Goal: Task Accomplishment & Management: Manage account settings

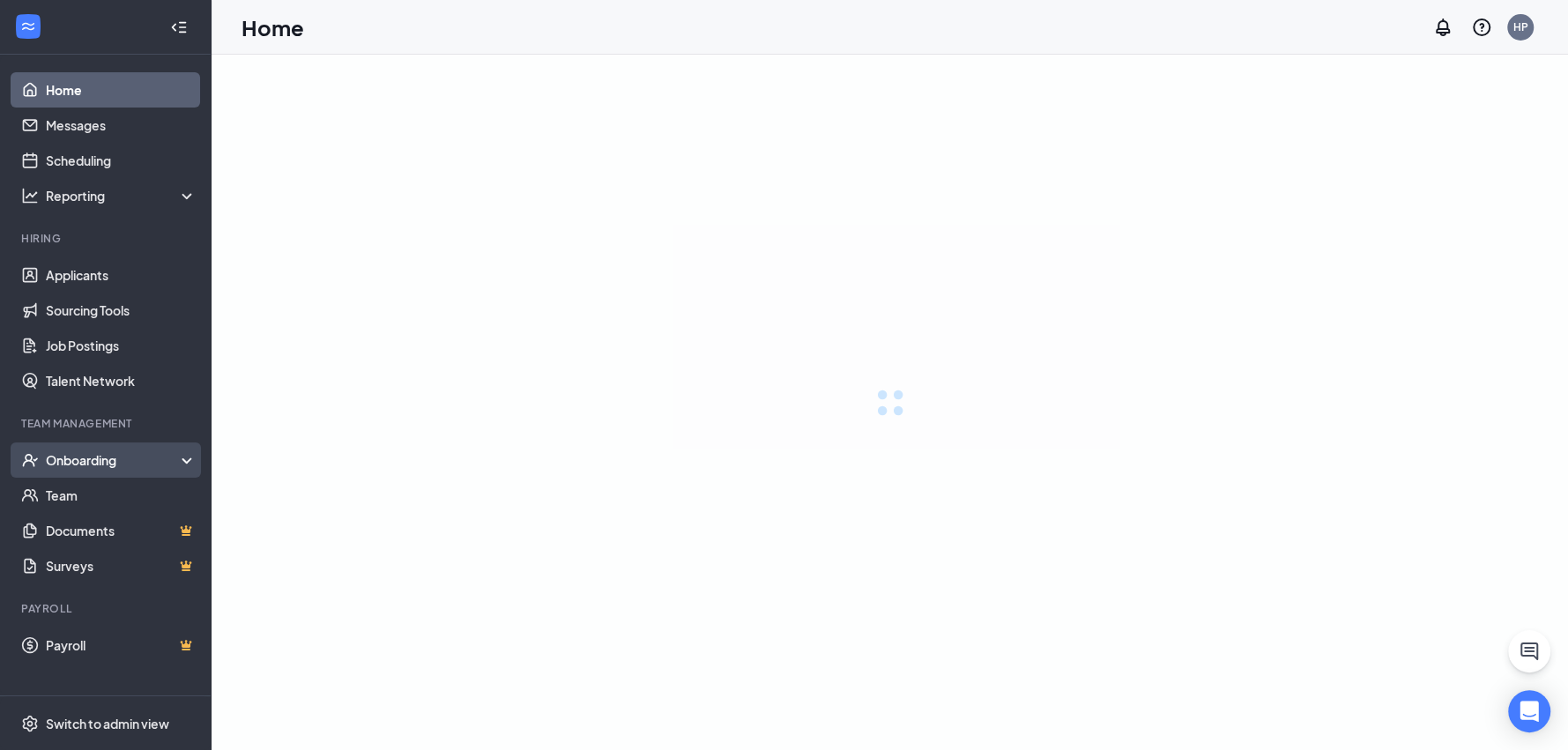
click at [105, 462] on div "Onboarding" at bounding box center [121, 460] width 151 height 18
click at [126, 461] on div "Onboarding" at bounding box center [113, 460] width 136 height 18
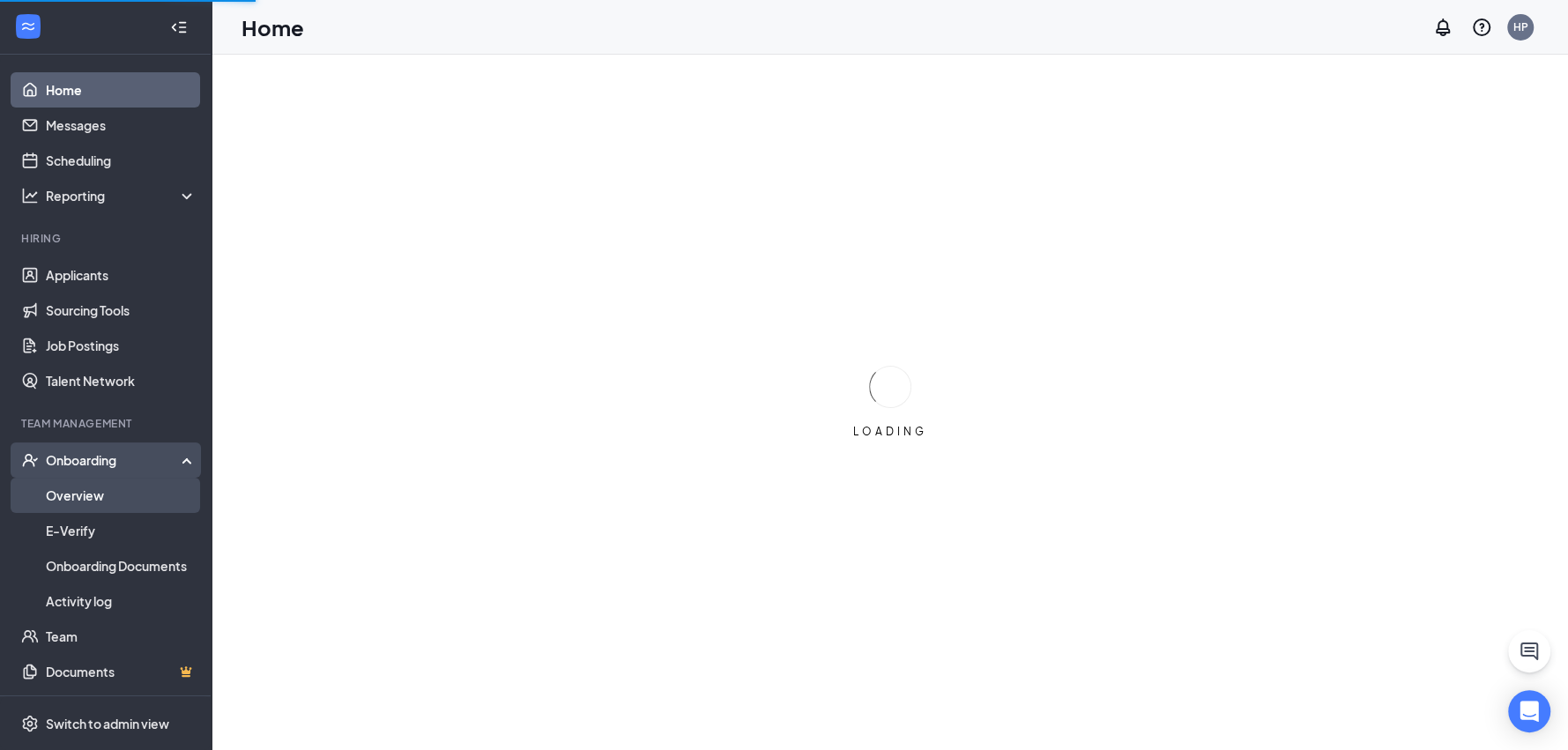
click at [46, 491] on link "Overview" at bounding box center [121, 496] width 150 height 36
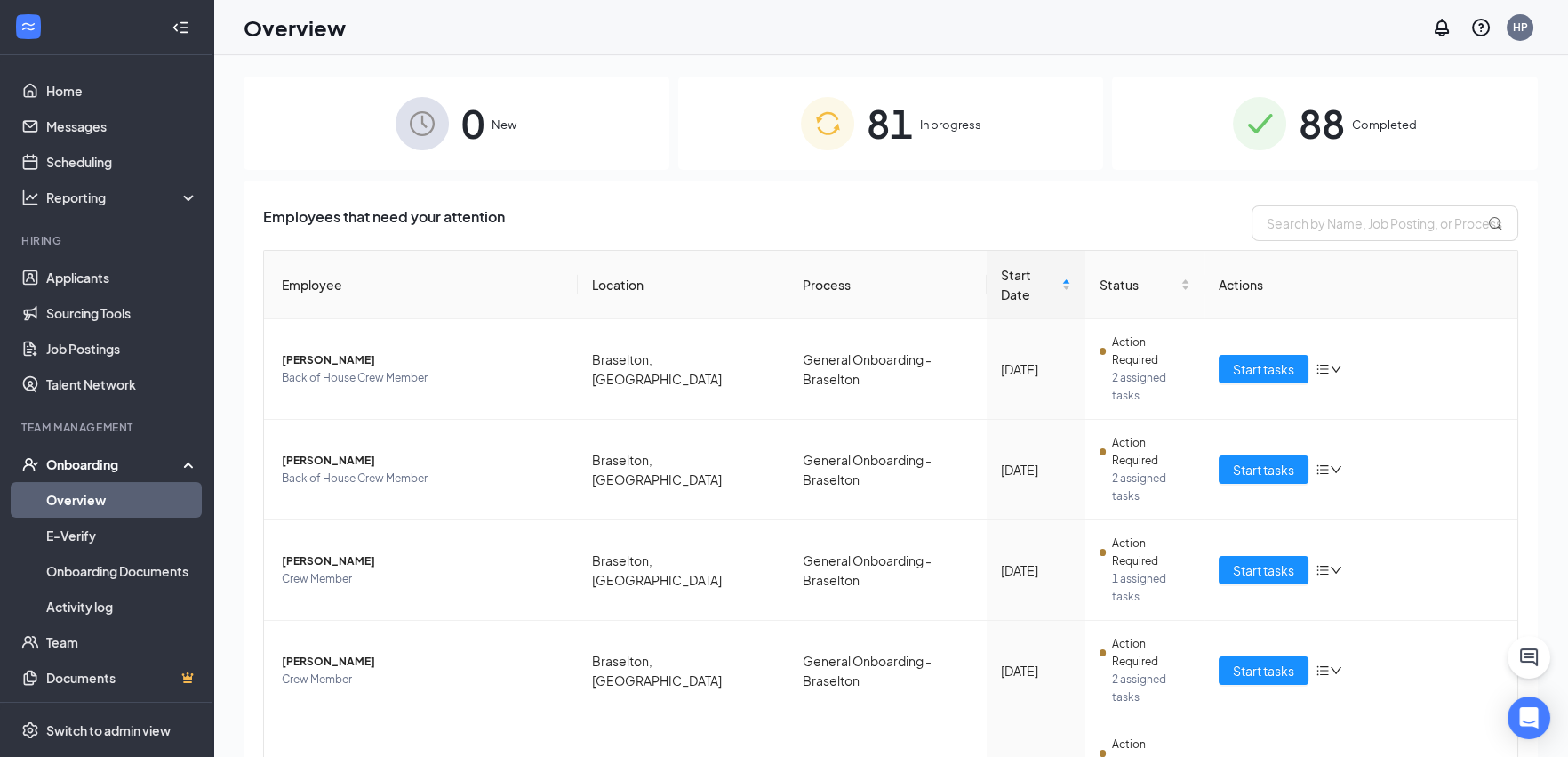
click at [752, 148] on div "81 In progress" at bounding box center [890, 123] width 425 height 93
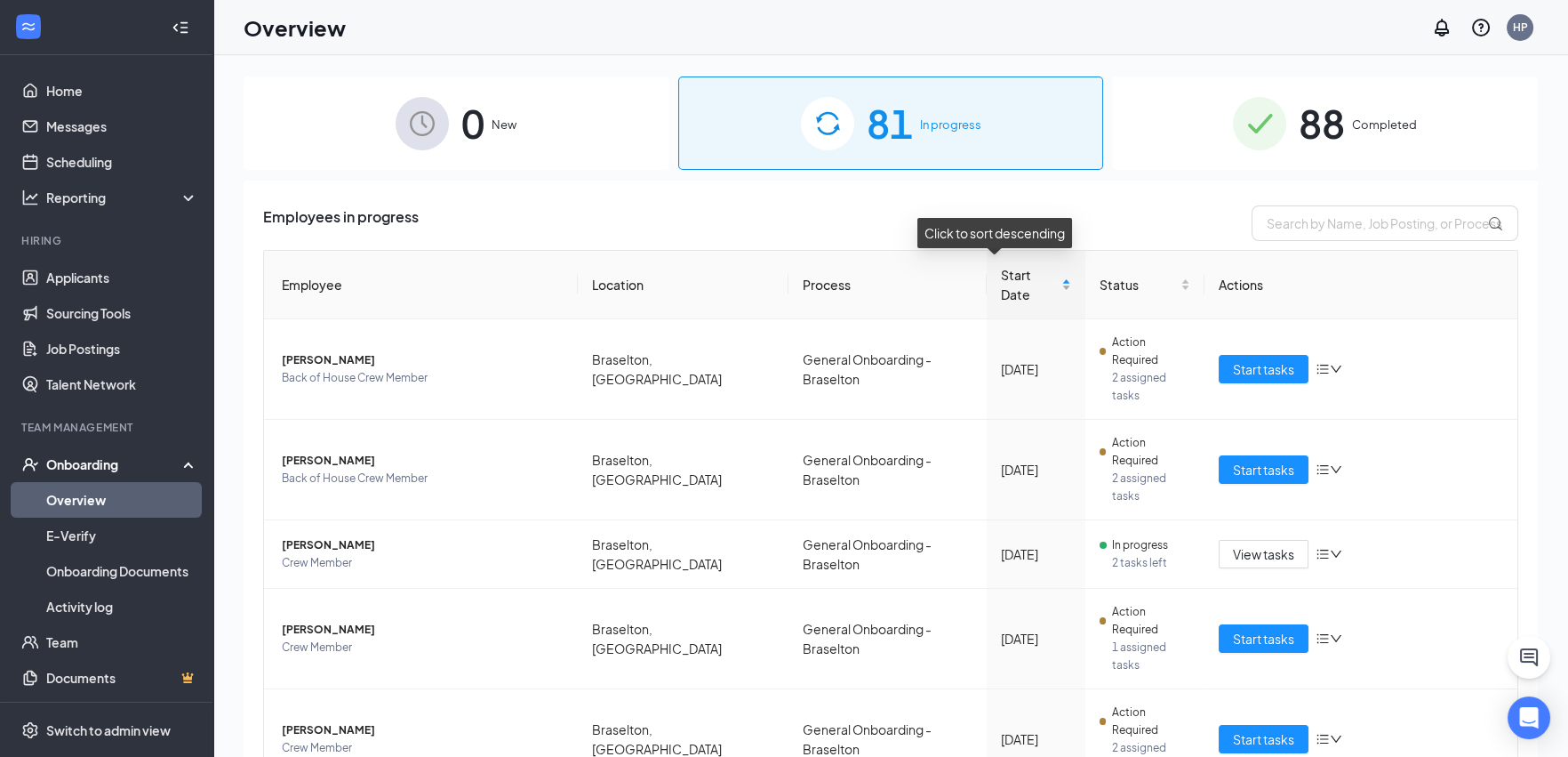
click at [1037, 279] on div "Start Date" at bounding box center [1036, 284] width 70 height 39
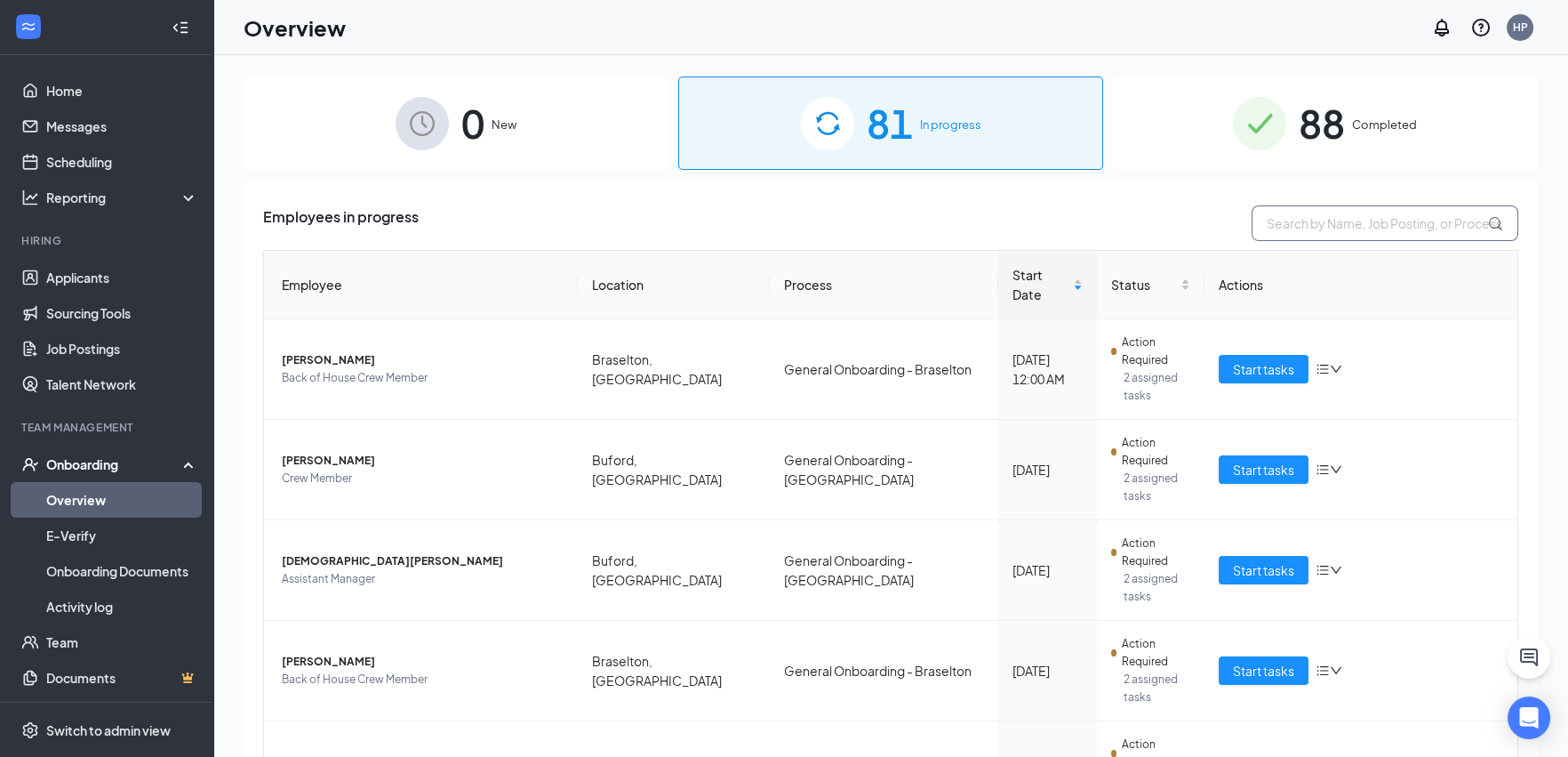
click at [1300, 226] on input "text" at bounding box center [1384, 224] width 266 height 36
click at [1288, 223] on input "text" at bounding box center [1384, 224] width 266 height 36
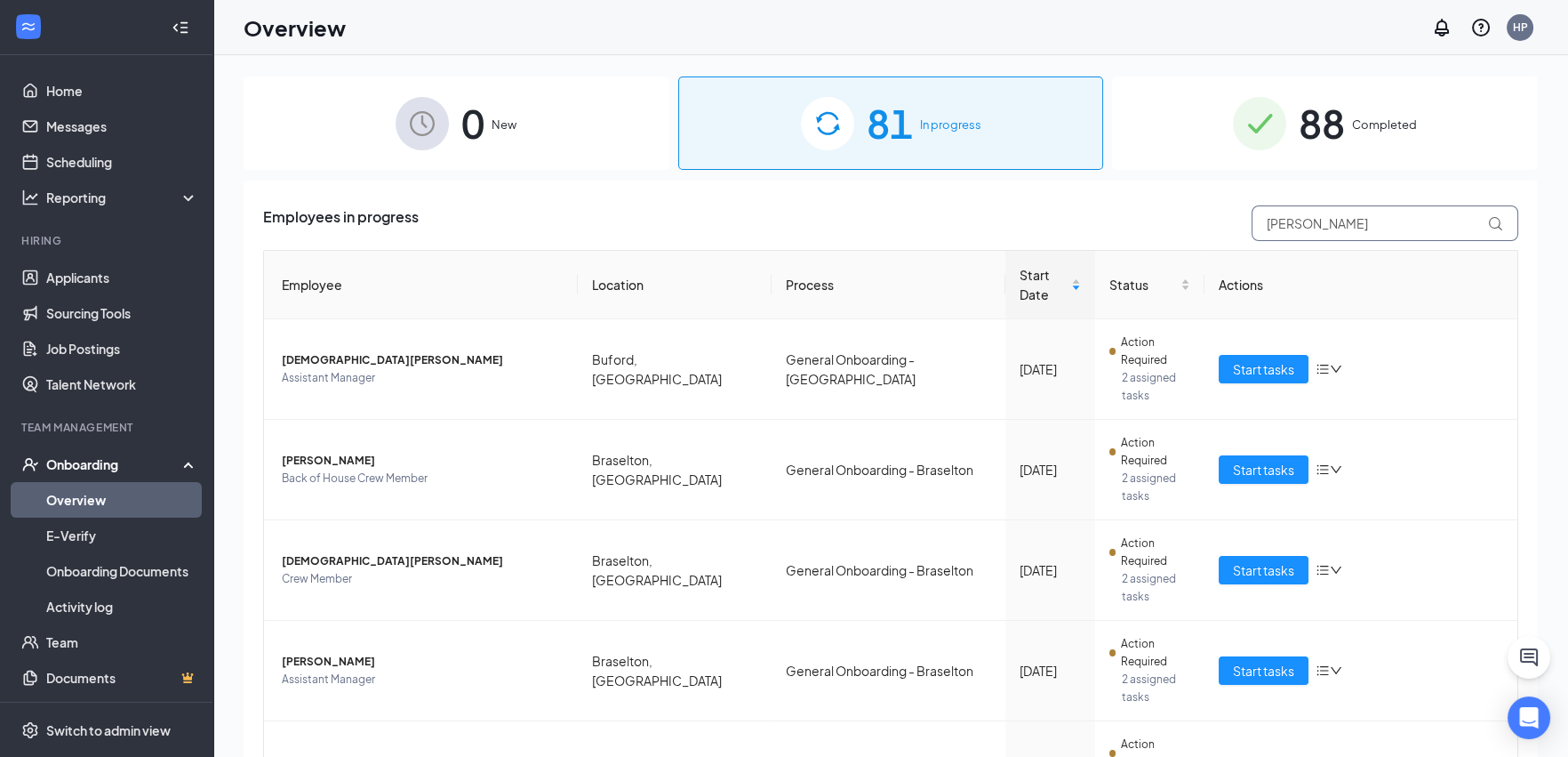
type input "[PERSON_NAME]"
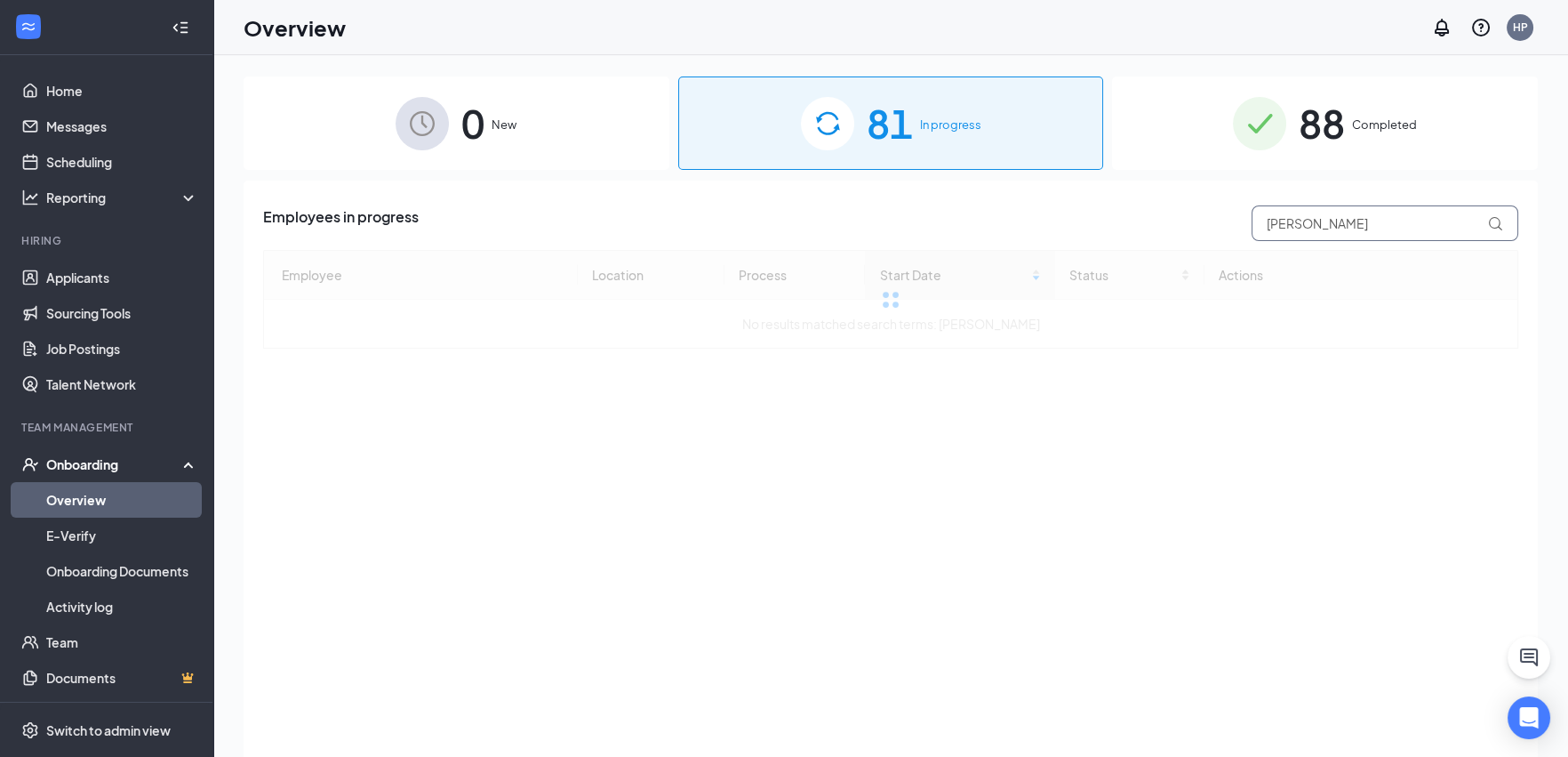
drag, startPoint x: 1277, startPoint y: 216, endPoint x: 1315, endPoint y: 233, distance: 41.6
click at [1337, 215] on div "[PERSON_NAME]" at bounding box center [1380, 224] width 275 height 36
drag, startPoint x: 1265, startPoint y: 225, endPoint x: 1357, endPoint y: 215, distance: 92.5
click at [1355, 218] on input "[PERSON_NAME]" at bounding box center [1384, 224] width 266 height 36
click at [1168, 233] on div "Employees in progress [PERSON_NAME]" at bounding box center [890, 224] width 1255 height 36
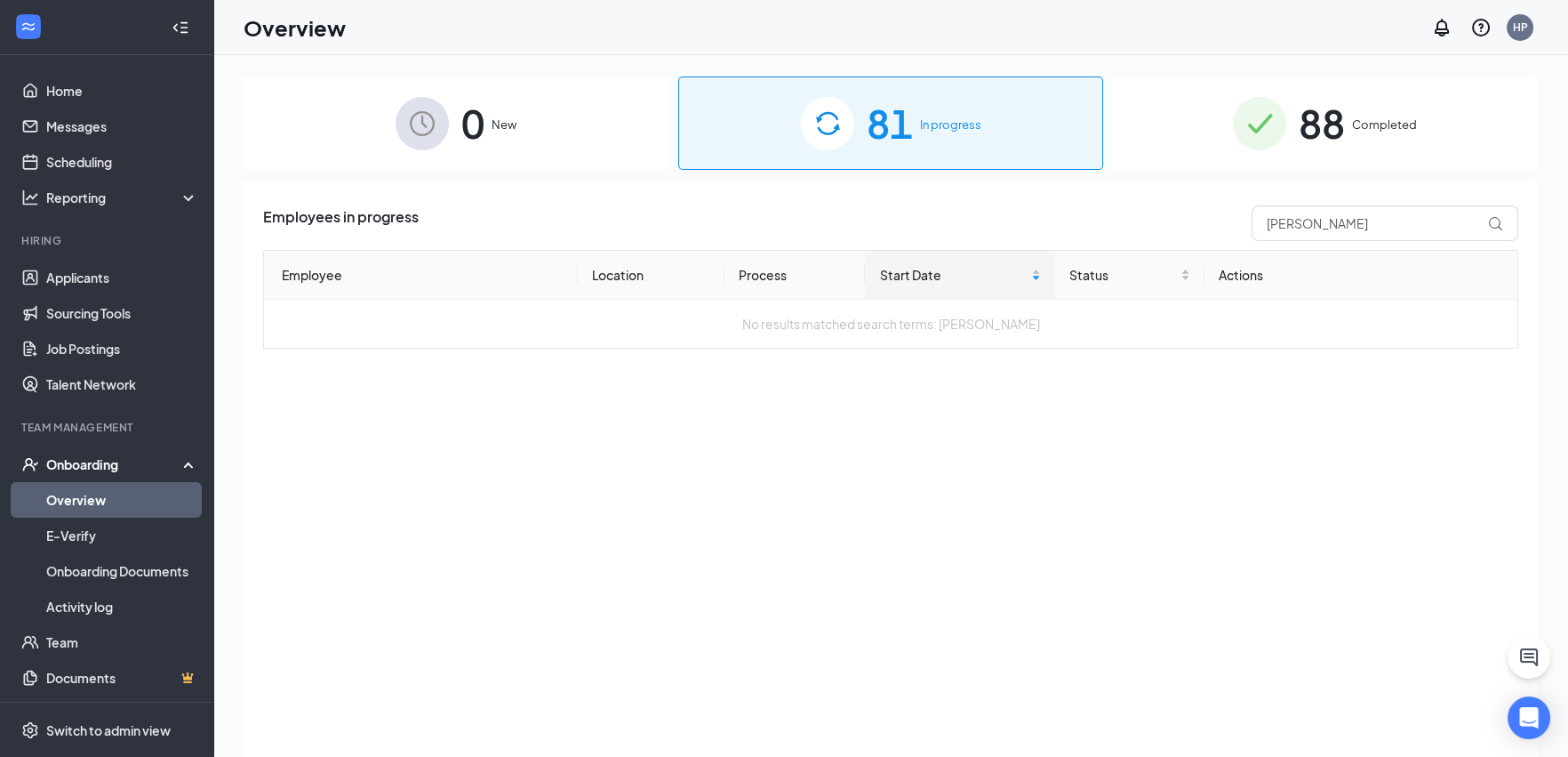
click at [1202, 150] on div "88 Completed" at bounding box center [1324, 123] width 425 height 93
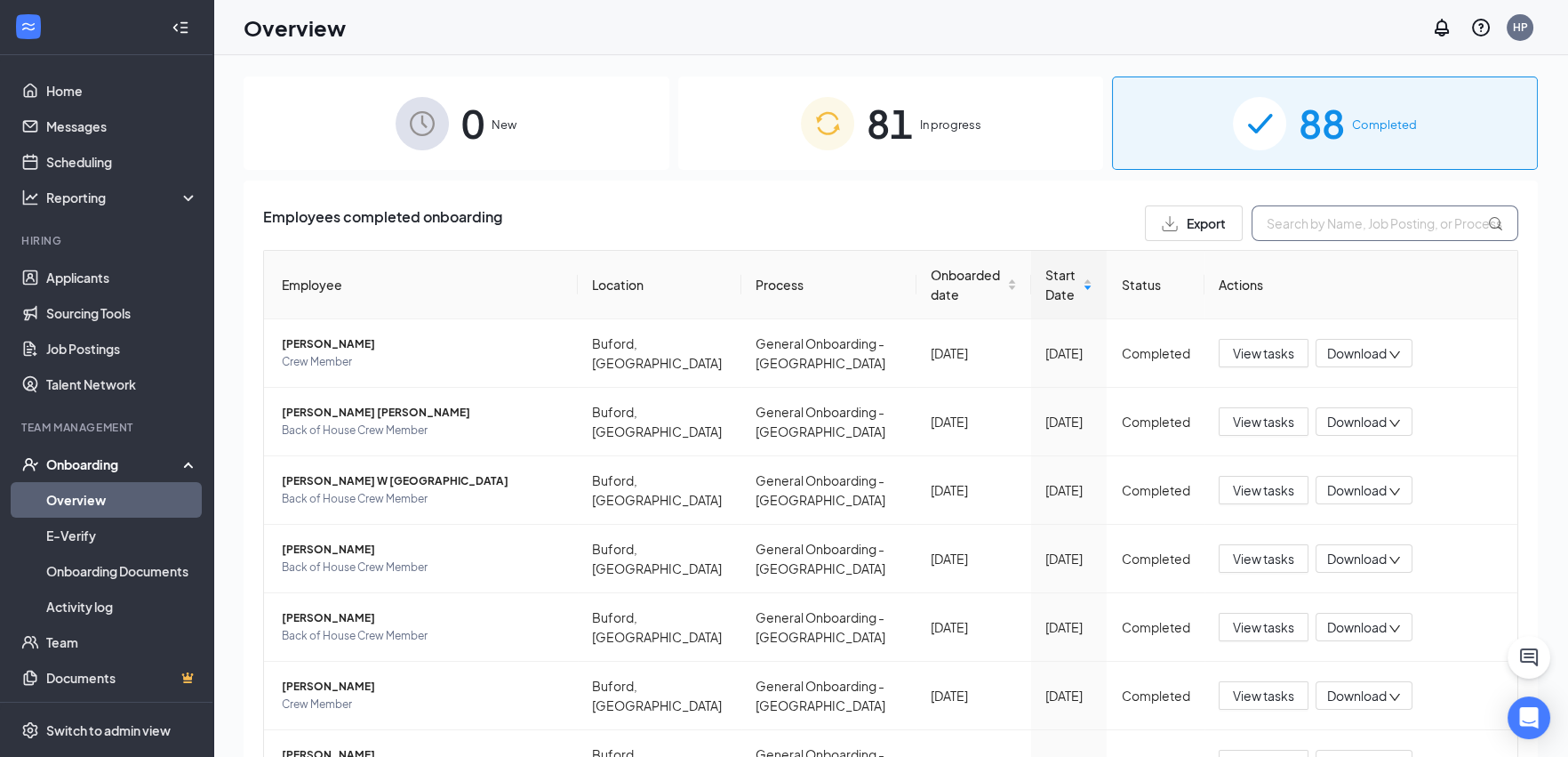
paste input "[PERSON_NAME]"
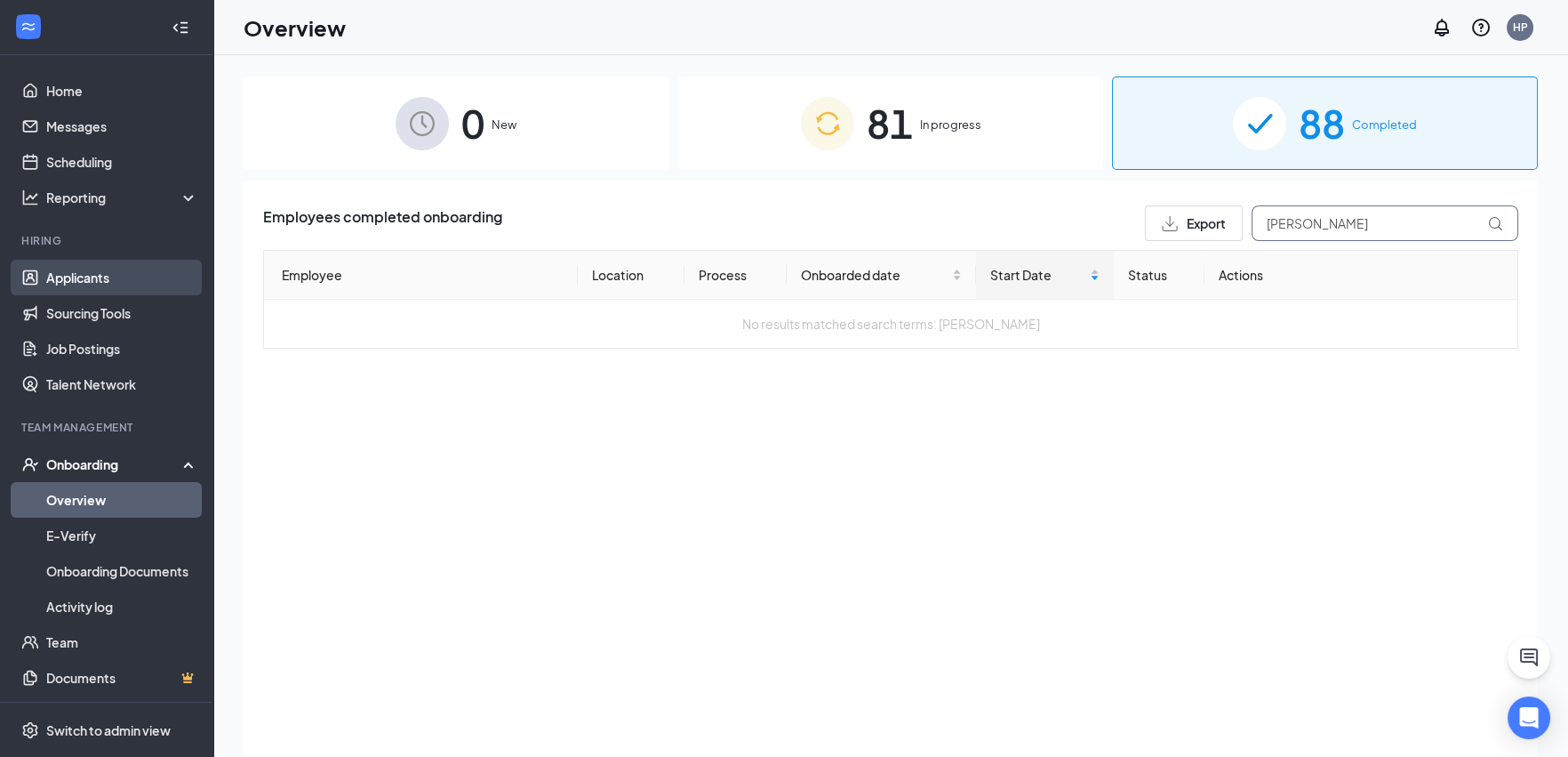
type input "[PERSON_NAME]"
click at [116, 289] on link "Applicants" at bounding box center [122, 278] width 152 height 36
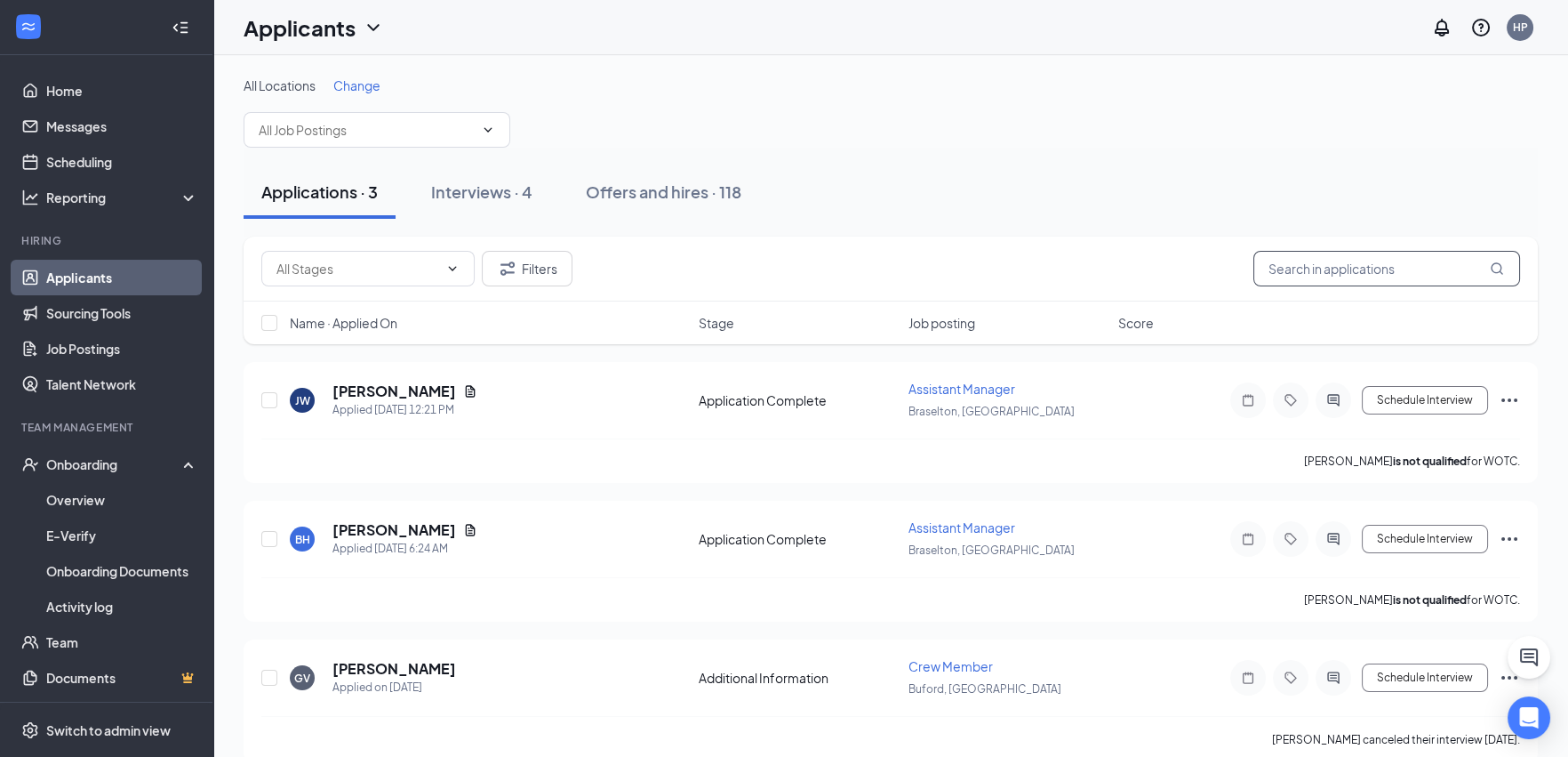
paste input "[PERSON_NAME]"
type input "[PERSON_NAME]"
click at [1193, 231] on div "Applications · 3 Interviews · 4 Offers and hires · 118" at bounding box center [890, 192] width 1294 height 89
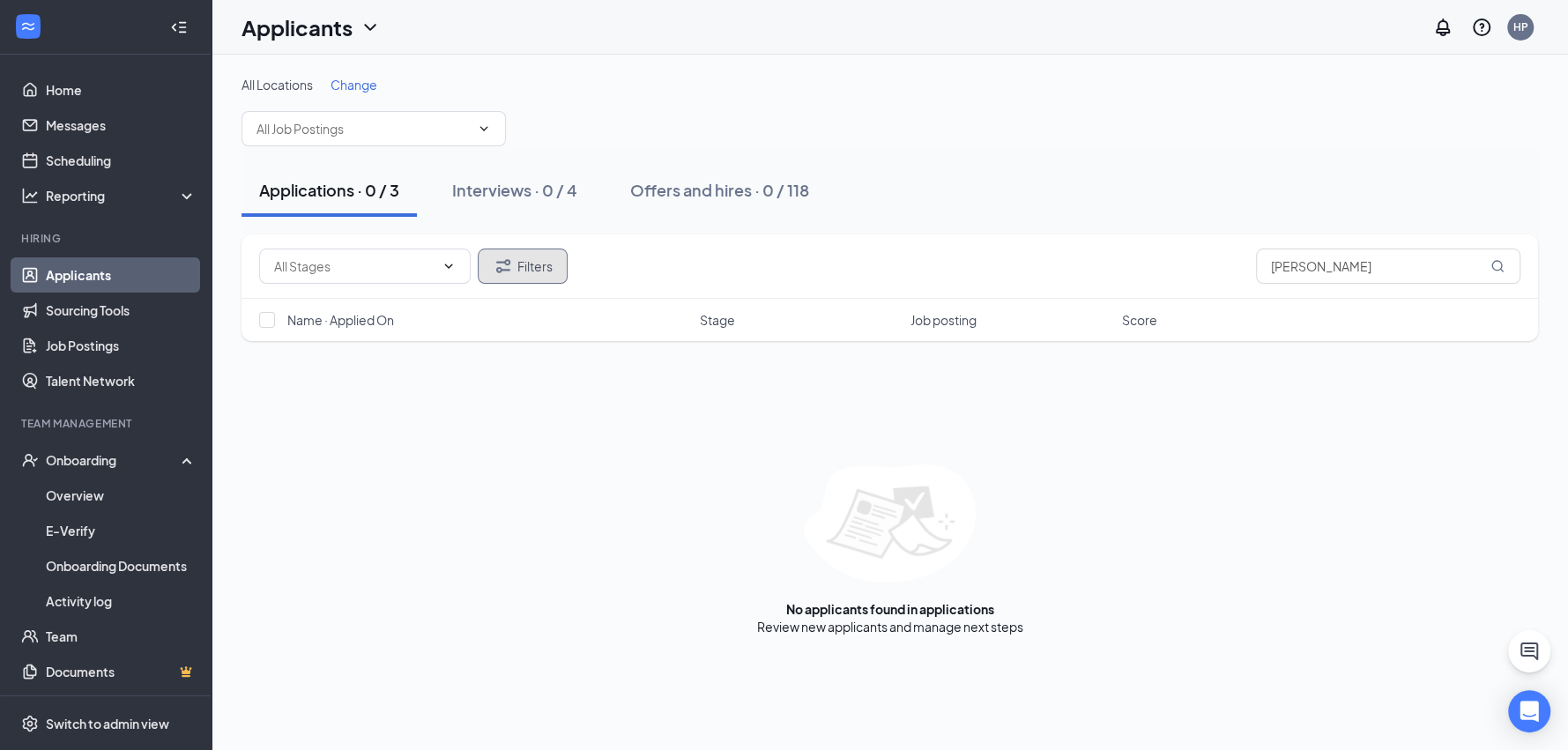
click at [516, 278] on button "Filters" at bounding box center [523, 266] width 90 height 36
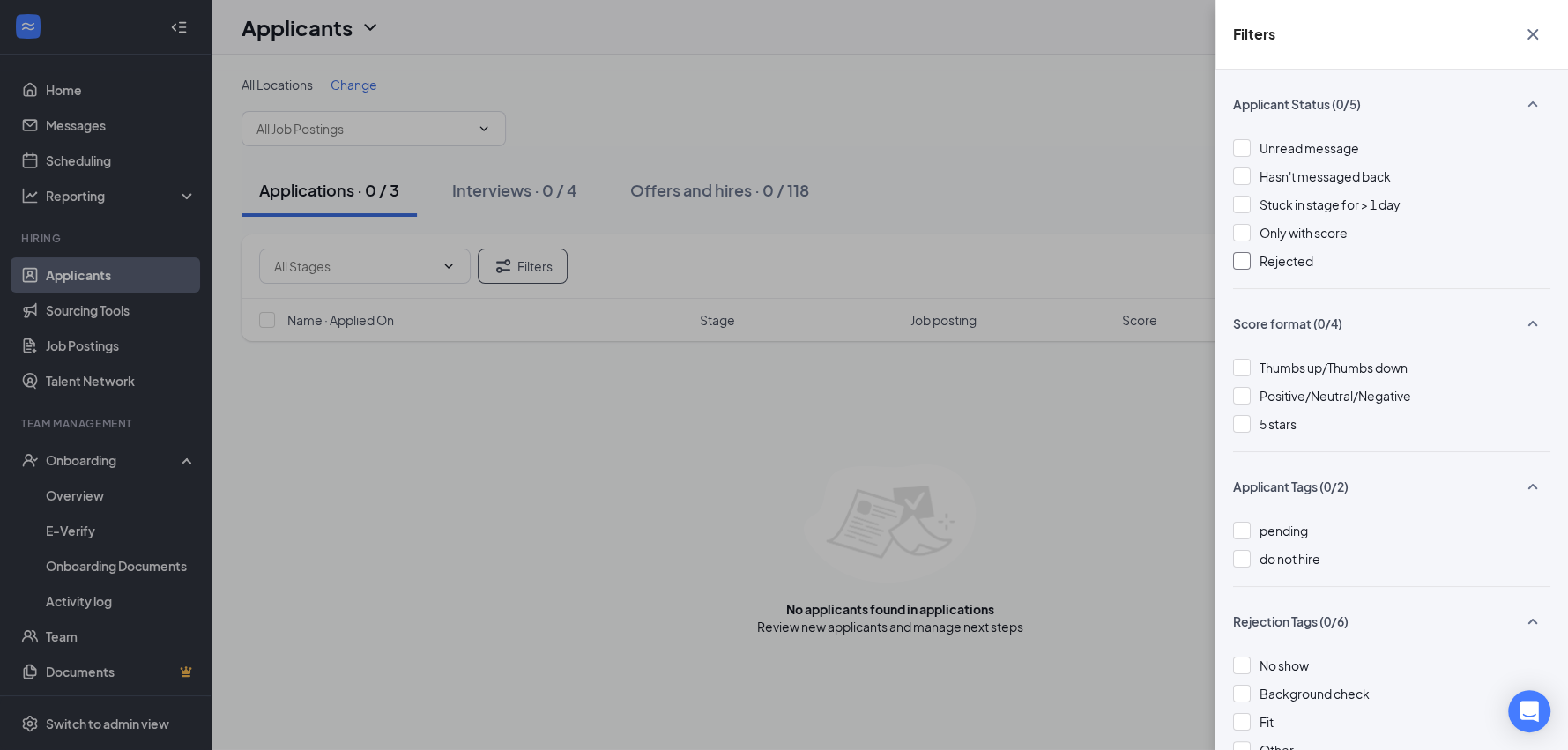
click at [1233, 261] on div at bounding box center [1242, 261] width 18 height 18
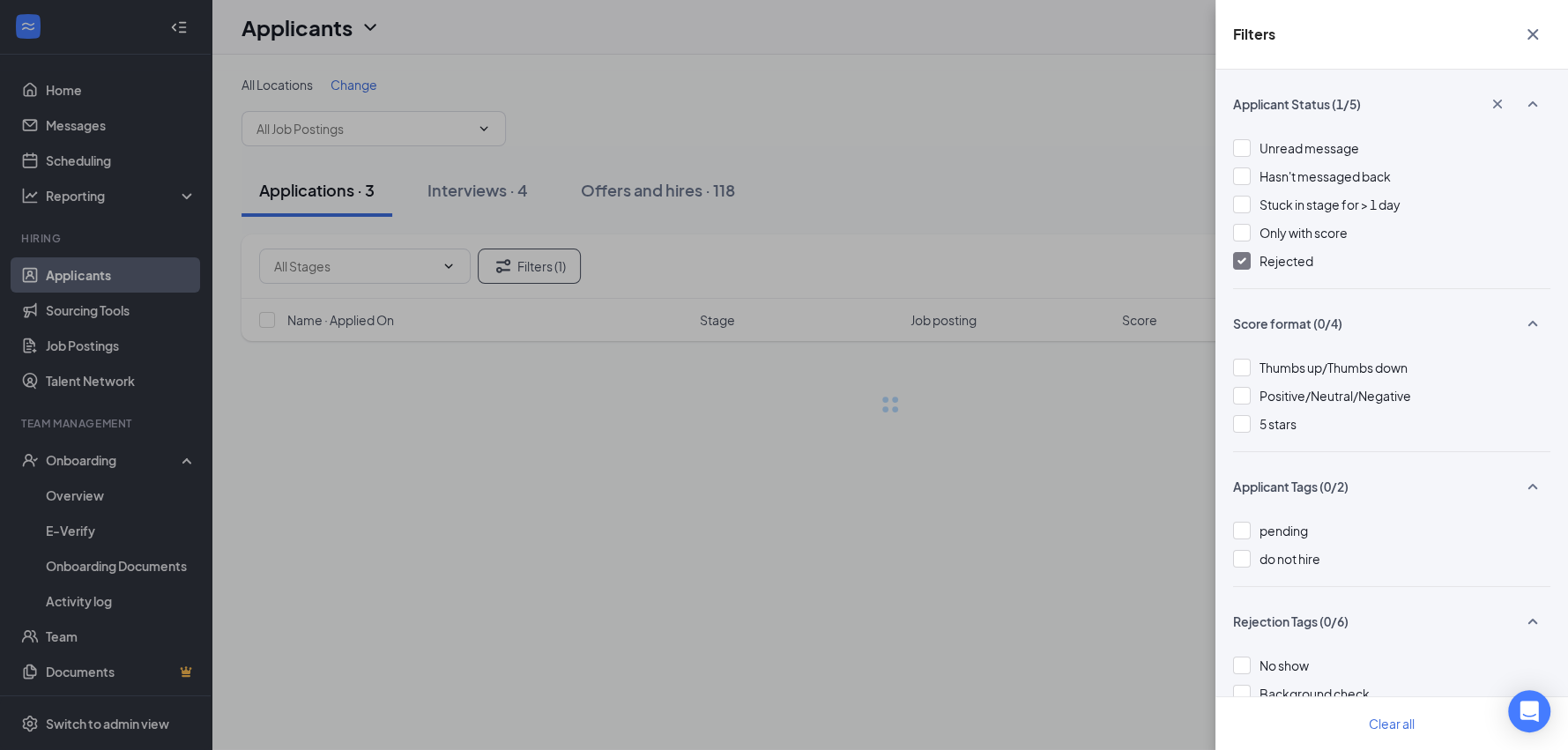
click at [1086, 193] on div "Filters Applicant Status (1/5) Unread message Hasn't messaged back Stuck in sta…" at bounding box center [784, 375] width 1568 height 750
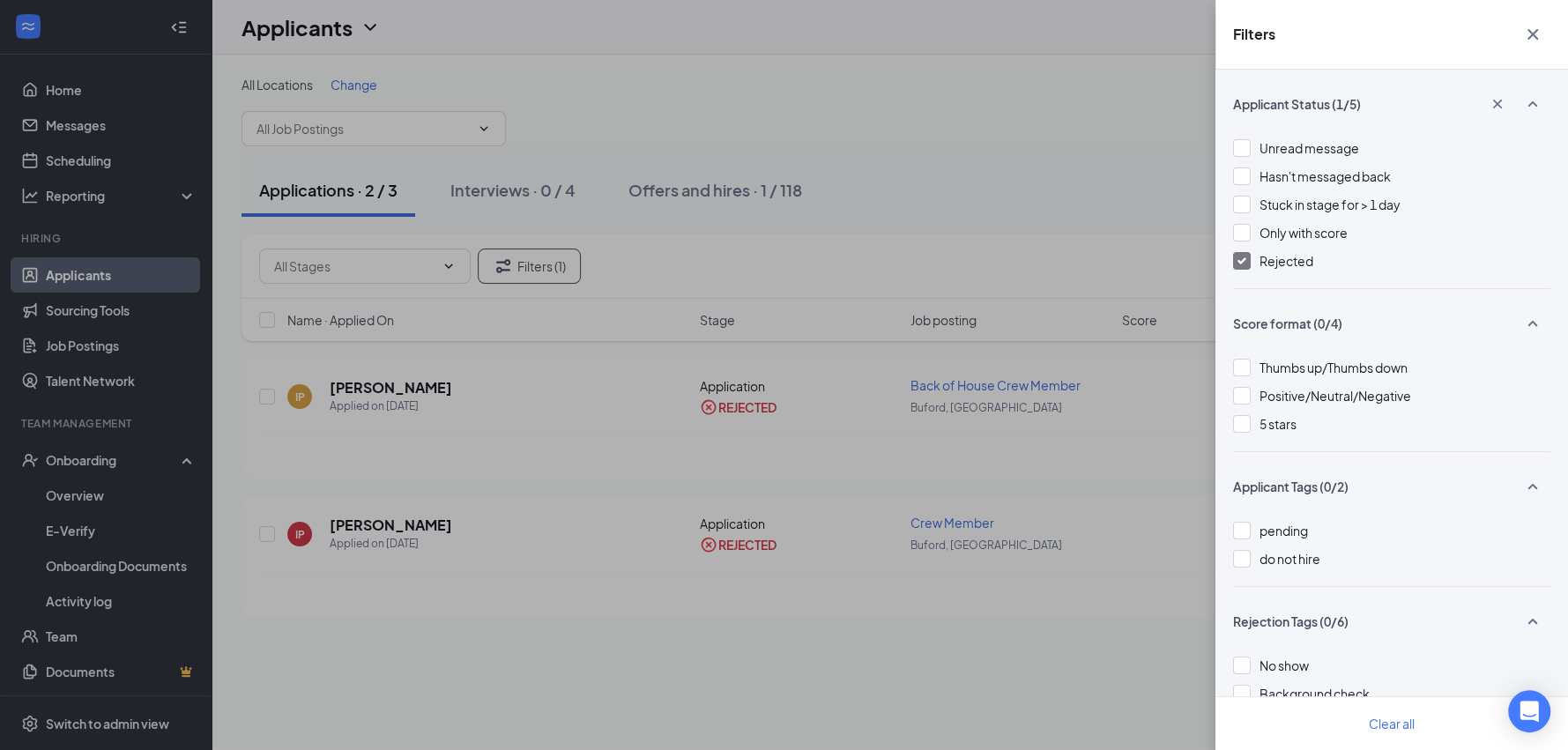
click at [944, 107] on div "Filters Applicant Status (1/5) Unread message Hasn't messaged back Stuck in sta…" at bounding box center [784, 375] width 1568 height 750
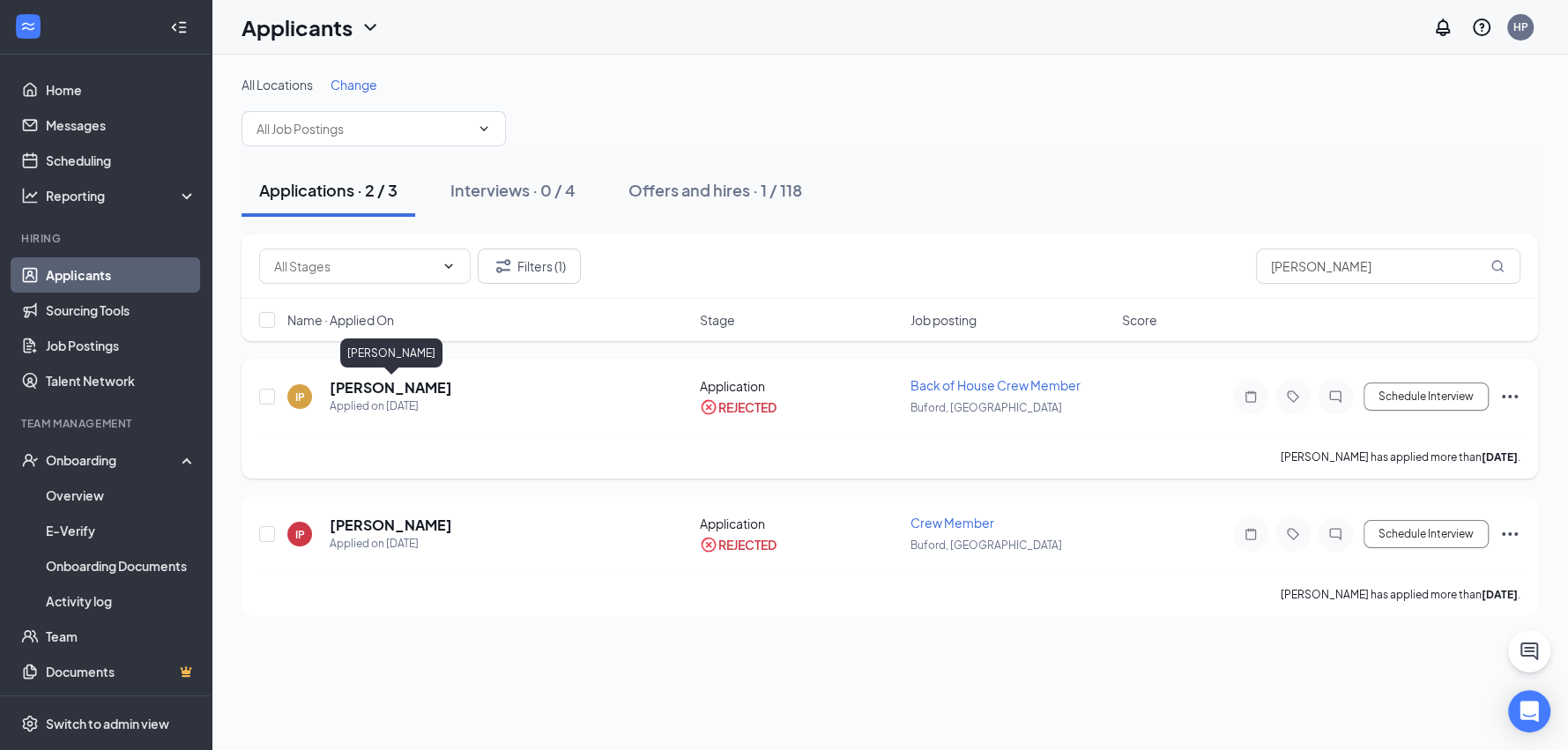
click at [377, 384] on h5 "[PERSON_NAME]" at bounding box center [391, 388] width 123 height 20
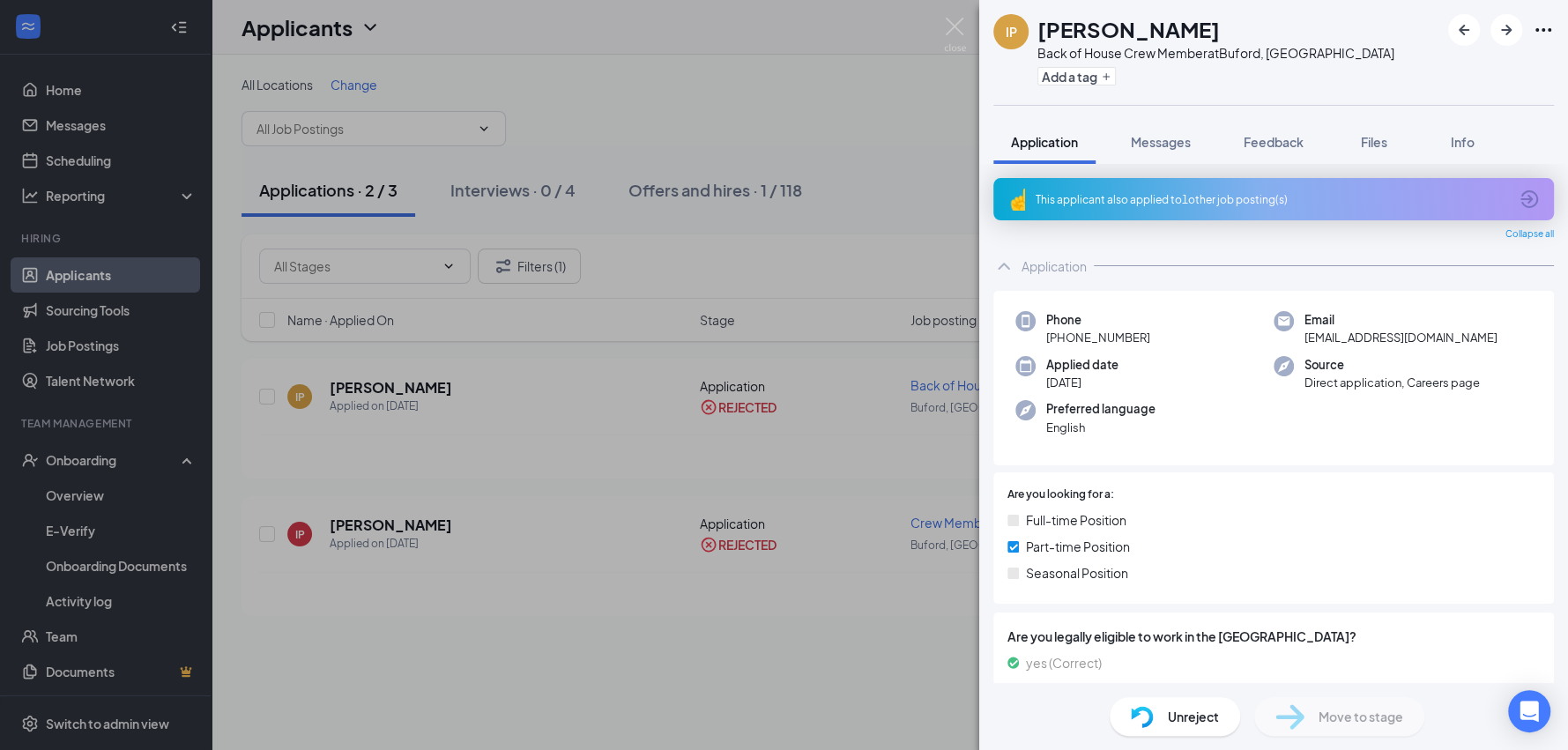
click at [783, 647] on div "IP [PERSON_NAME] Back of House Crew Member at [GEOGRAPHIC_DATA], [GEOGRAPHIC_DA…" at bounding box center [784, 375] width 1568 height 750
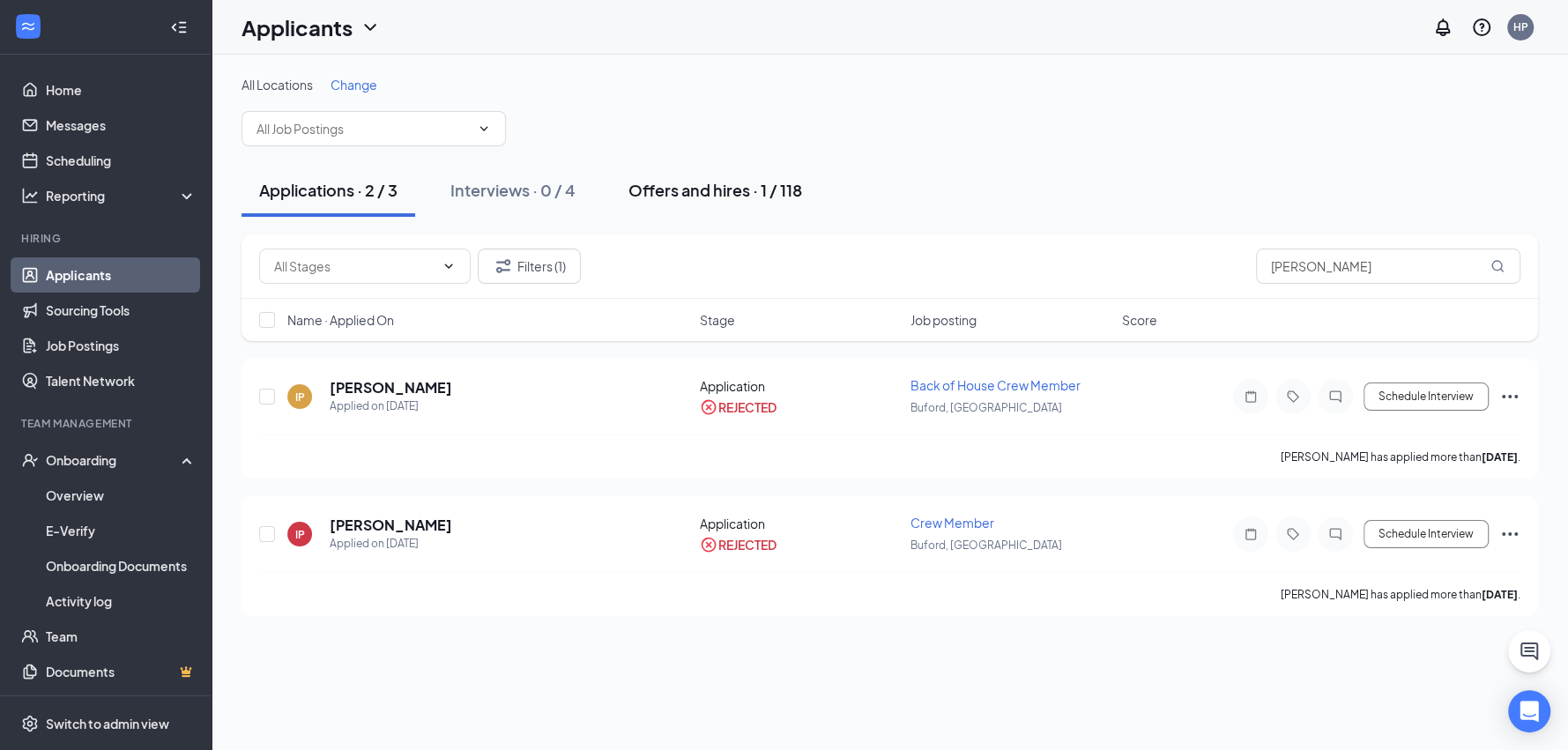
click at [763, 201] on button "Offers and hires · 1 / 118" at bounding box center [715, 190] width 209 height 52
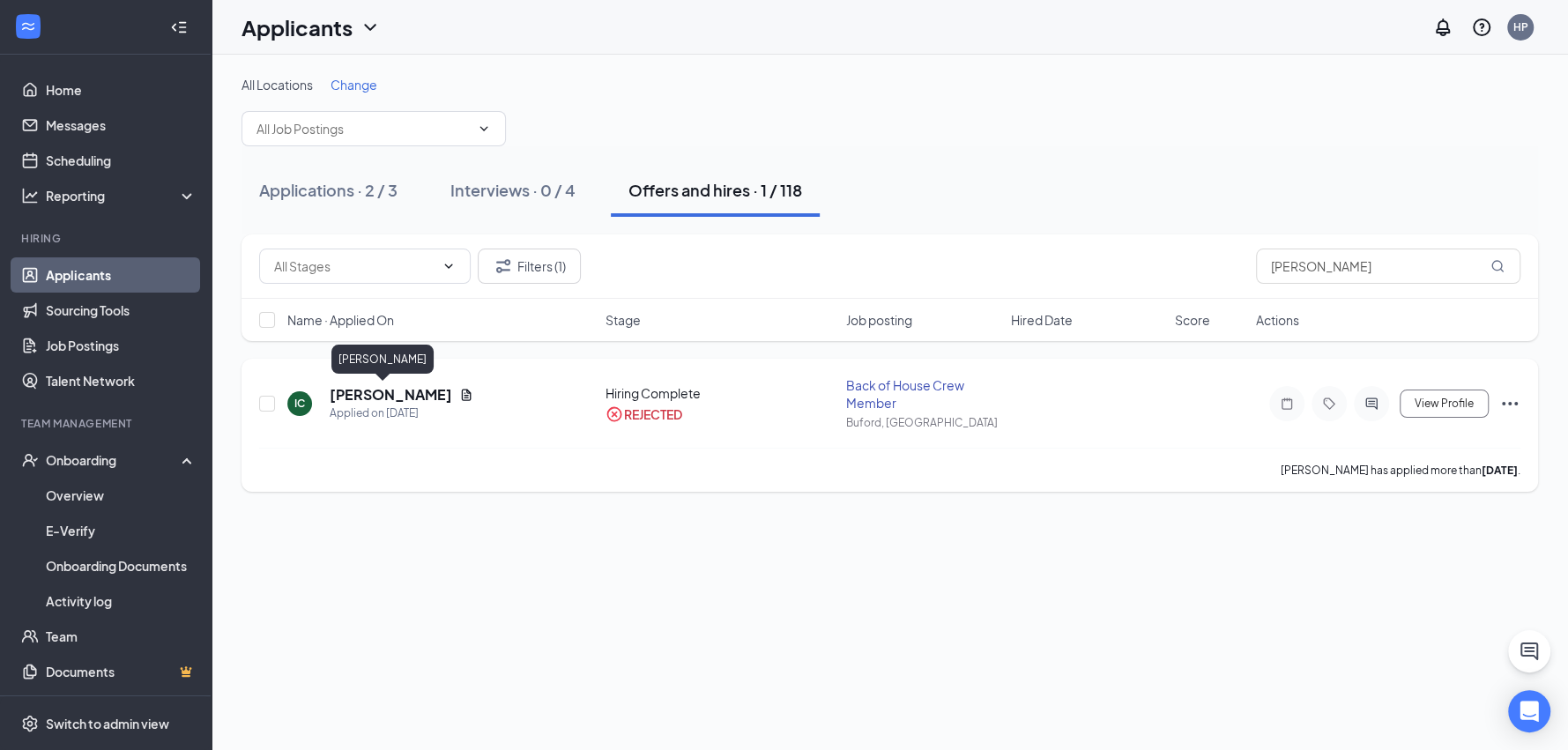
drag, startPoint x: 372, startPoint y: 394, endPoint x: 426, endPoint y: 404, distance: 54.9
click at [374, 394] on h5 "[PERSON_NAME]" at bounding box center [391, 395] width 123 height 20
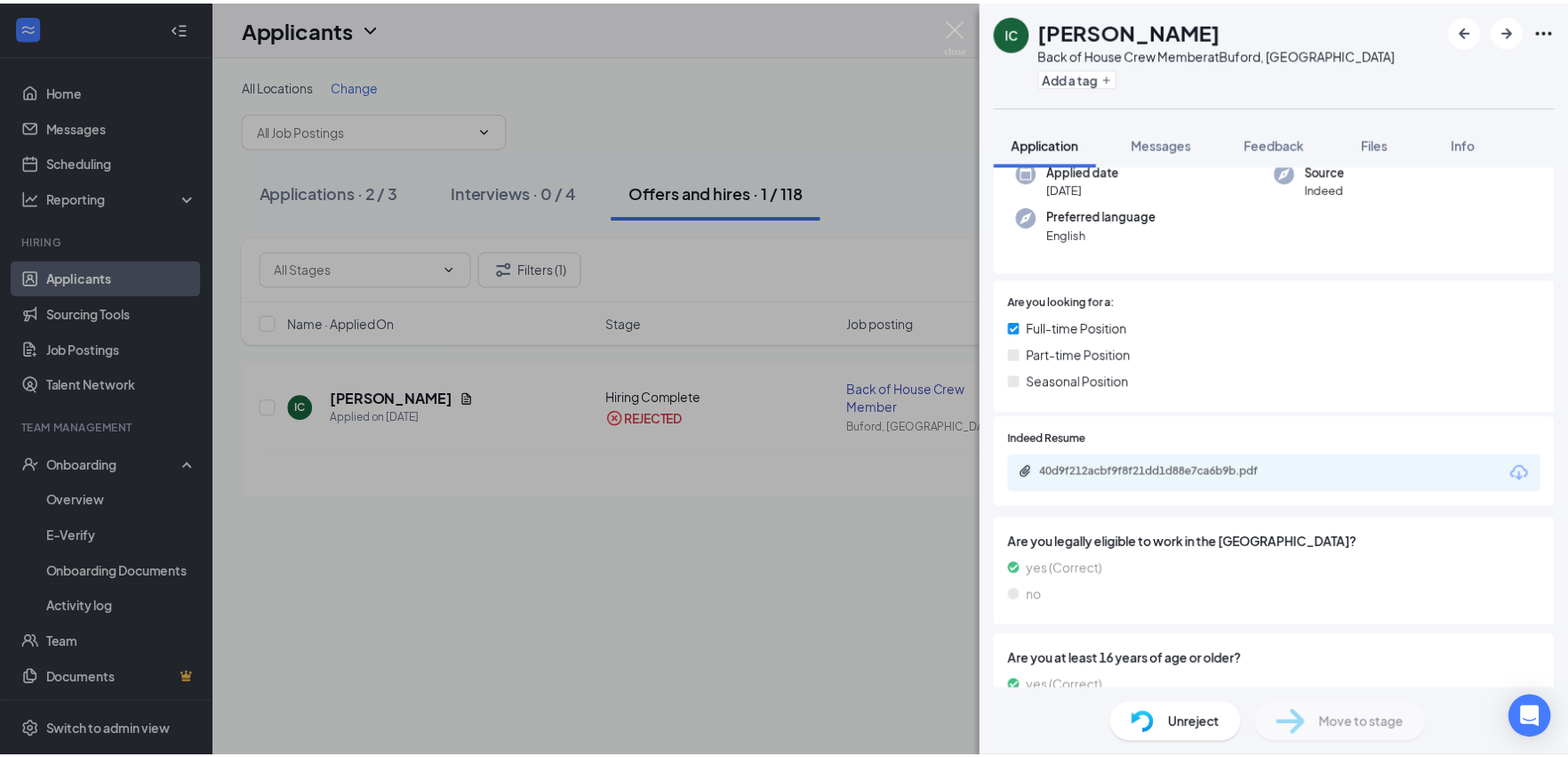
scroll to position [177, 0]
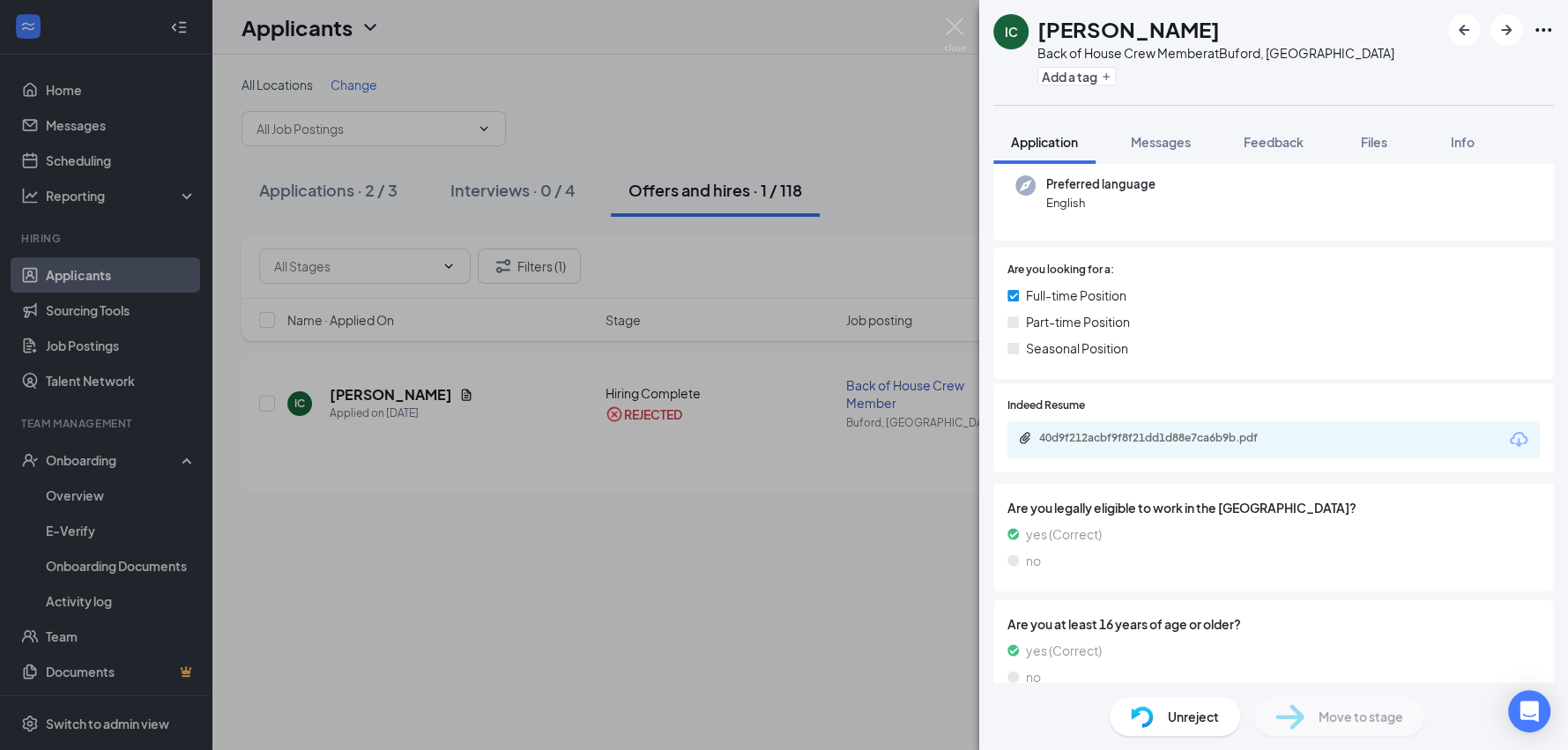
click at [1214, 729] on div "Unreject" at bounding box center [1175, 715] width 131 height 39
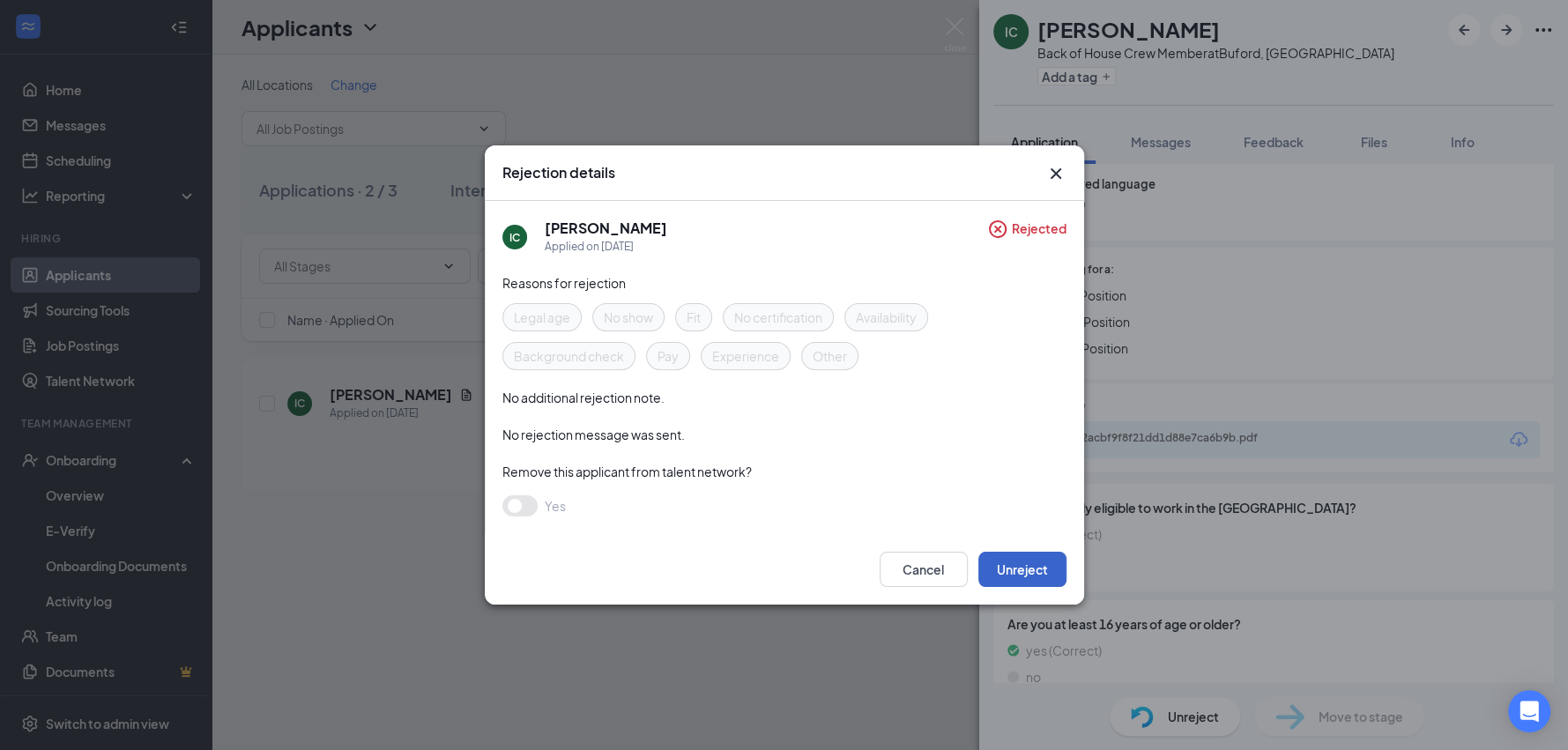
click at [1029, 576] on button "Unreject" at bounding box center [1022, 569] width 88 height 36
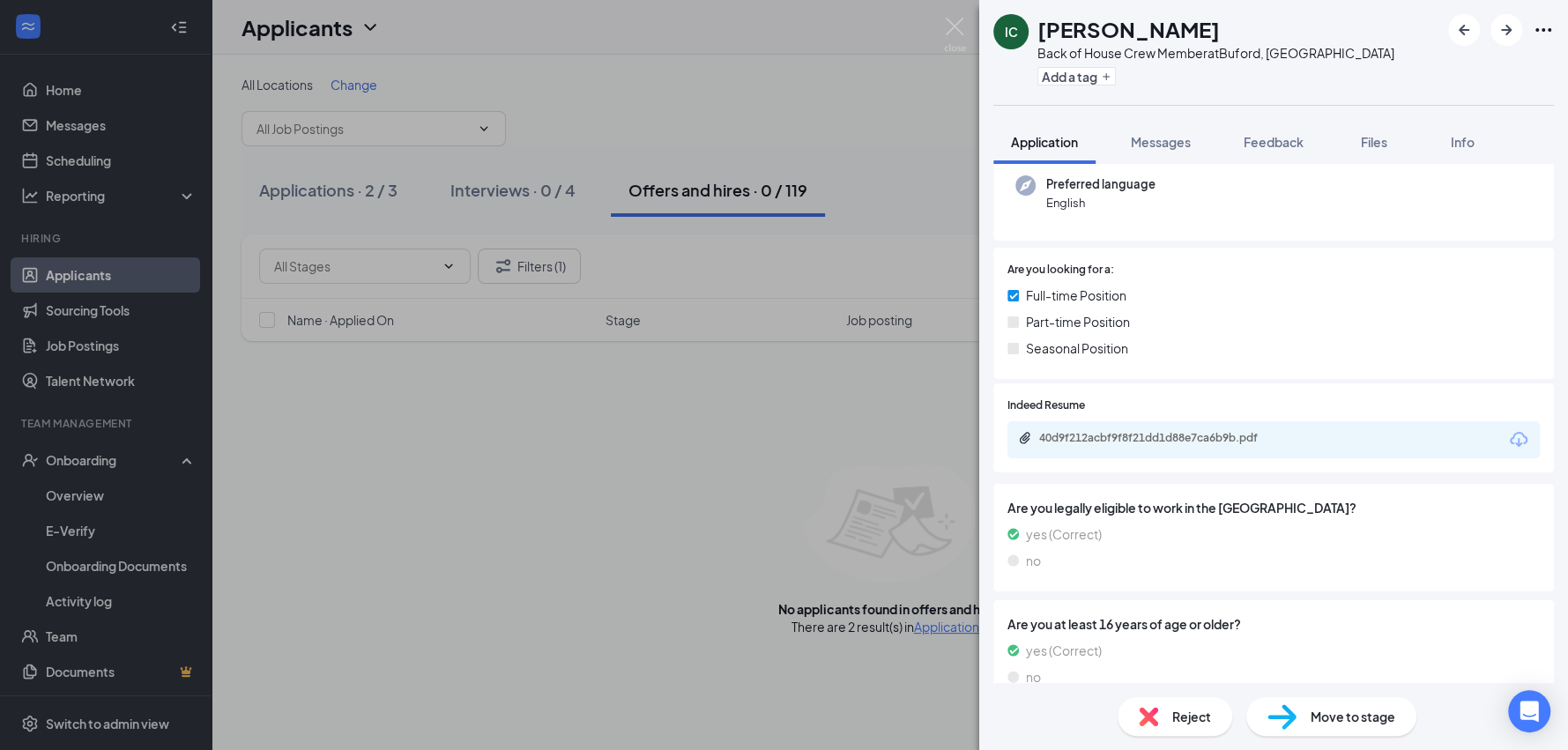
click at [1317, 722] on span "Move to stage" at bounding box center [1352, 716] width 84 height 20
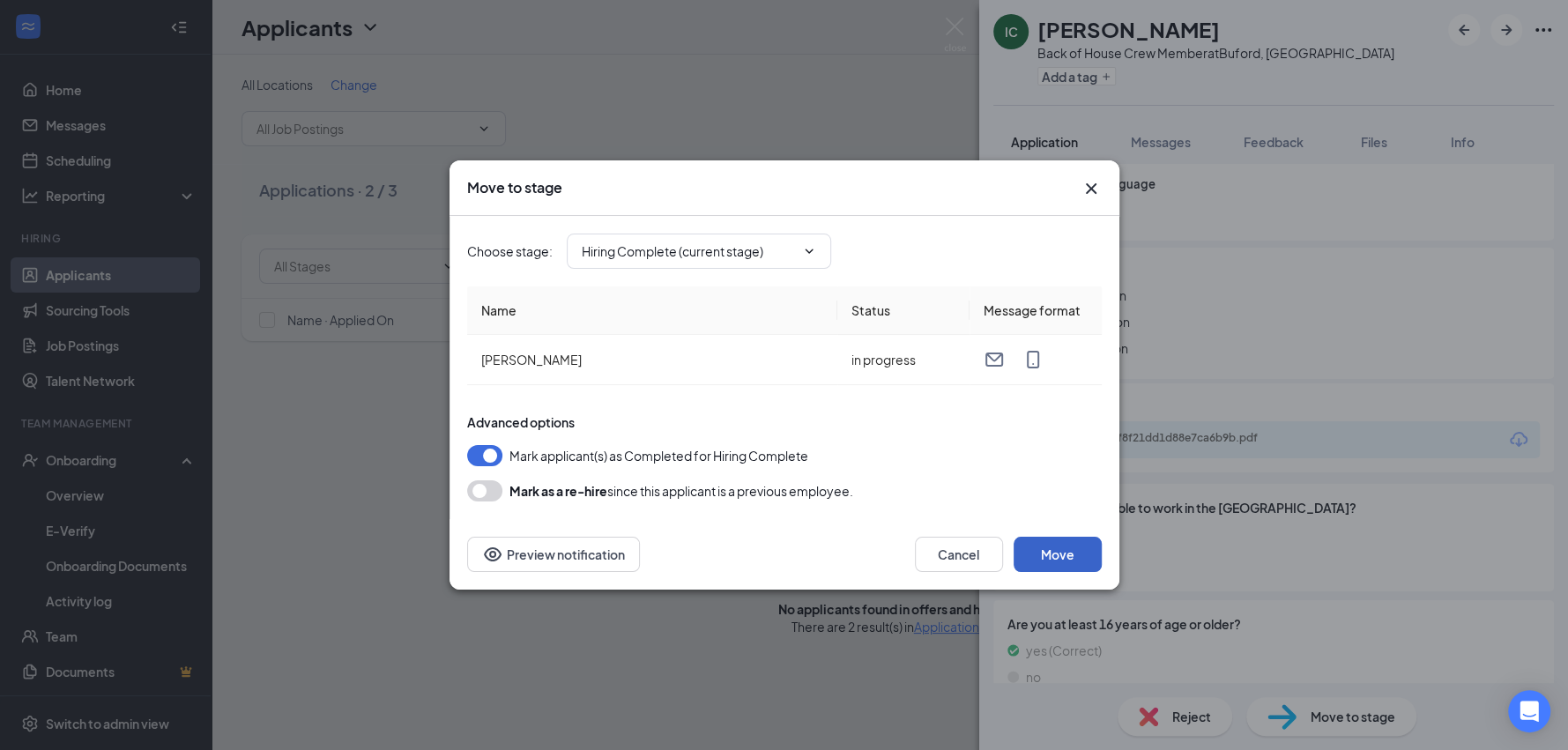
click at [1048, 547] on button "Move" at bounding box center [1057, 554] width 88 height 36
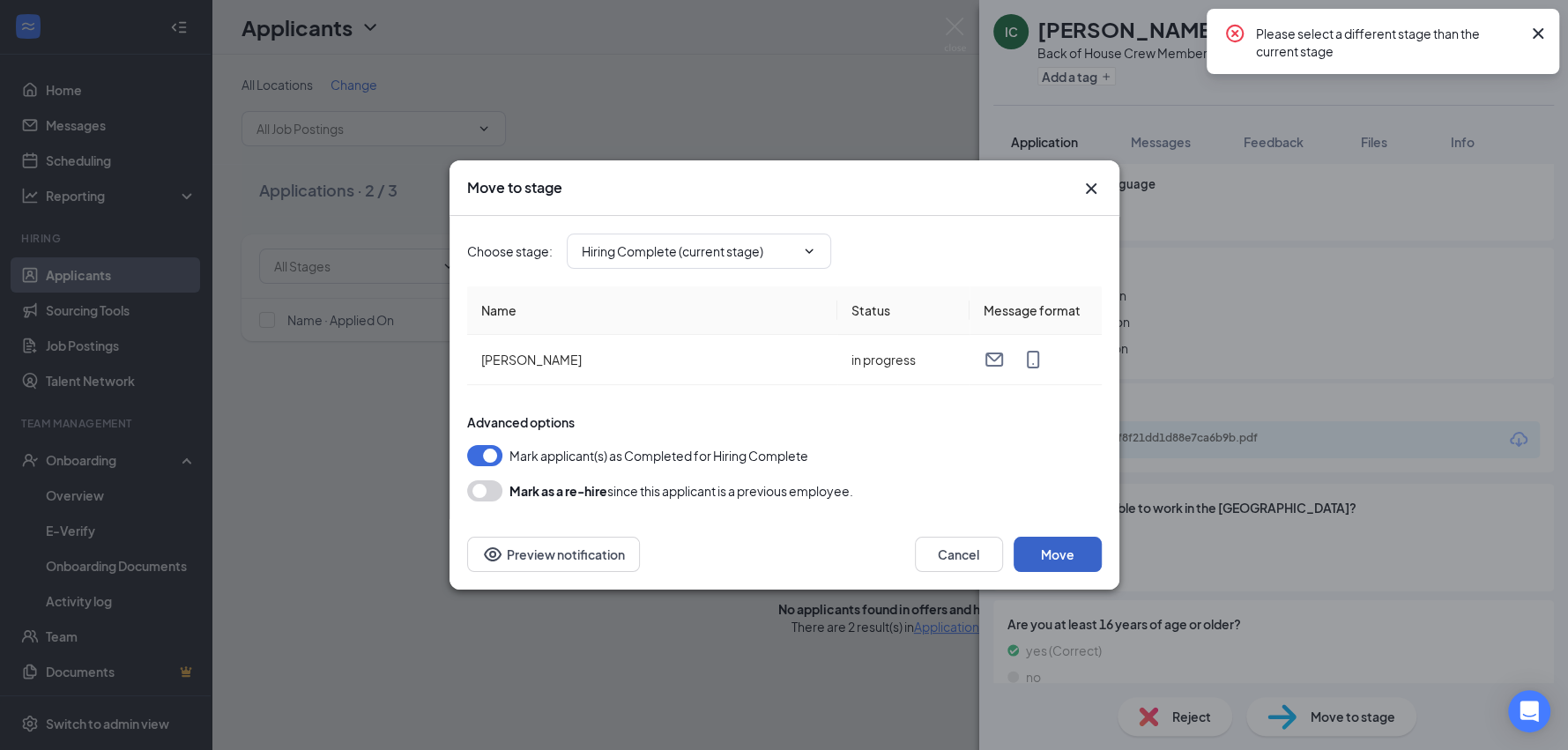
click at [1080, 560] on button "Move" at bounding box center [1057, 554] width 88 height 36
click at [748, 260] on input "Hiring Complete (current stage)" at bounding box center [688, 251] width 213 height 20
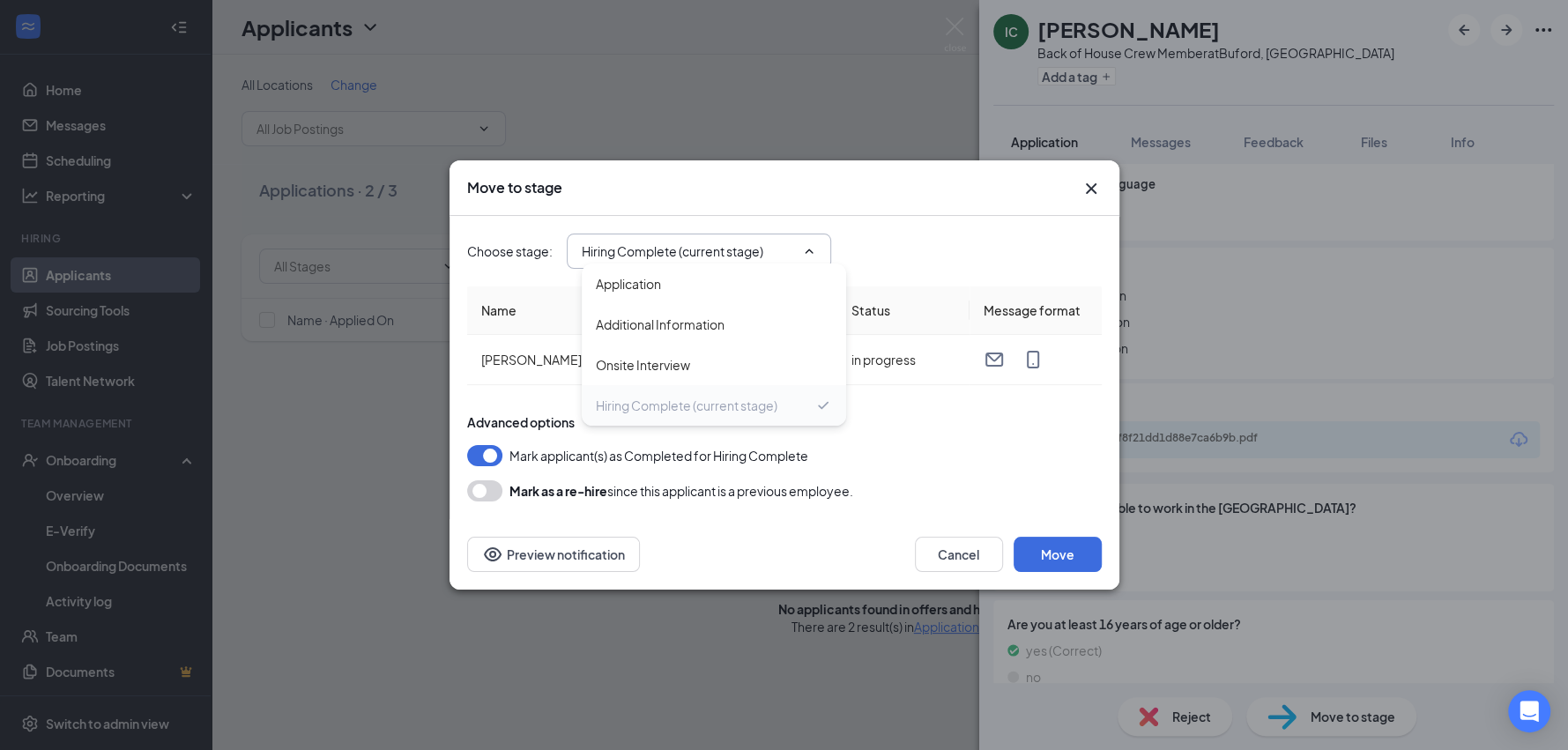
click at [762, 396] on div "Hiring Complete (current stage)" at bounding box center [686, 406] width 181 height 20
click at [751, 373] on div "Onsite Interview" at bounding box center [714, 365] width 237 height 20
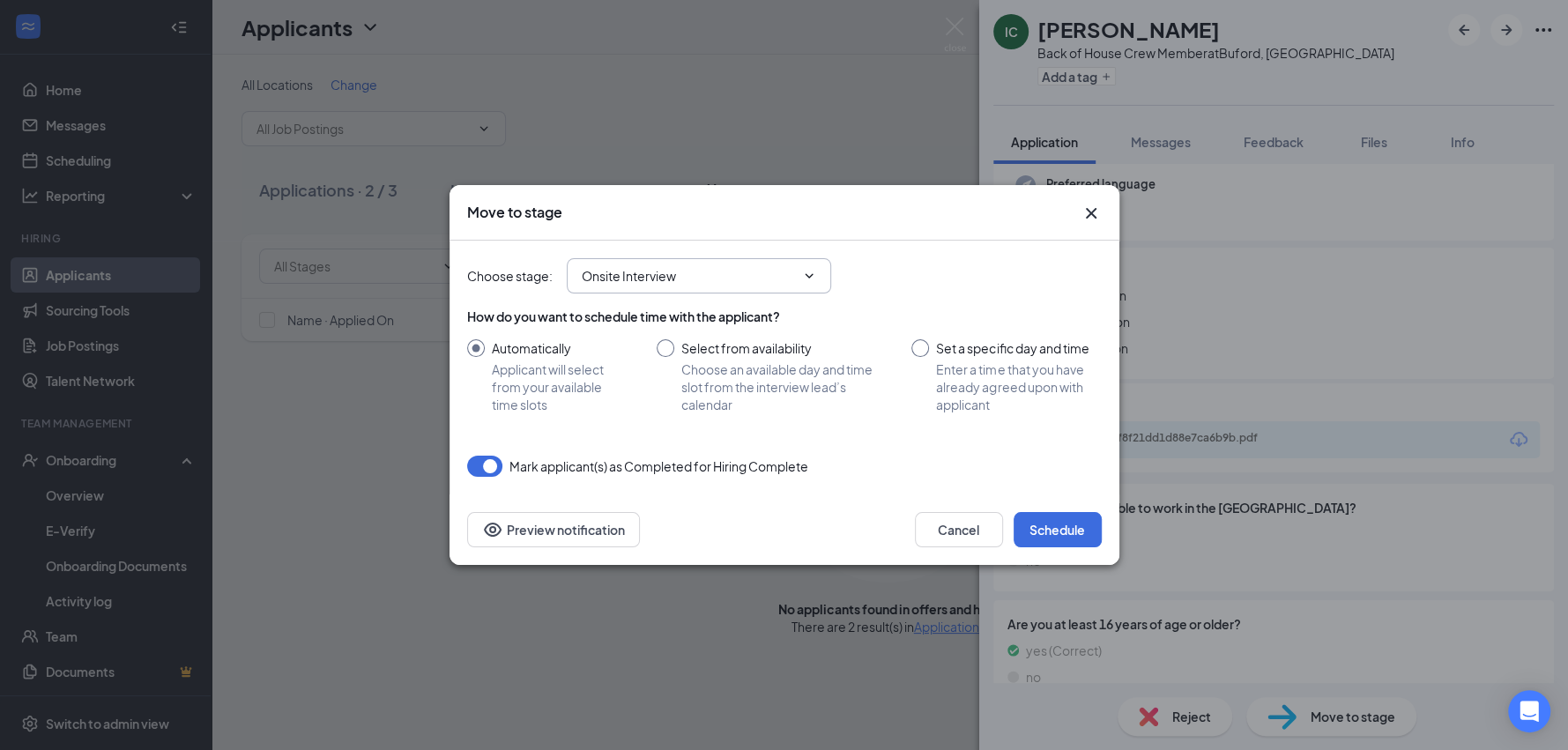
click at [753, 290] on span "Onsite Interview Application Additional Information Onsite Interview Hiring Com…" at bounding box center [699, 276] width 264 height 36
click at [779, 288] on span "Onsite Interview Application Additional Information Onsite Interview Hiring Com…" at bounding box center [699, 276] width 264 height 36
click at [792, 285] on span "Onsite Interview Application Additional Information Onsite Interview Hiring Com…" at bounding box center [699, 276] width 264 height 36
click at [809, 274] on icon "ChevronDown" at bounding box center [809, 276] width 14 height 14
click at [760, 266] on input "Onsite Interview" at bounding box center [688, 276] width 213 height 20
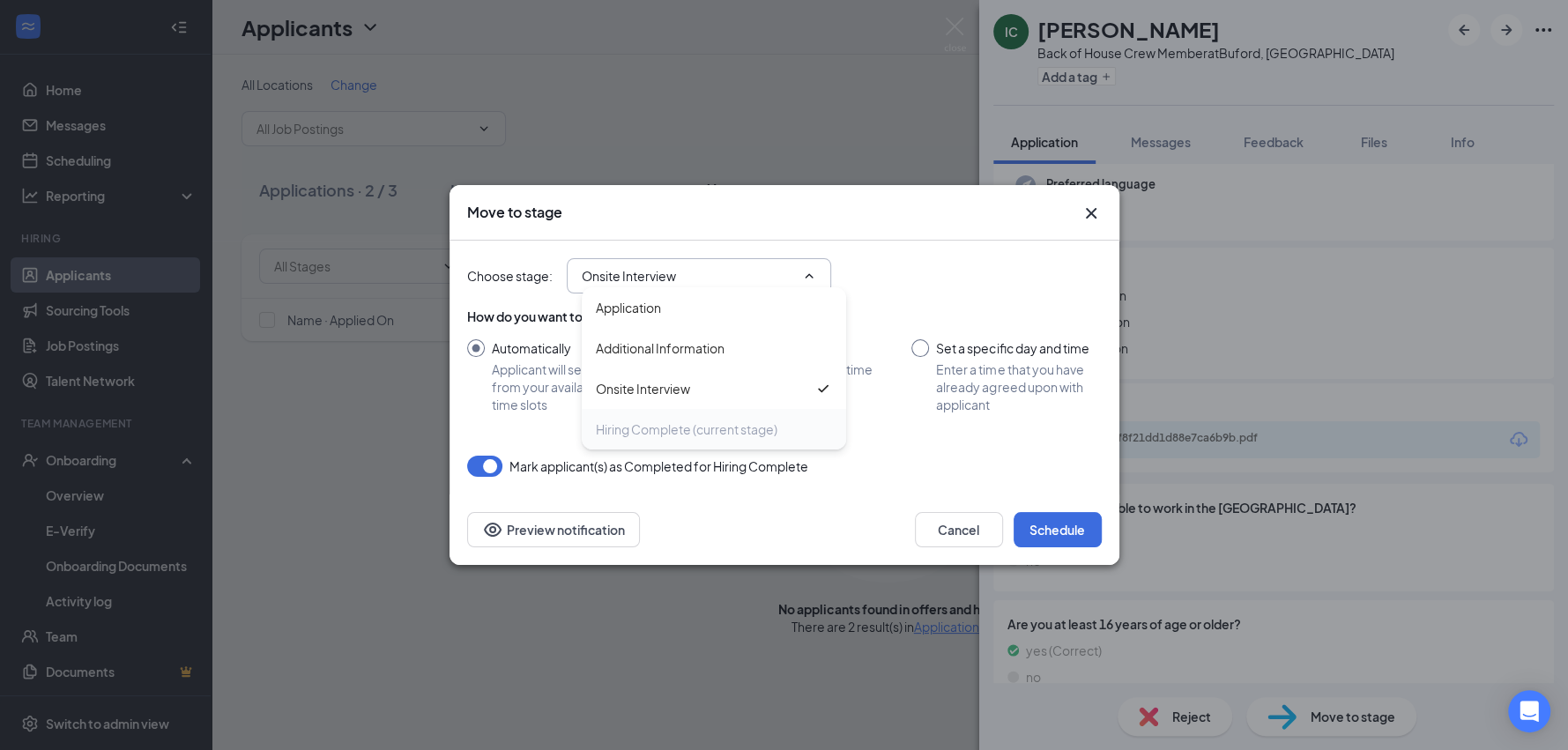
click at [725, 442] on div "Hiring Complete (current stage)" at bounding box center [714, 428] width 264 height 41
click at [725, 438] on div "Hiring Complete (current stage)" at bounding box center [686, 429] width 181 height 20
click at [739, 291] on div "Application" at bounding box center [714, 307] width 264 height 41
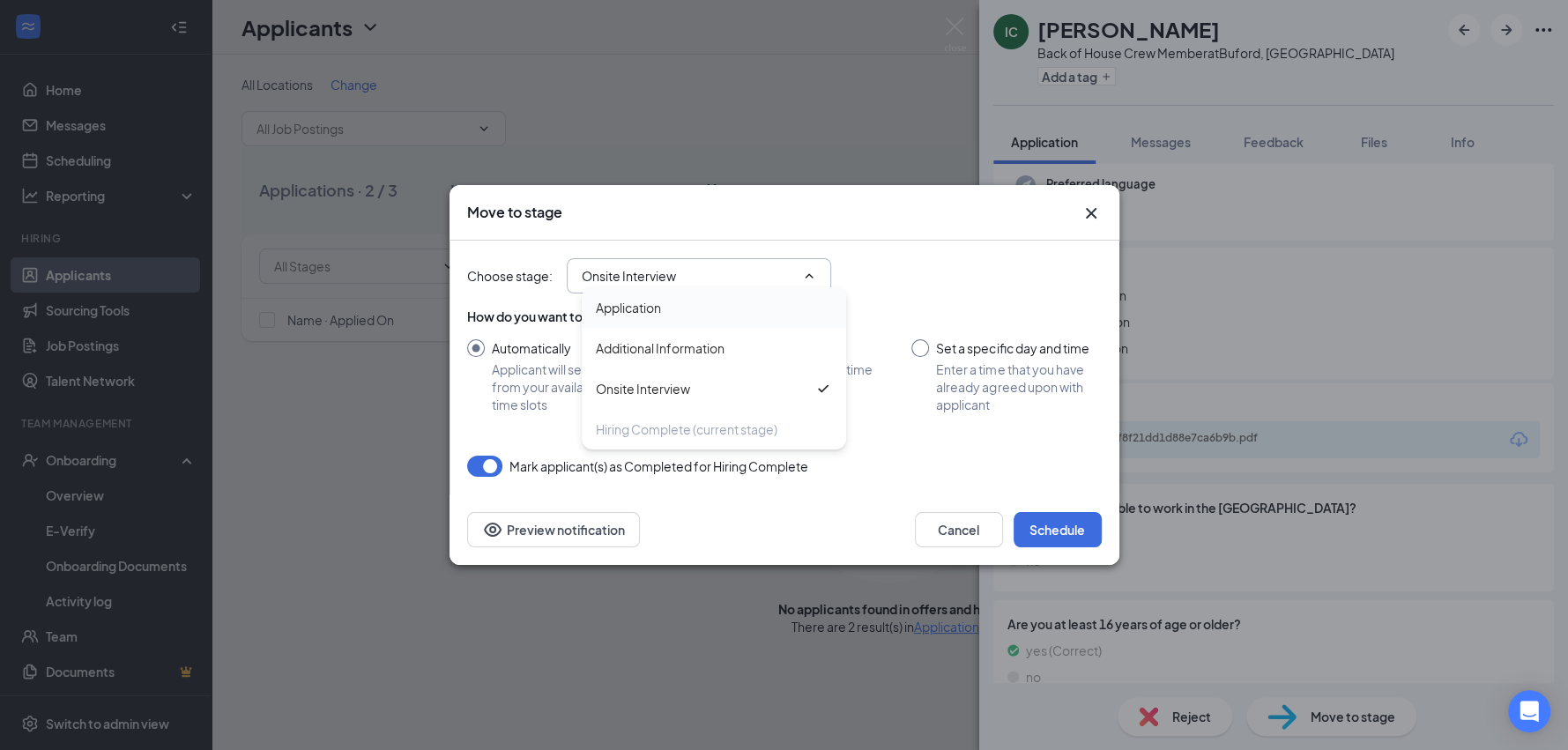
type input "Application"
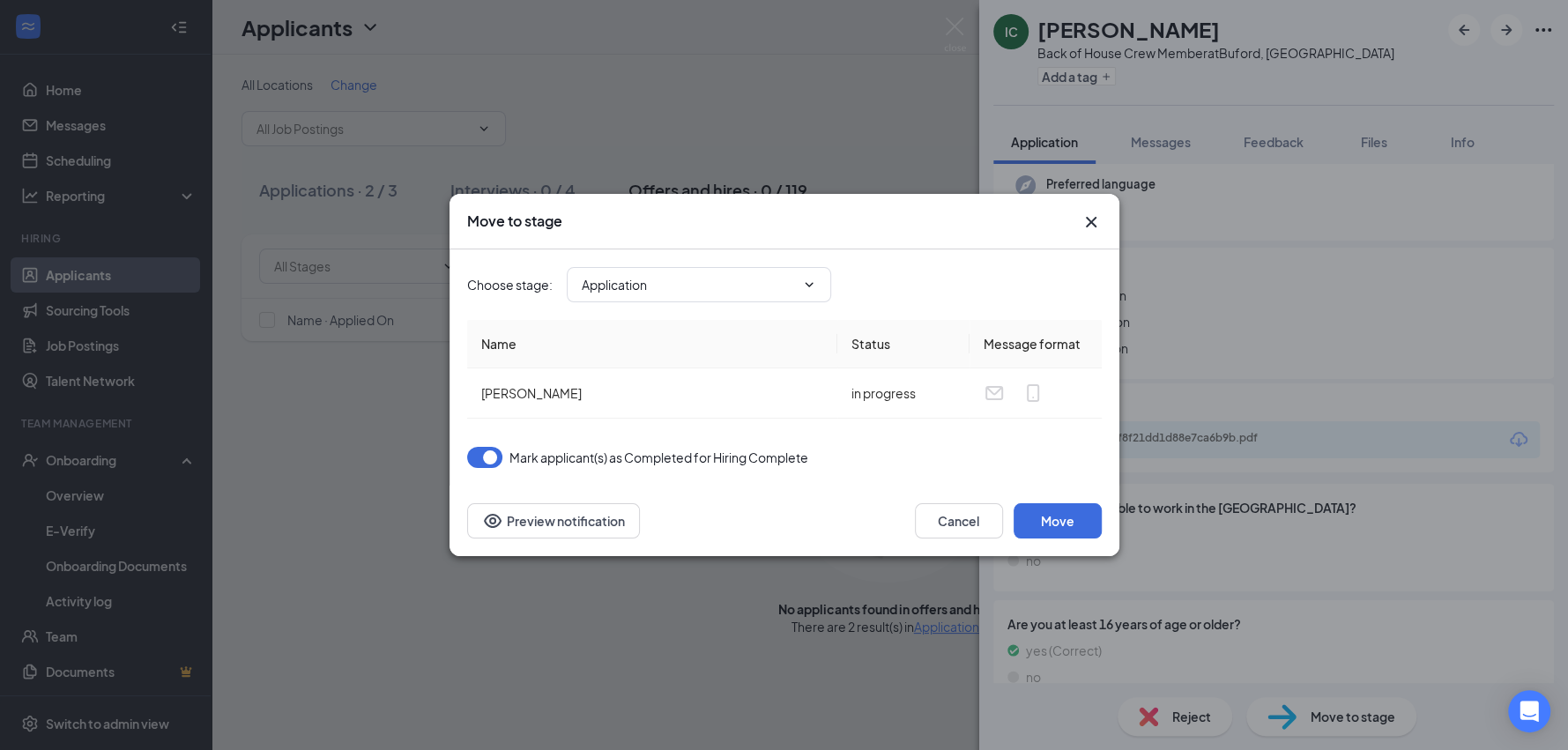
click at [1096, 221] on icon "Cross" at bounding box center [1091, 222] width 21 height 21
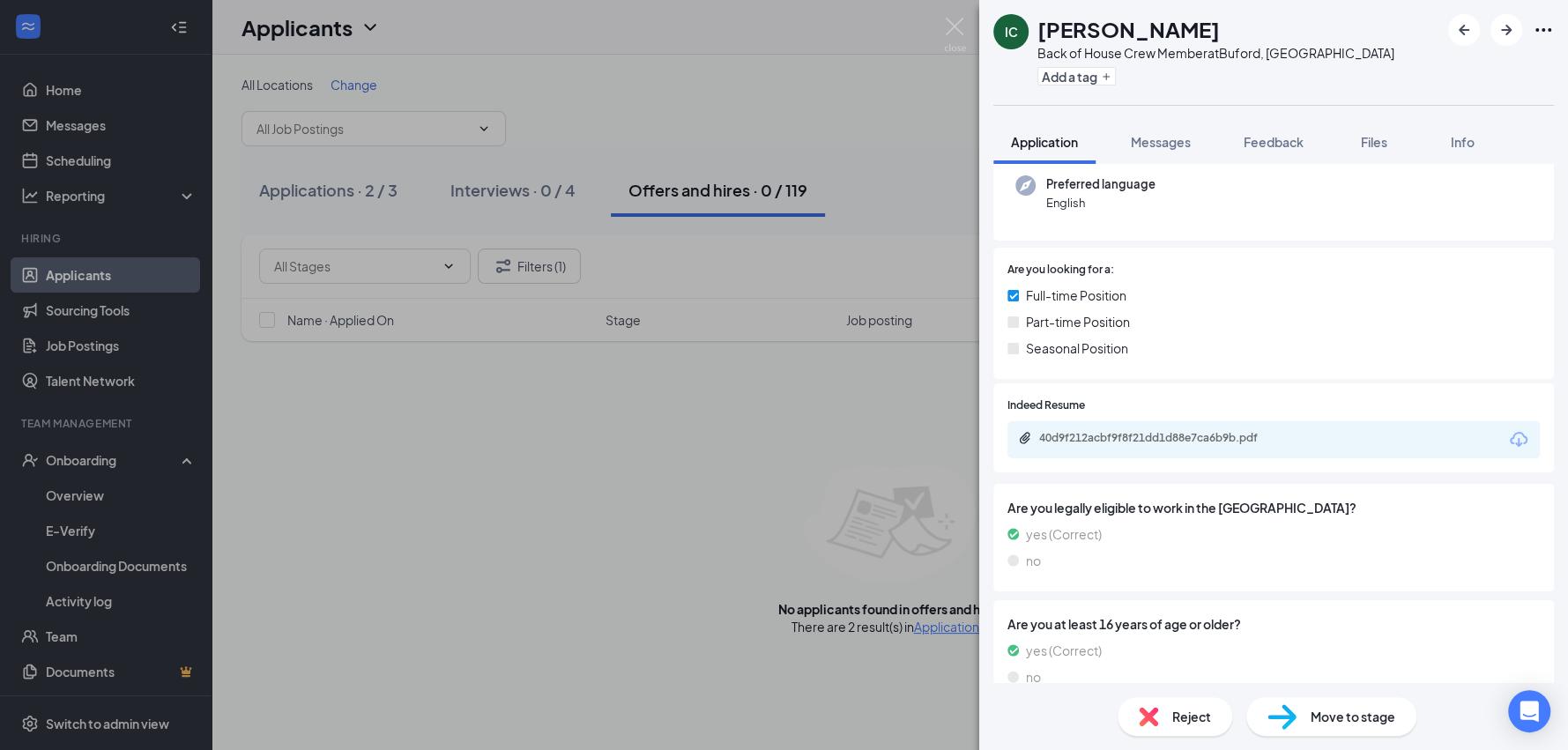
drag, startPoint x: 856, startPoint y: 111, endPoint x: 874, endPoint y: 103, distance: 19.7
click at [858, 110] on div "IC [PERSON_NAME] Back of House Crew Member at [GEOGRAPHIC_DATA], [GEOGRAPHIC_DA…" at bounding box center [784, 375] width 1568 height 750
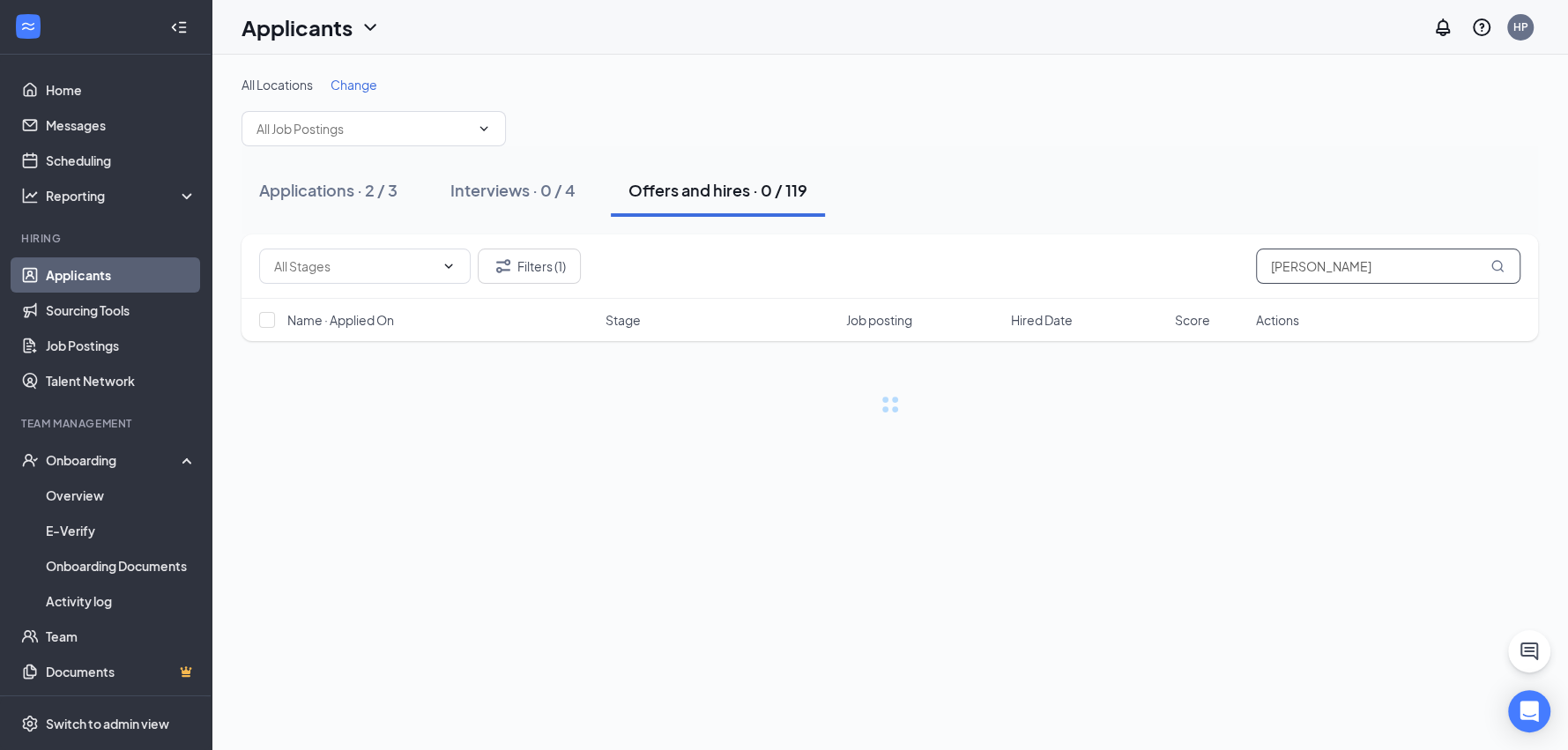
click at [1323, 262] on input "[PERSON_NAME]" at bounding box center [1388, 266] width 264 height 36
type input "[PERSON_NAME]"
click at [380, 186] on div "Applications · 2 / 3" at bounding box center [329, 190] width 139 height 22
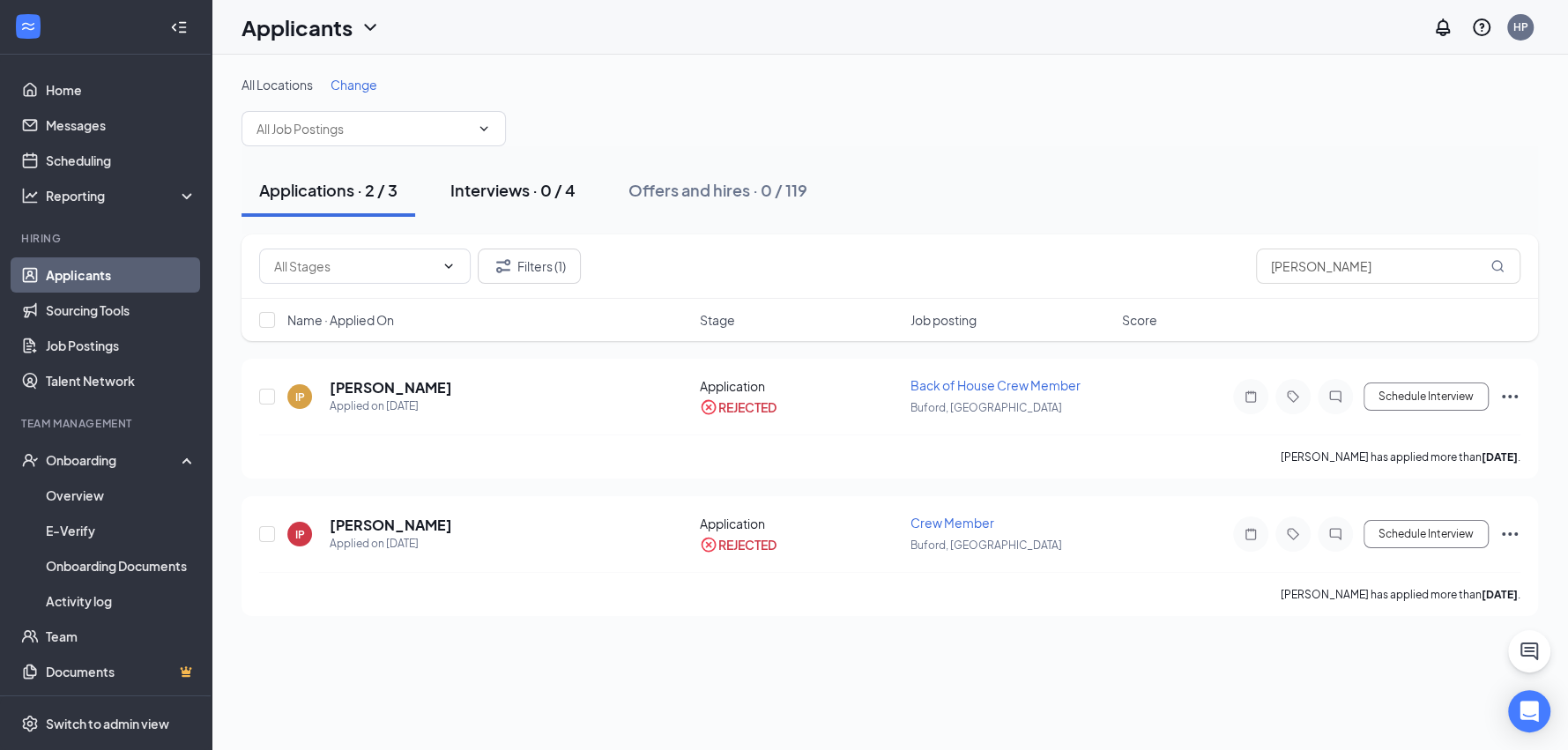
click at [519, 190] on div "Interviews · 0 / 4" at bounding box center [513, 190] width 125 height 22
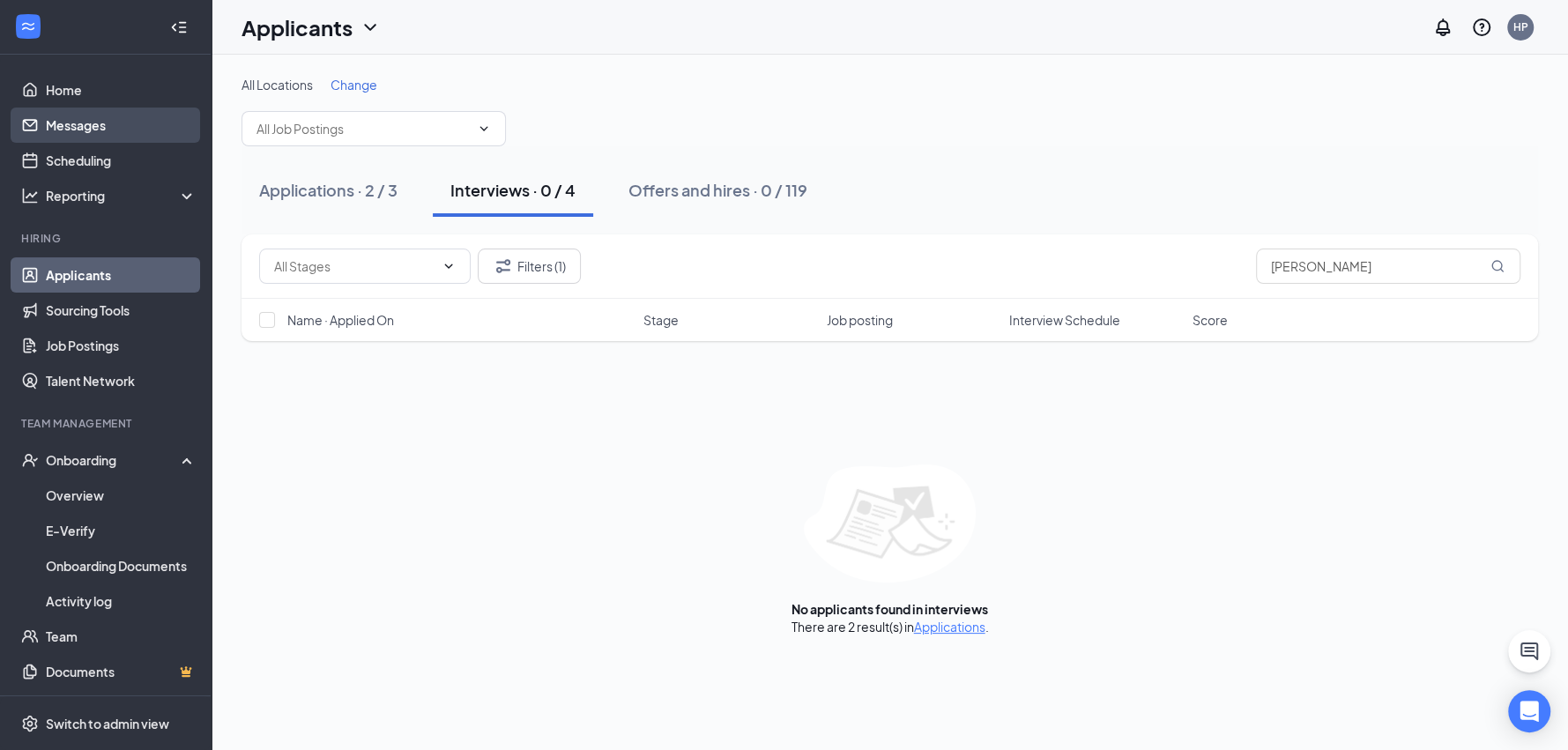
click at [68, 116] on link "Messages" at bounding box center [121, 126] width 150 height 36
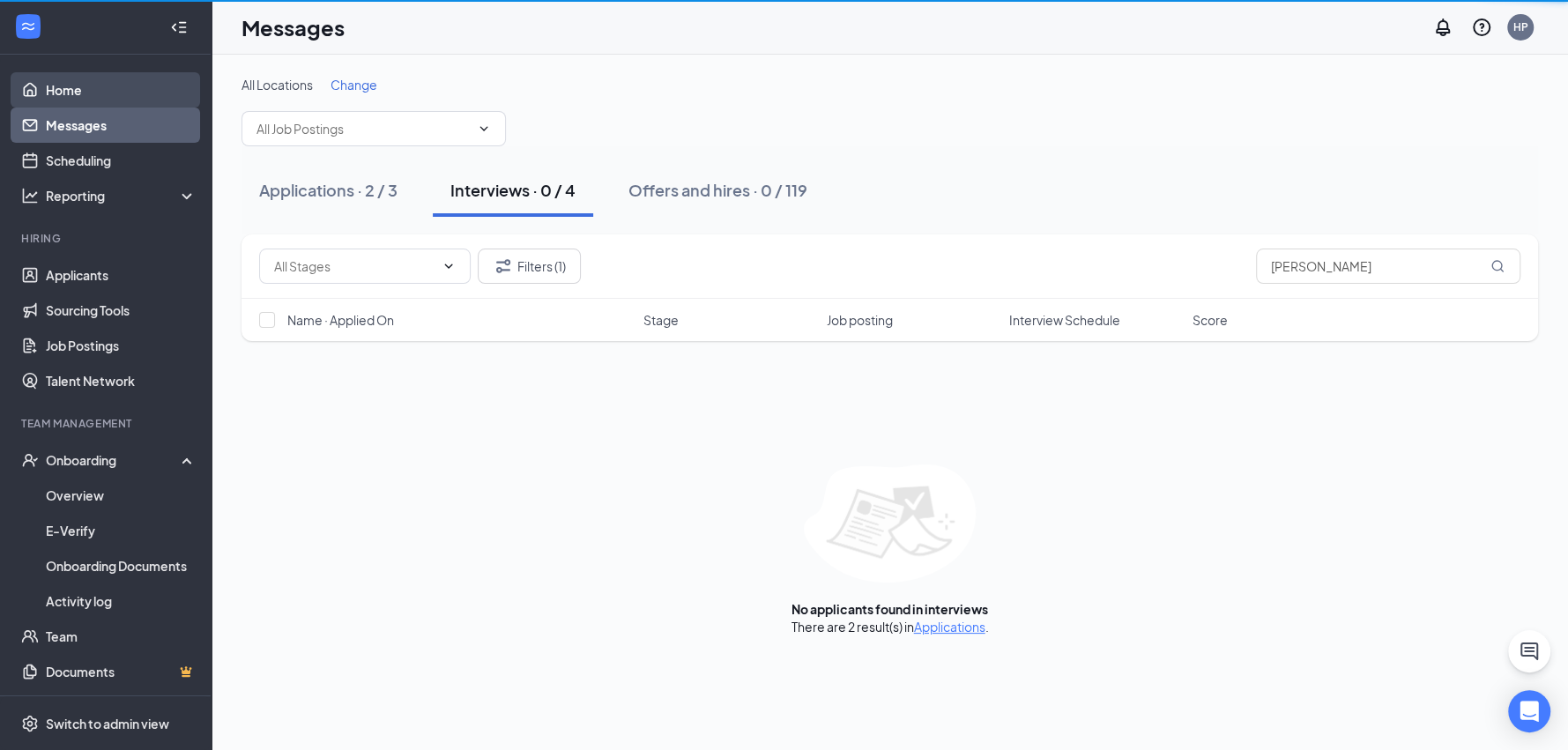
click at [79, 92] on link "Home" at bounding box center [121, 90] width 150 height 36
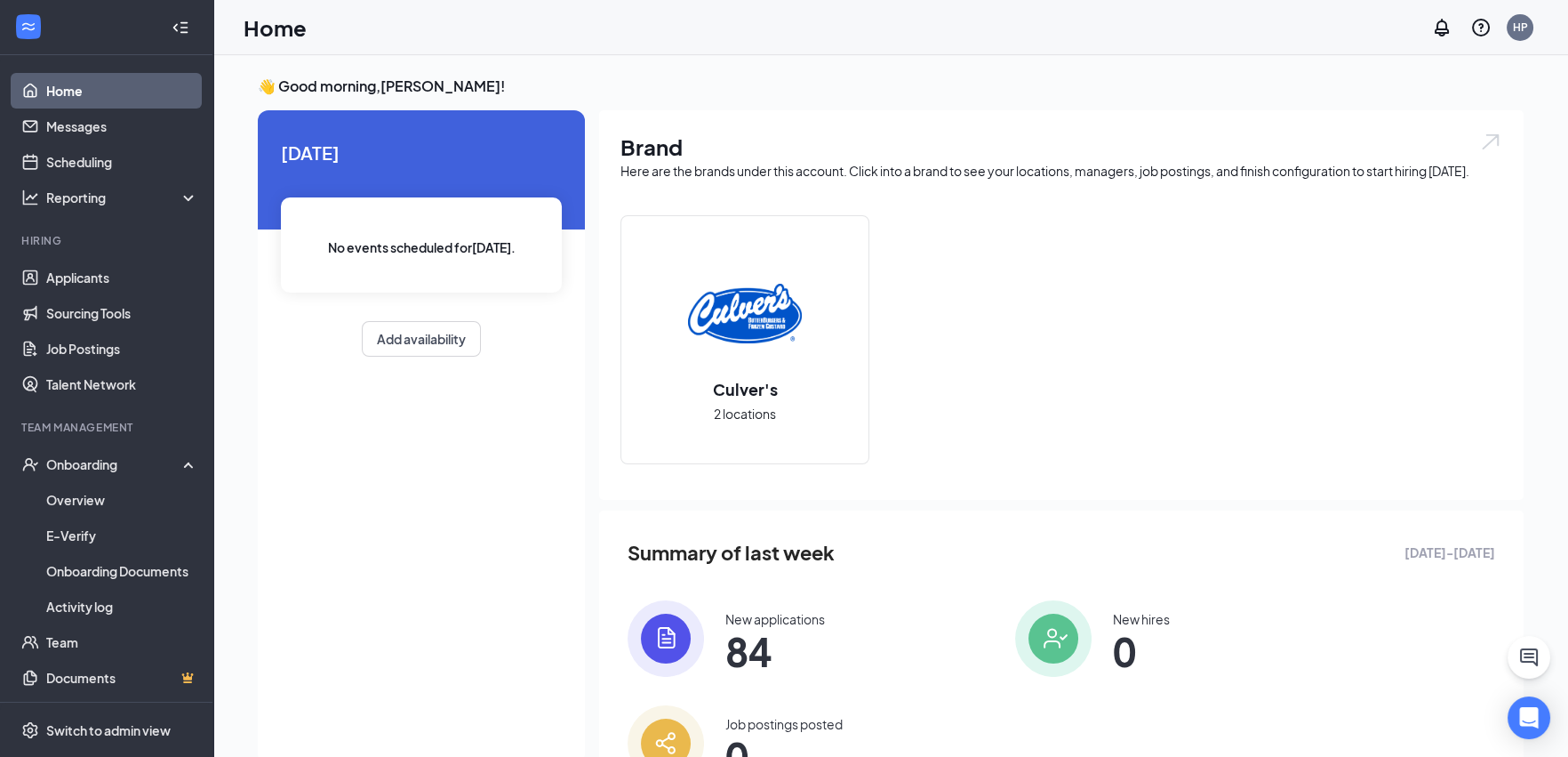
click at [667, 627] on img at bounding box center [666, 638] width 77 height 77
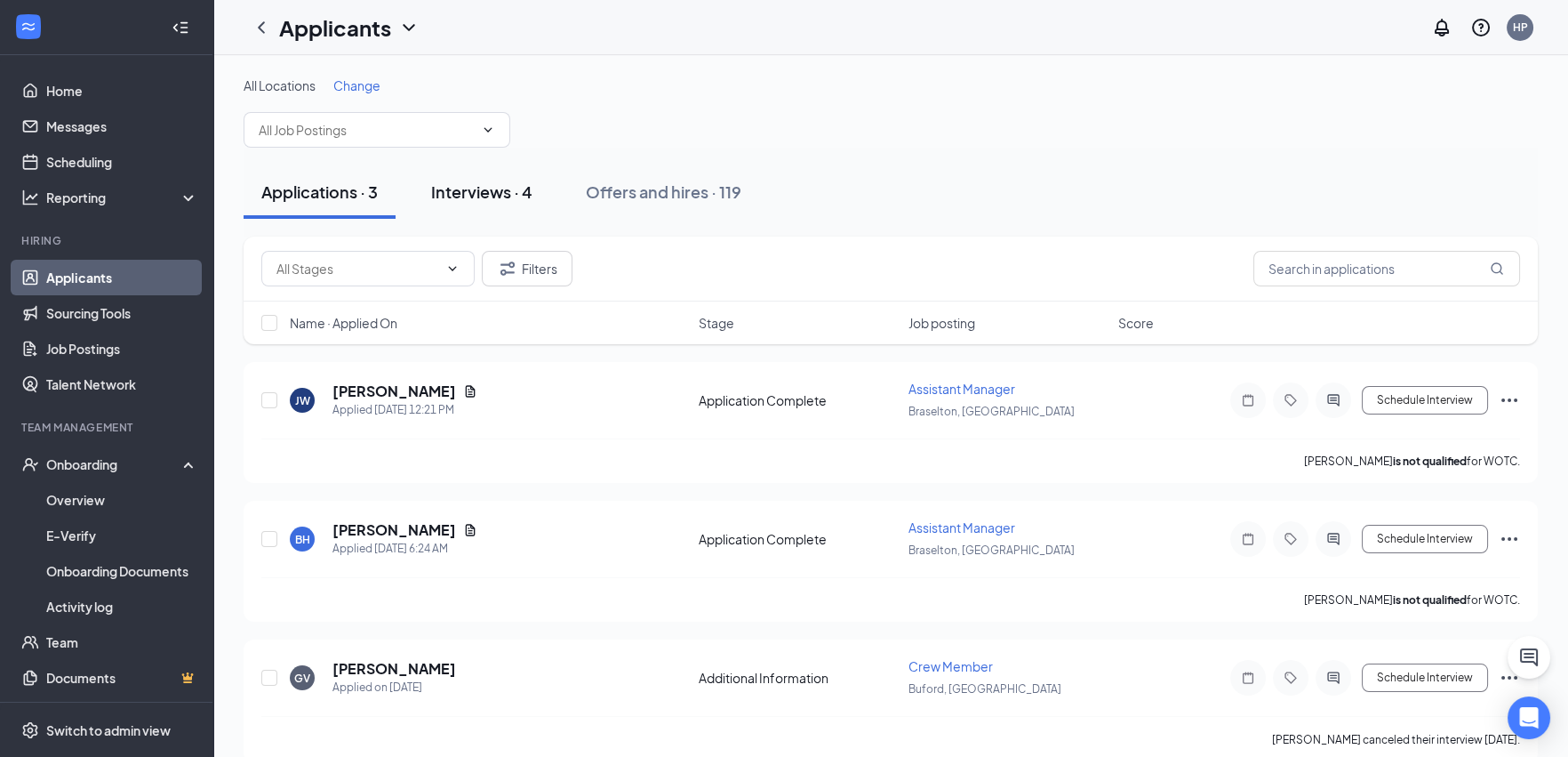
click at [515, 196] on div "Interviews · 4" at bounding box center [482, 192] width 102 height 22
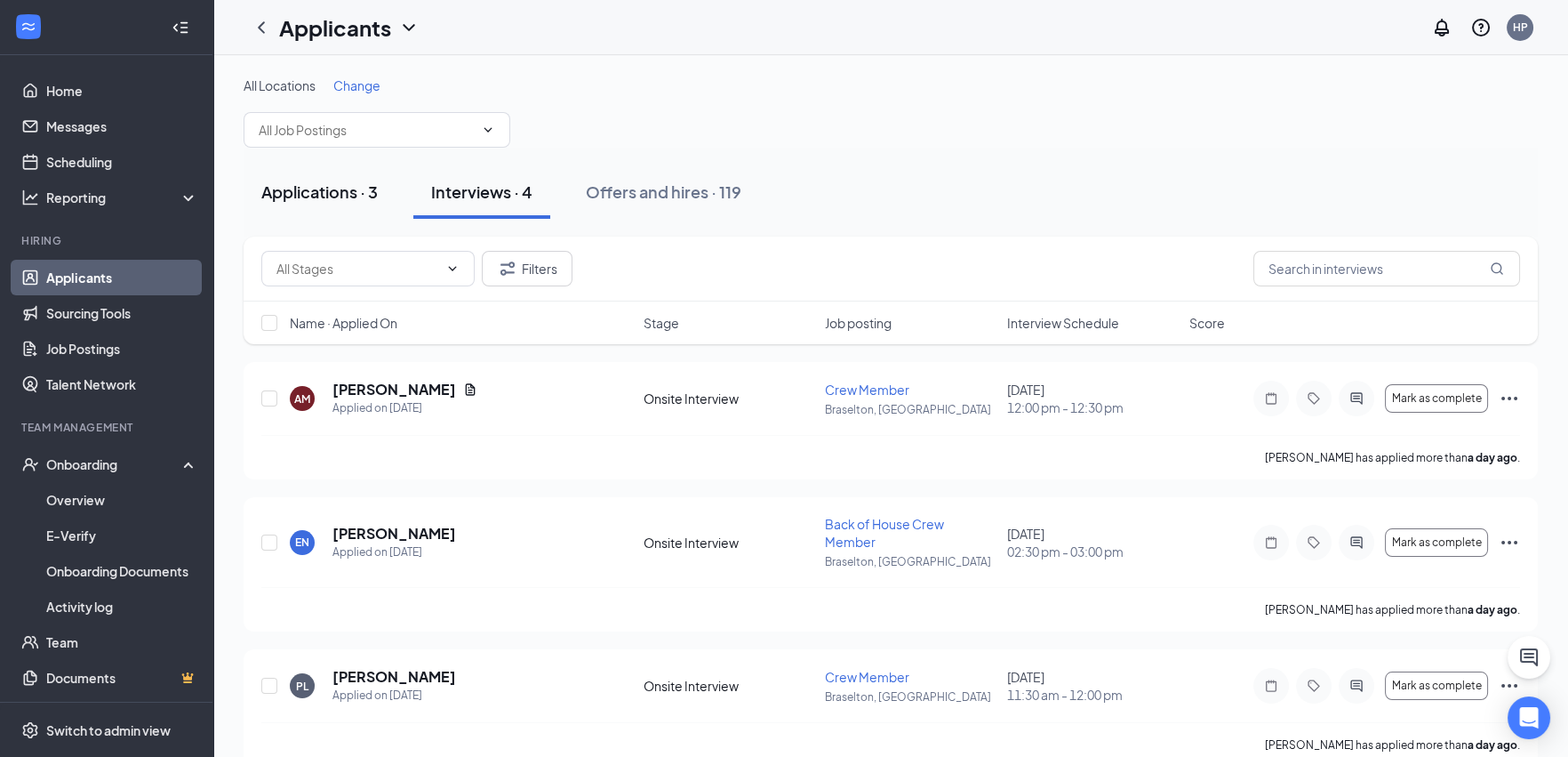
click at [312, 194] on div "Applications · 3" at bounding box center [319, 192] width 117 height 22
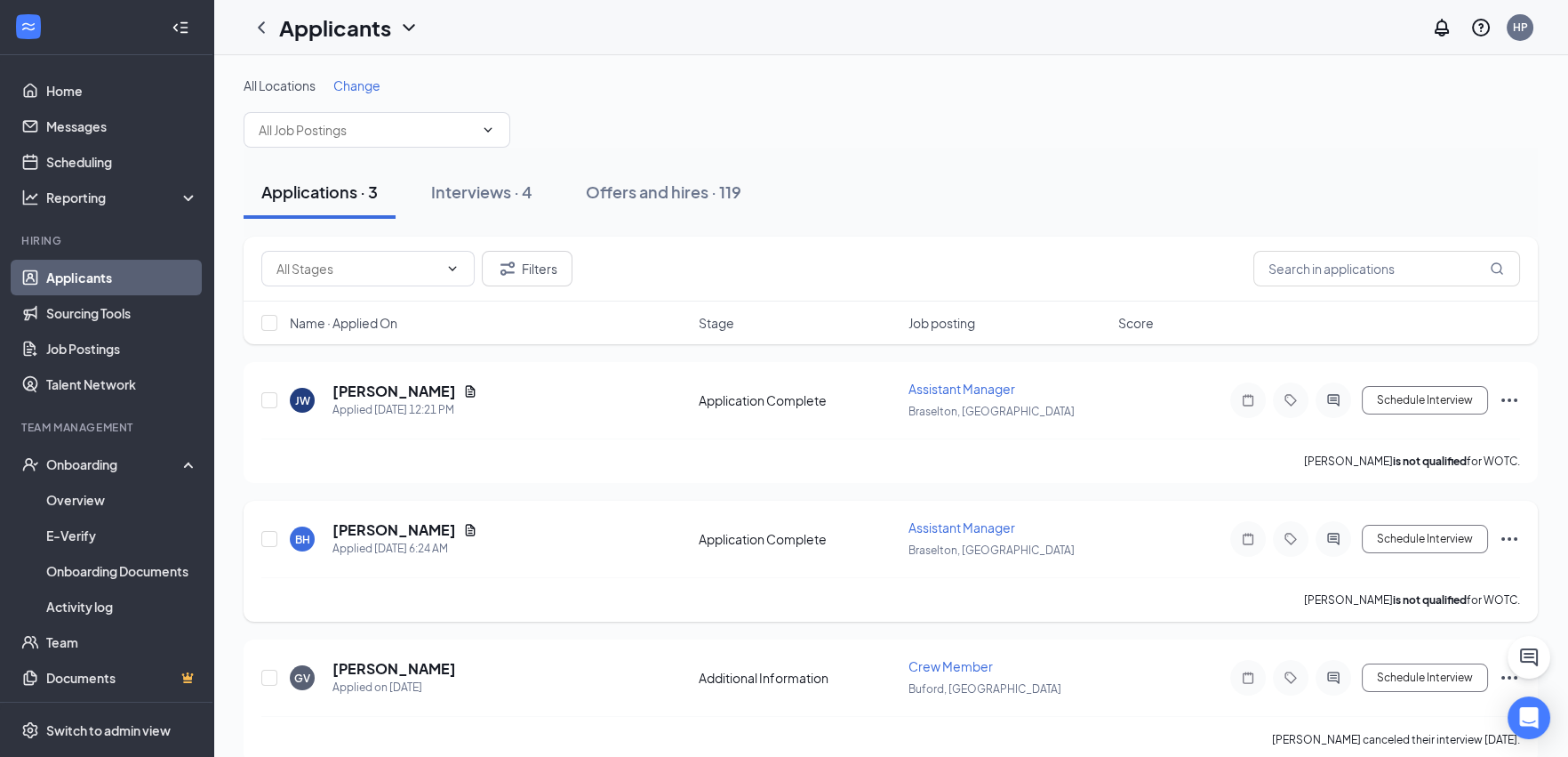
scroll to position [26, 0]
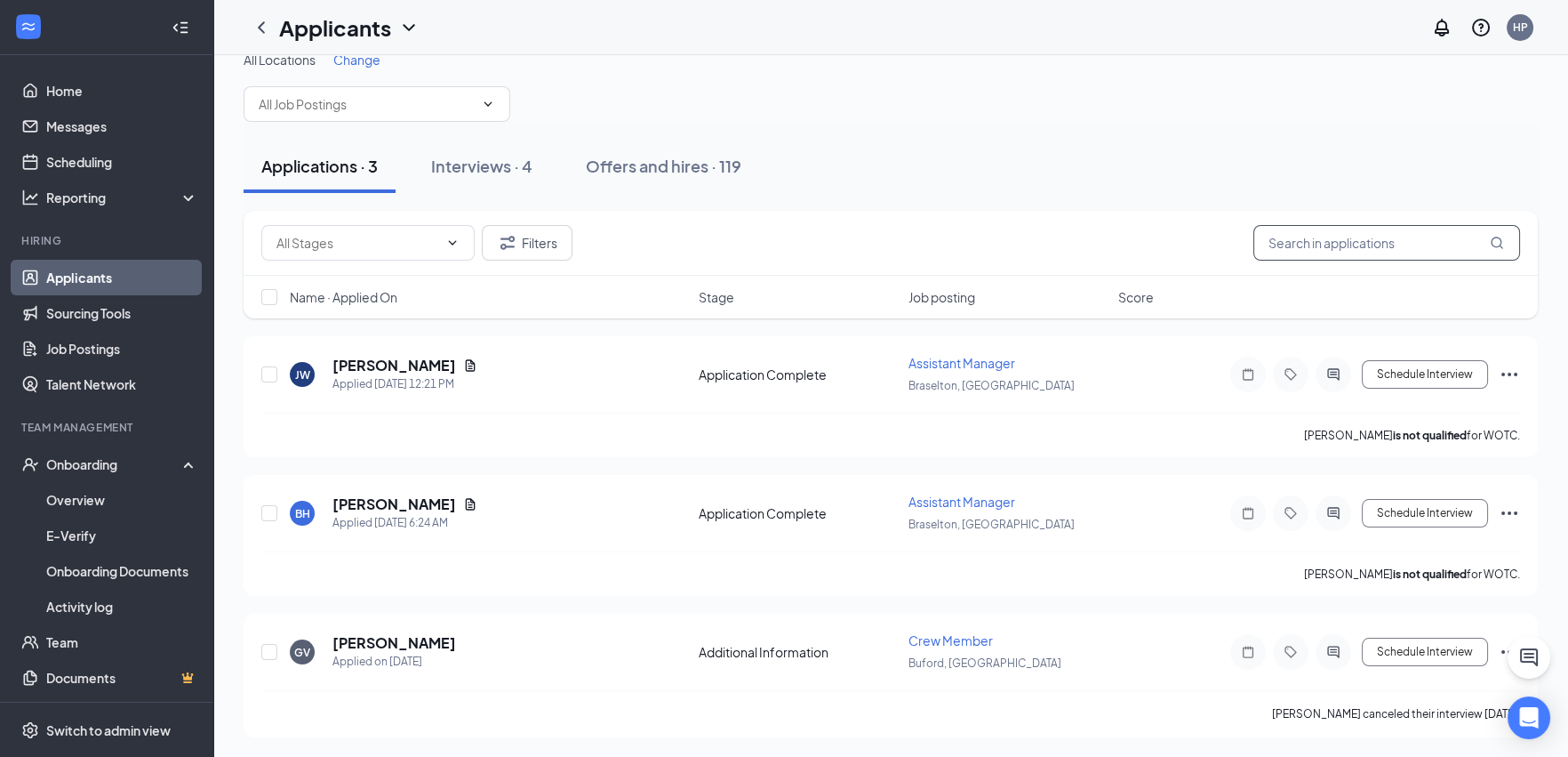
paste input "[PERSON_NAME]"
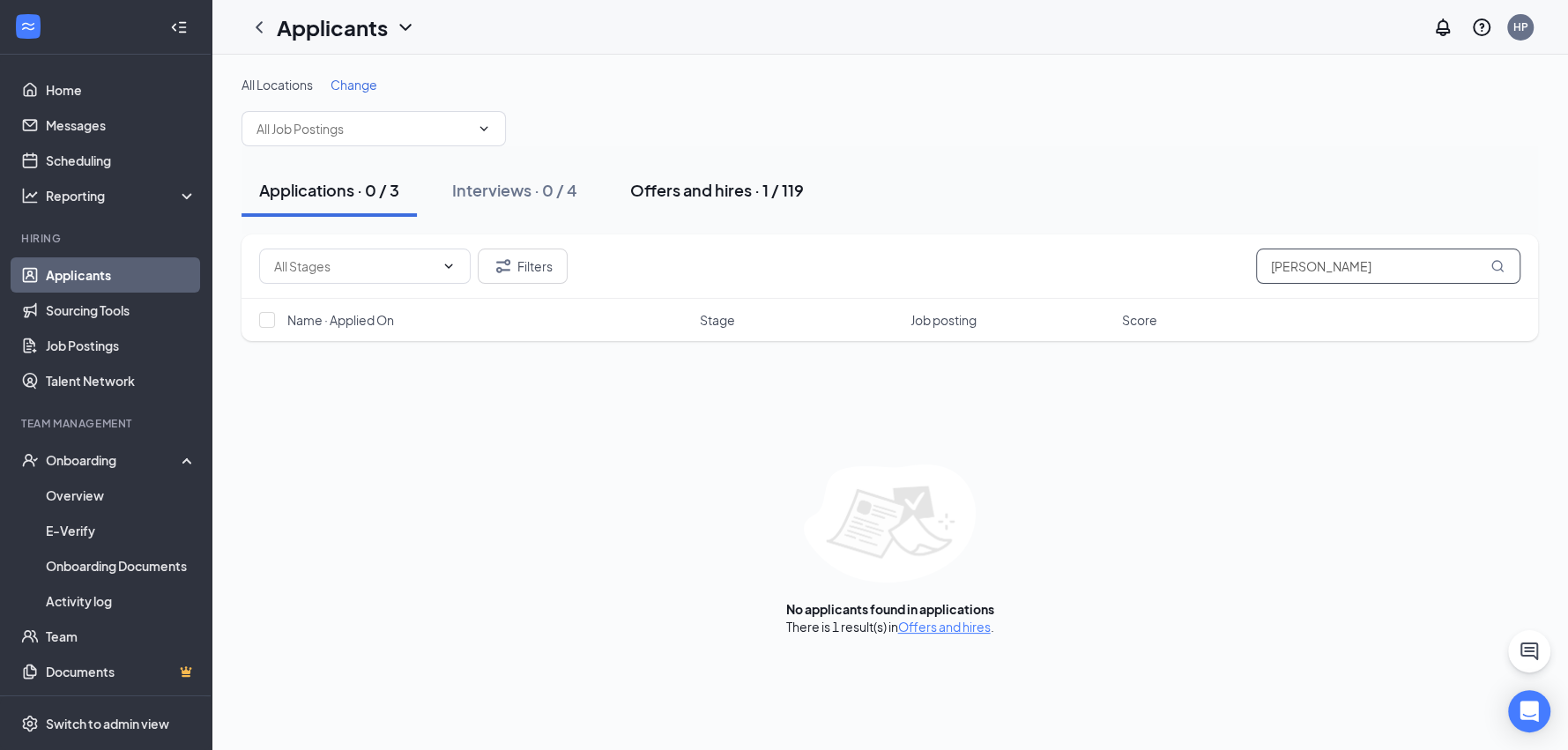
type input "[PERSON_NAME]"
click at [716, 192] on div "Offers and hires · 1 / 119" at bounding box center [717, 190] width 173 height 22
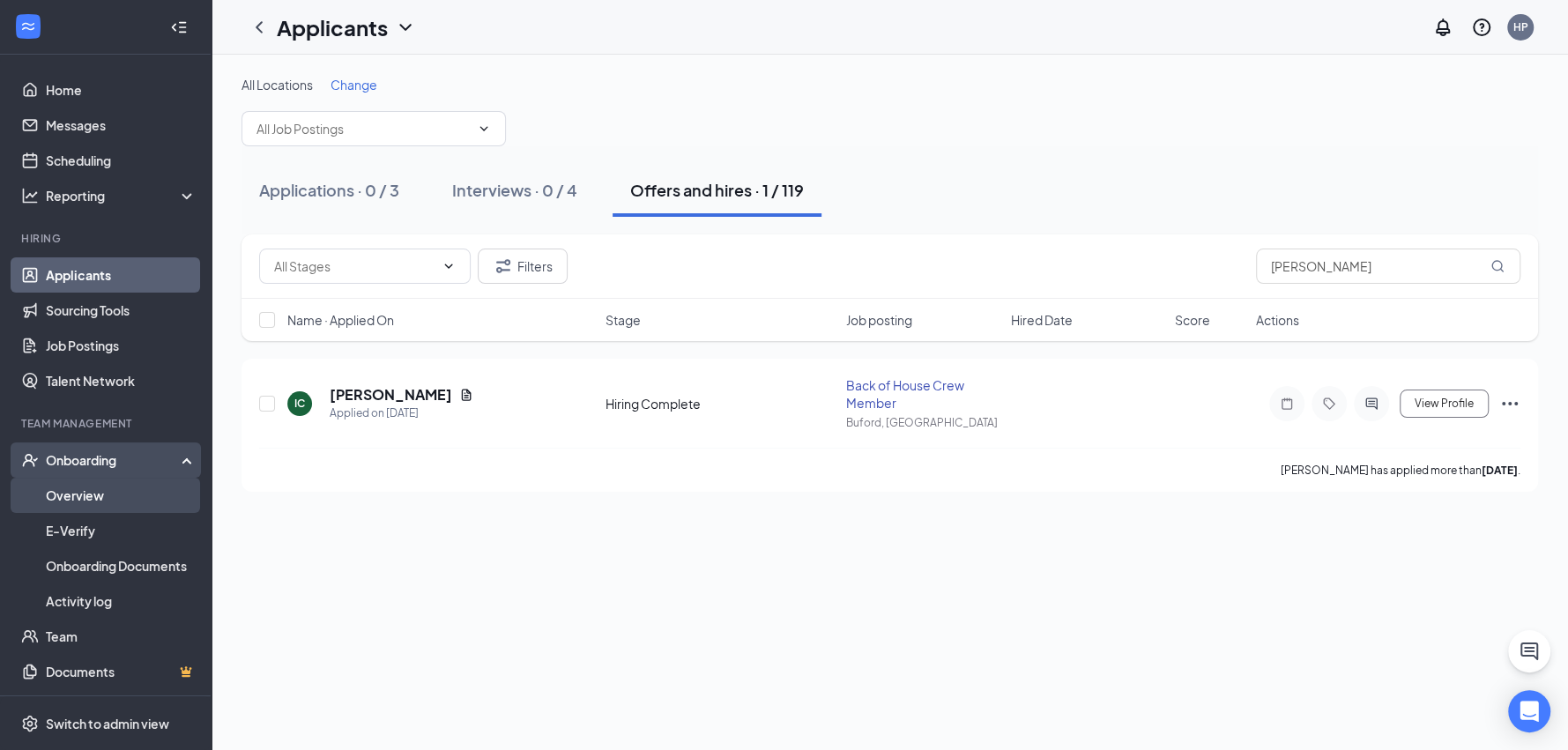
click at [80, 501] on link "Overview" at bounding box center [121, 496] width 150 height 36
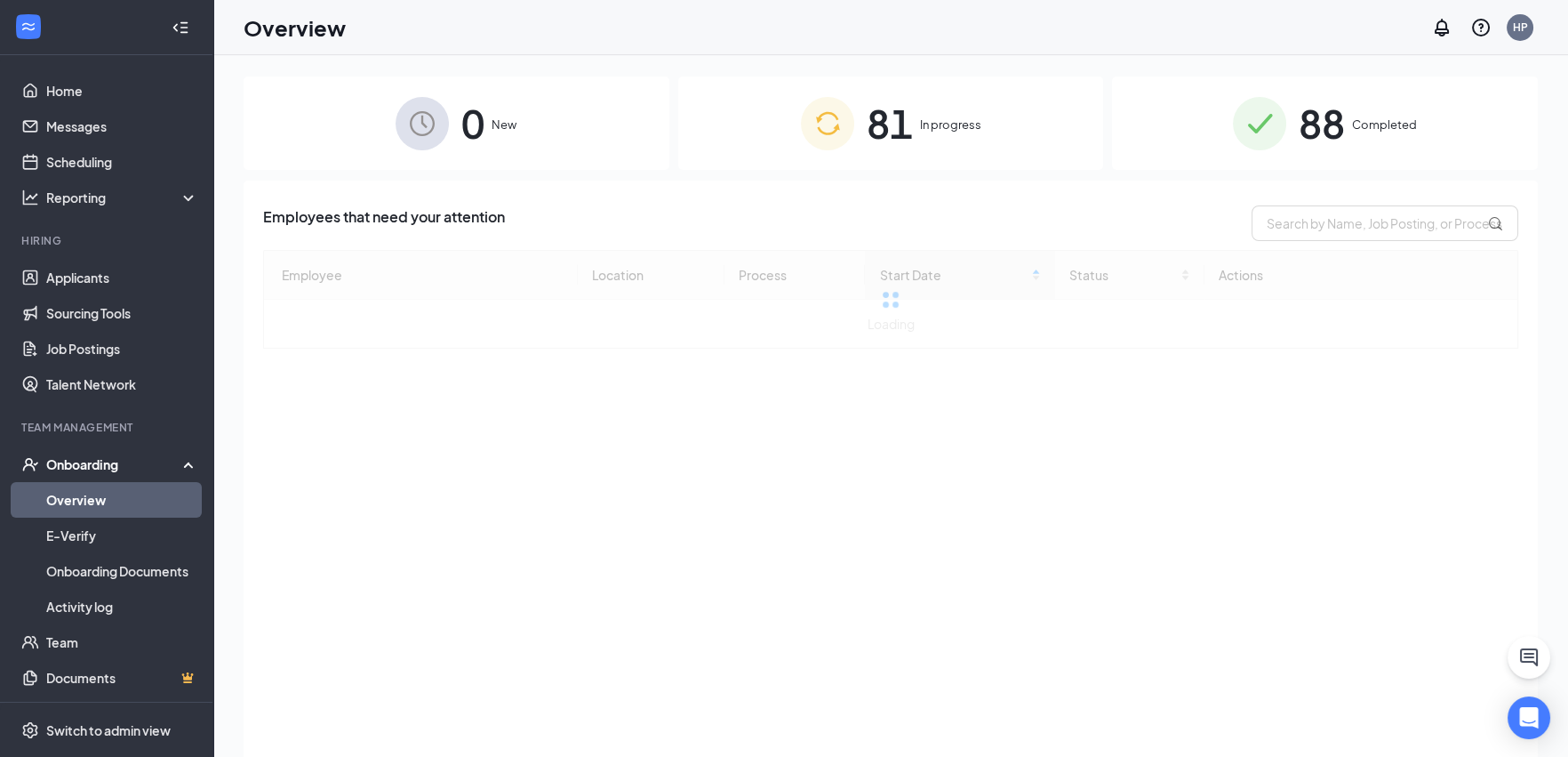
click at [717, 142] on div "81 In progress" at bounding box center [890, 123] width 425 height 93
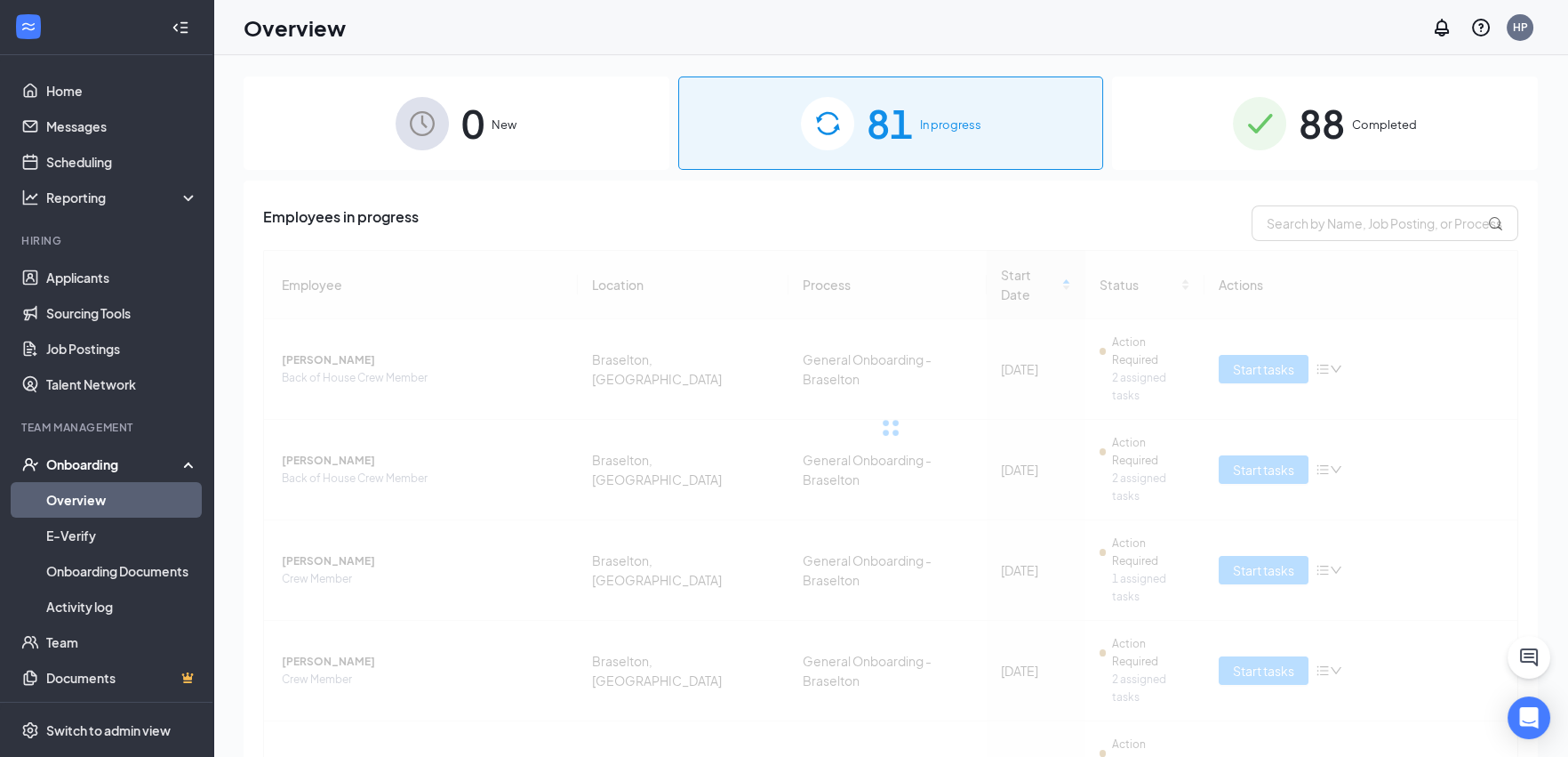
drag, startPoint x: 1023, startPoint y: 281, endPoint x: 1045, endPoint y: 269, distance: 25.1
click at [1034, 275] on div at bounding box center [890, 427] width 1255 height 356
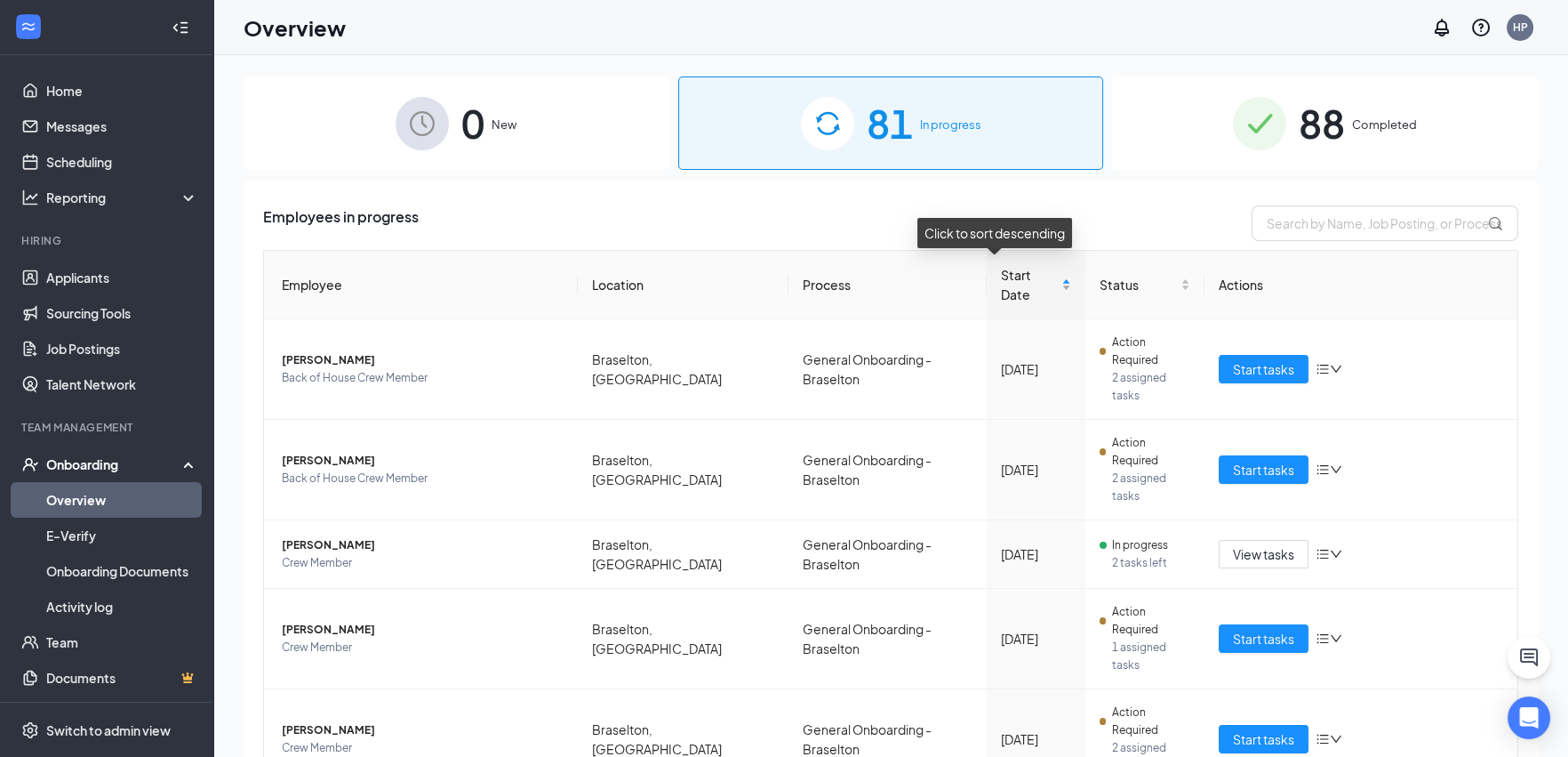
click at [1040, 278] on div "Start Date" at bounding box center [1036, 284] width 70 height 39
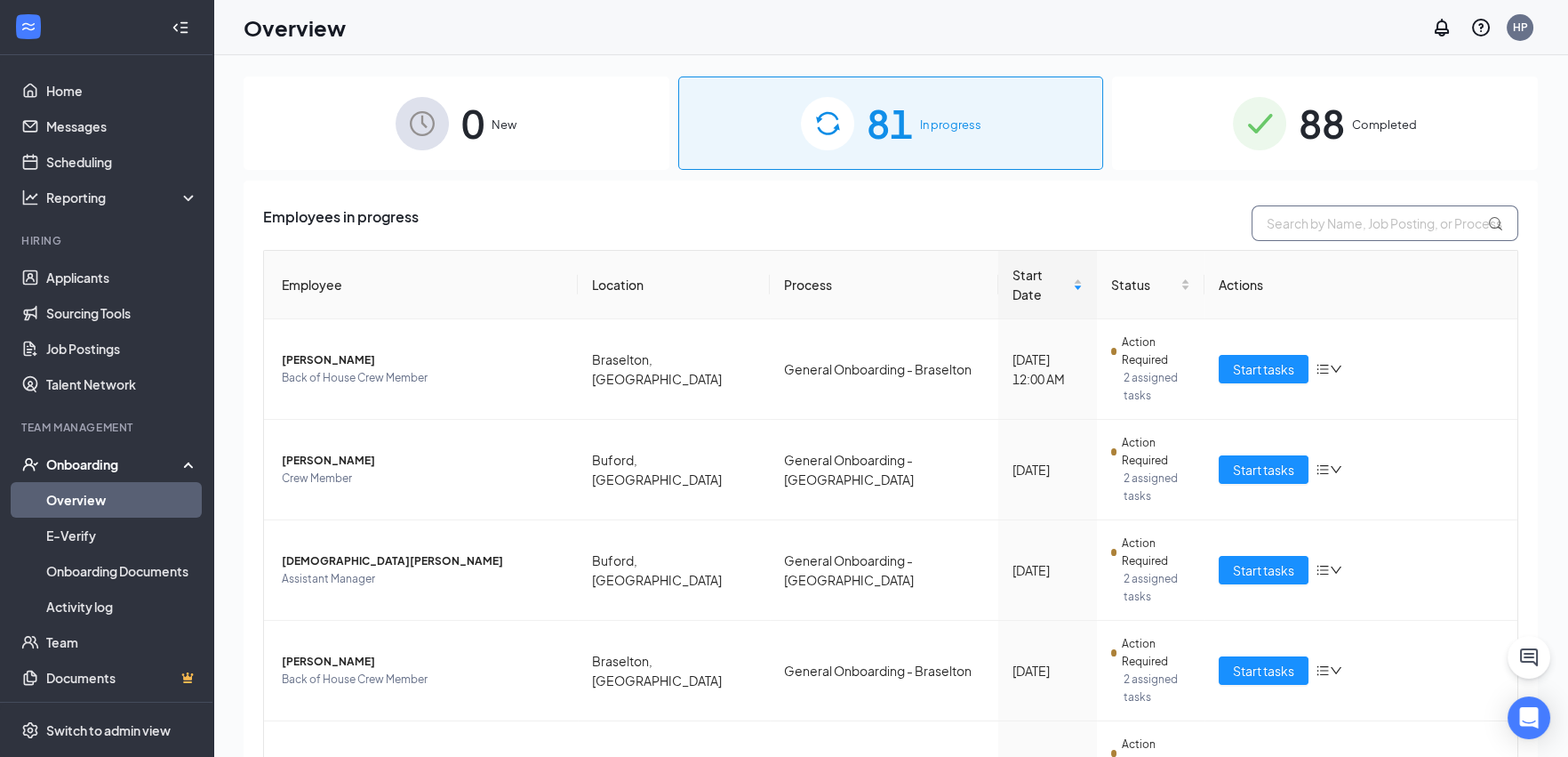
paste input "[PERSON_NAME]"
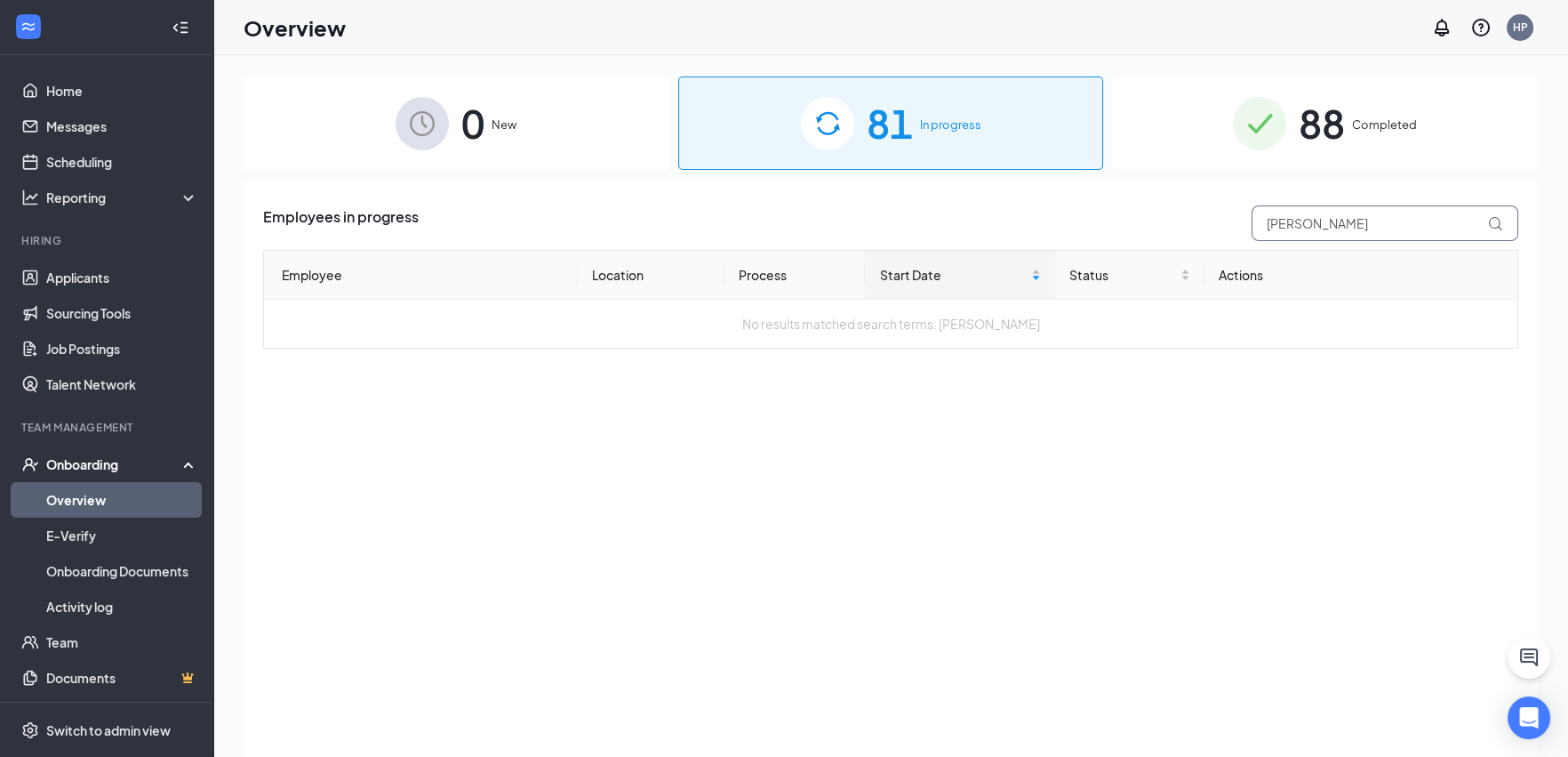
type input "[PERSON_NAME]"
click at [1155, 128] on div "88 Completed" at bounding box center [1324, 123] width 425 height 93
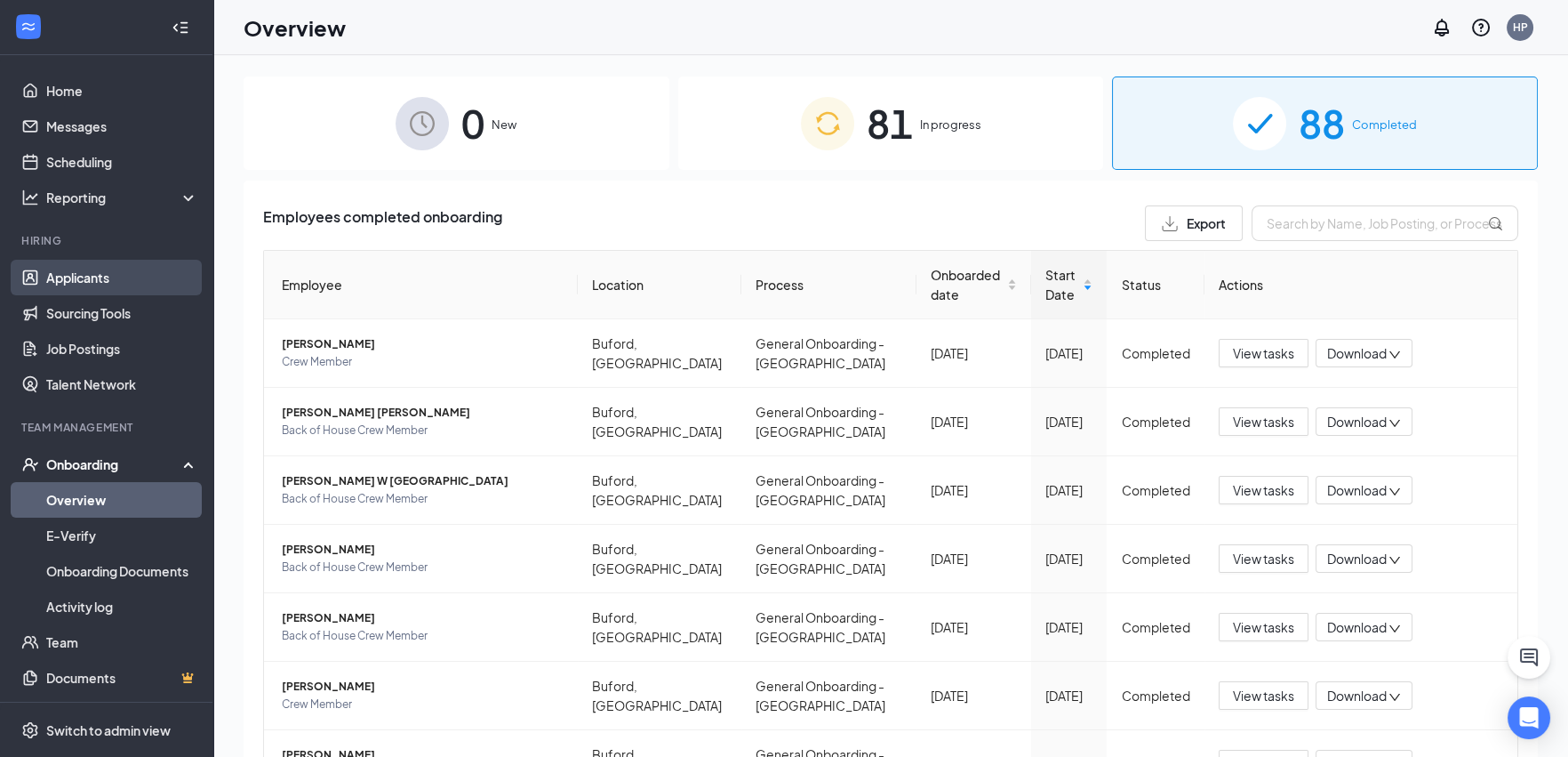
click at [77, 276] on link "Applicants" at bounding box center [122, 278] width 152 height 36
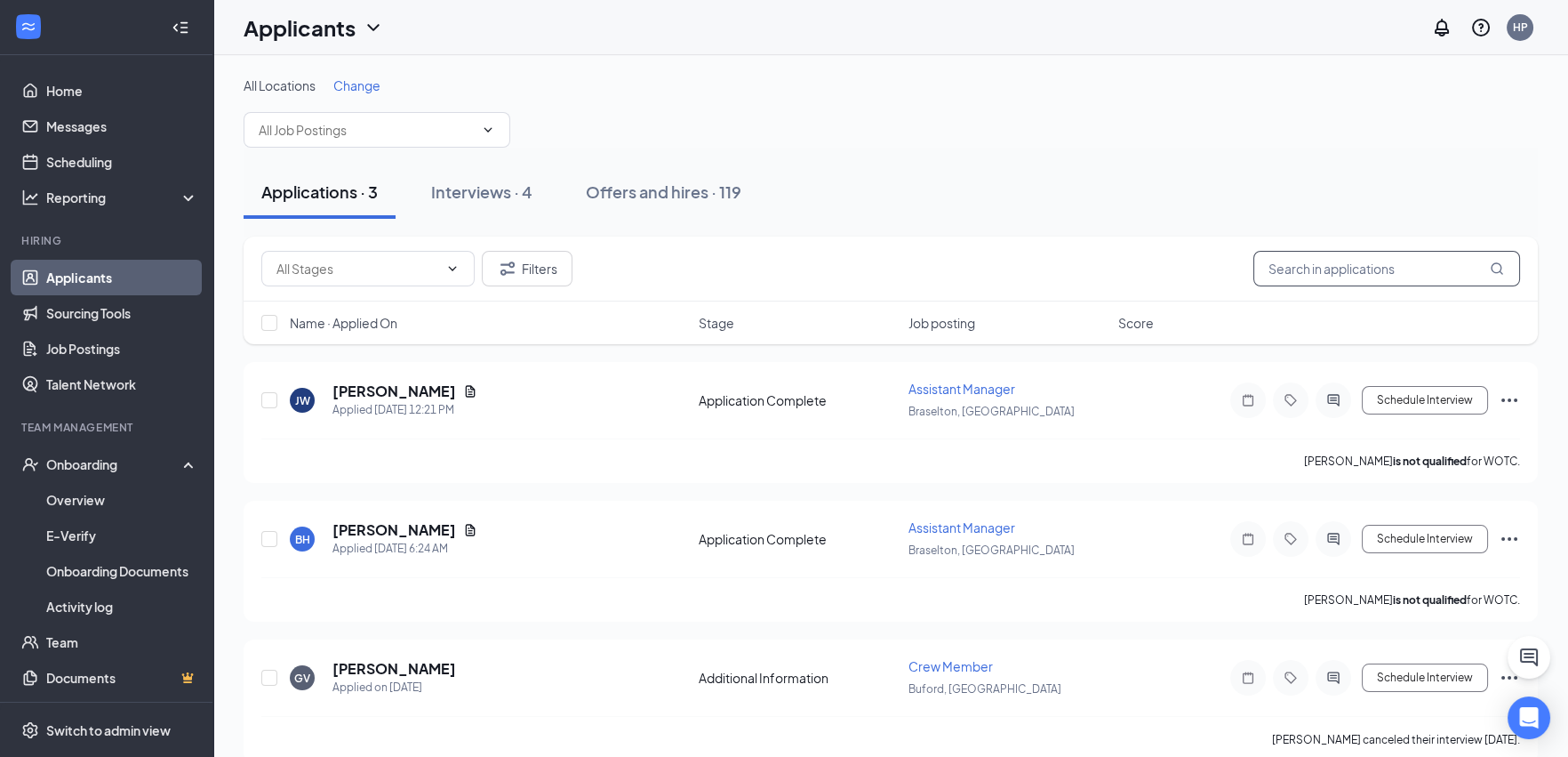
paste input "[PERSON_NAME]"
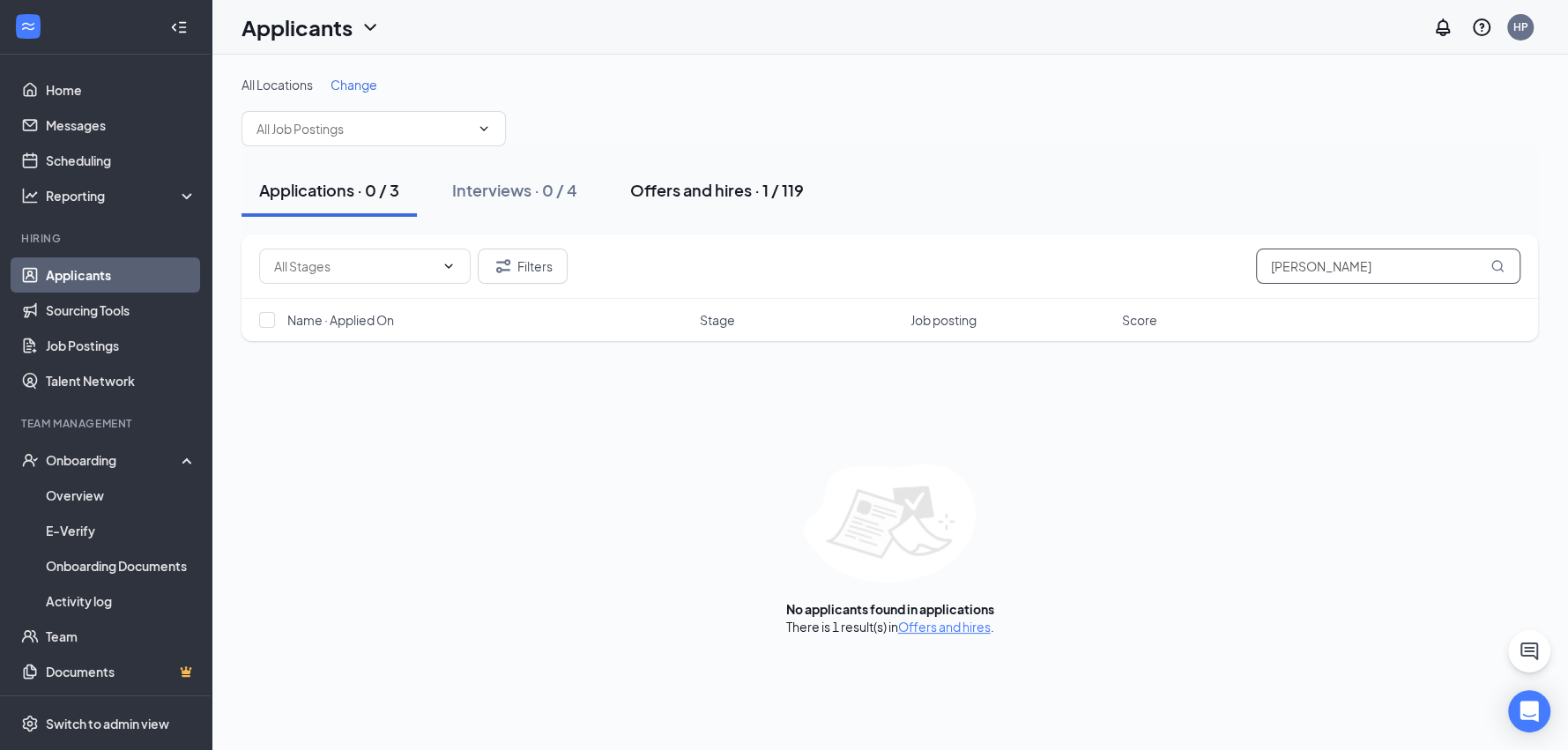
type input "[PERSON_NAME]"
click at [786, 188] on div "Offers and hires · 1 / 119" at bounding box center [717, 190] width 173 height 22
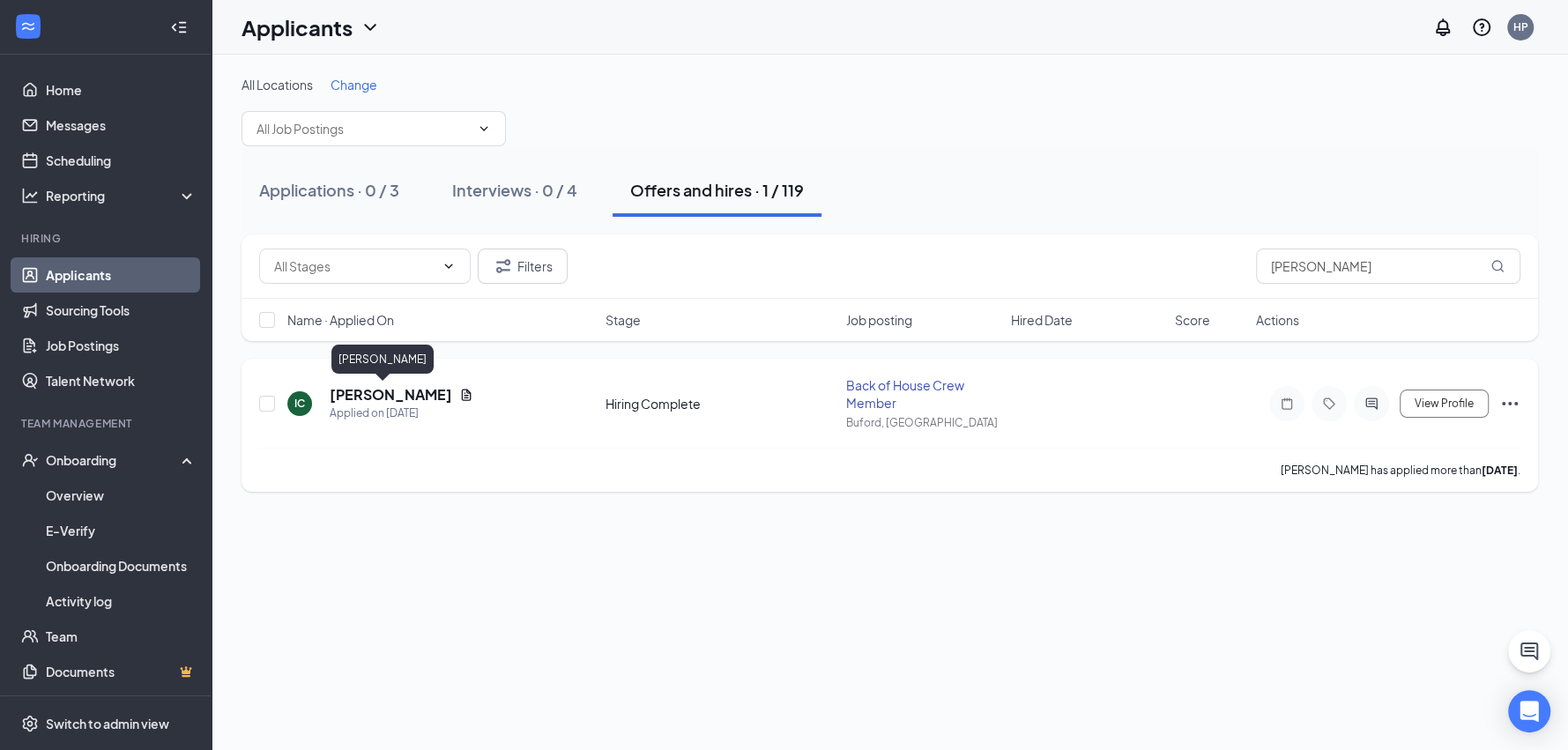
click at [330, 386] on h5 "[PERSON_NAME]" at bounding box center [391, 395] width 123 height 20
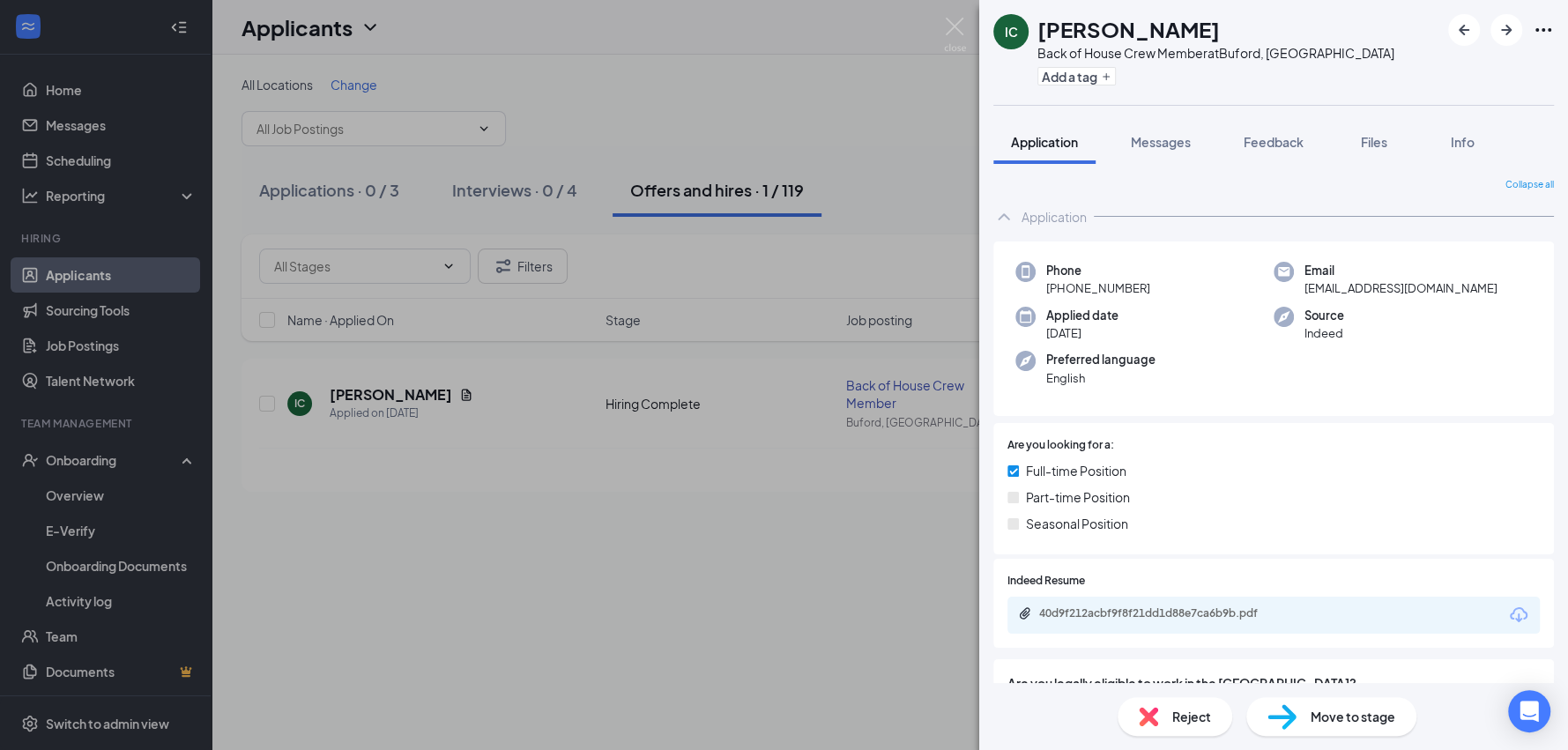
click at [1334, 717] on span "Move to stage" at bounding box center [1352, 716] width 84 height 20
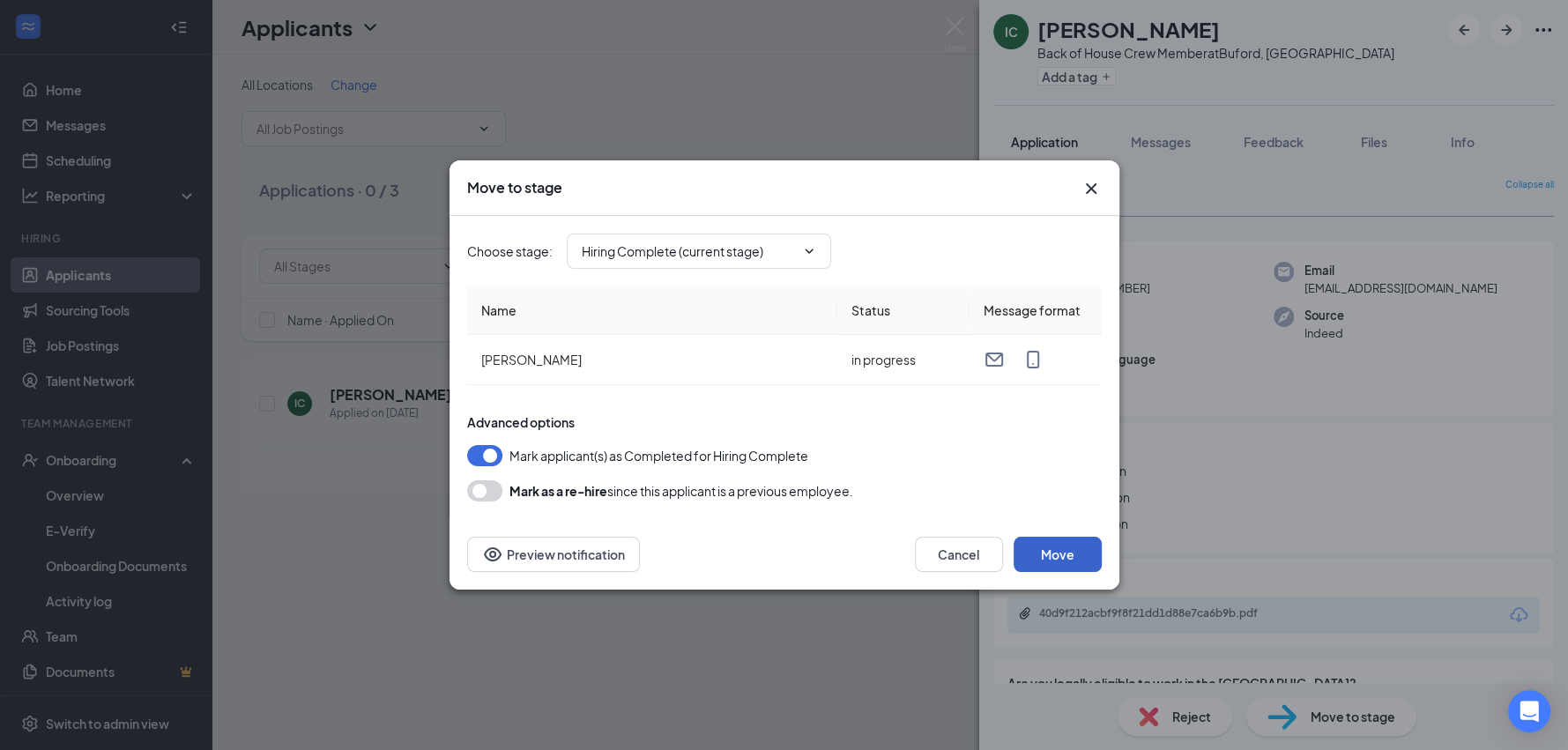
click at [1056, 554] on button "Move" at bounding box center [1057, 554] width 88 height 36
click at [993, 358] on icon "Email" at bounding box center [994, 359] width 21 height 21
click at [992, 363] on icon "Email" at bounding box center [994, 359] width 21 height 21
click at [729, 347] on td "[PERSON_NAME]" at bounding box center [652, 359] width 370 height 50
click at [611, 353] on td "[PERSON_NAME]" at bounding box center [652, 359] width 370 height 50
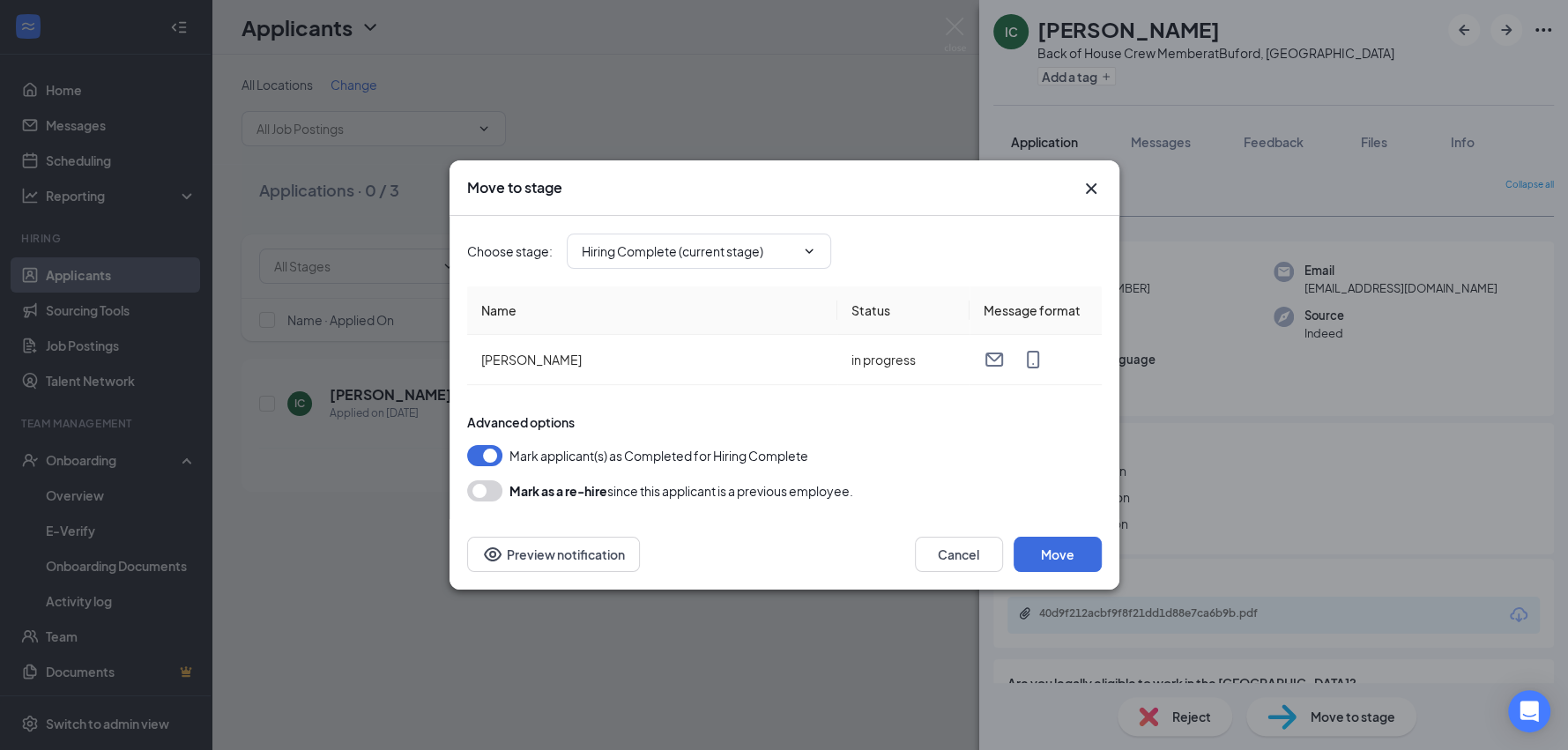
click at [485, 485] on button "button" at bounding box center [485, 490] width 36 height 21
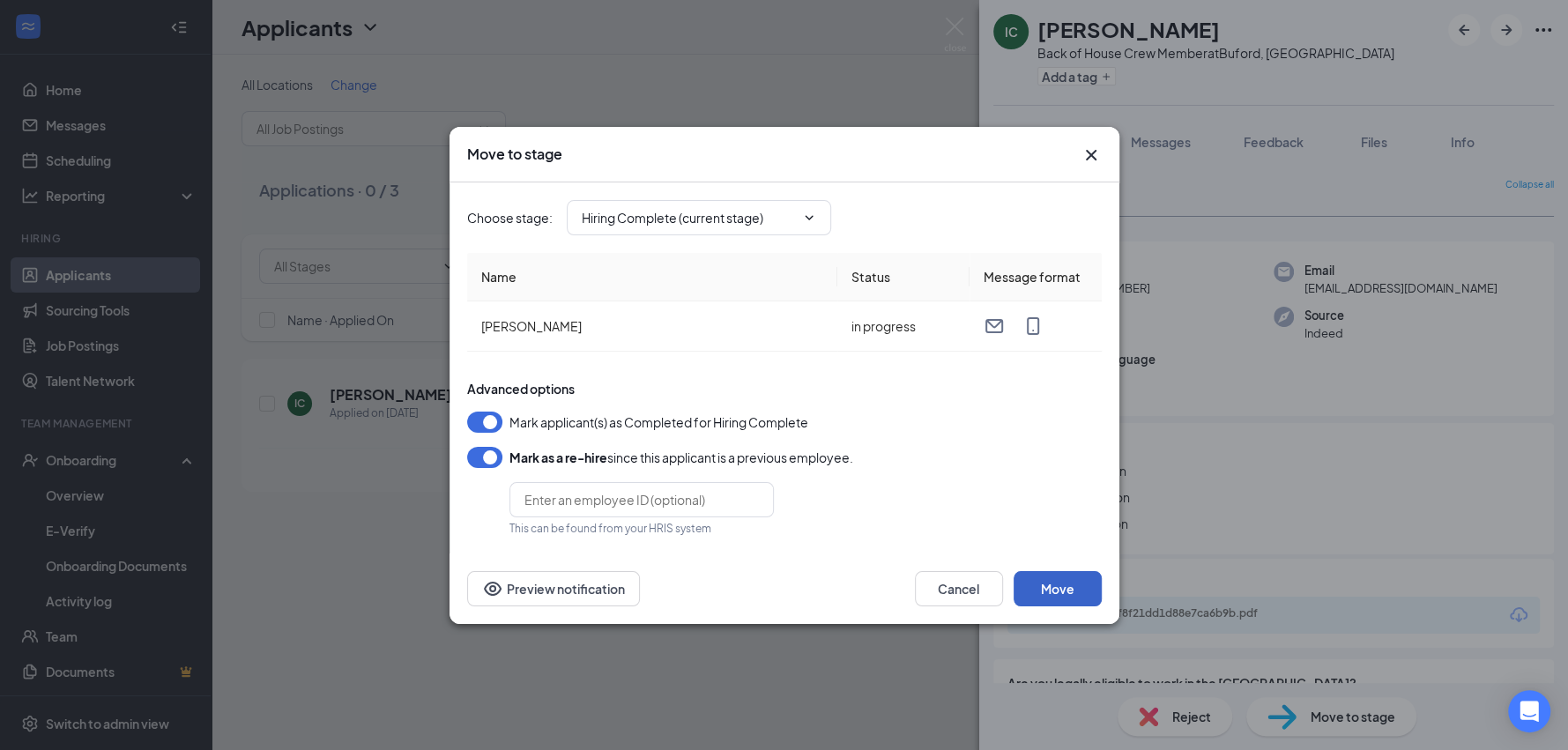
click at [1076, 589] on button "Move" at bounding box center [1057, 589] width 88 height 36
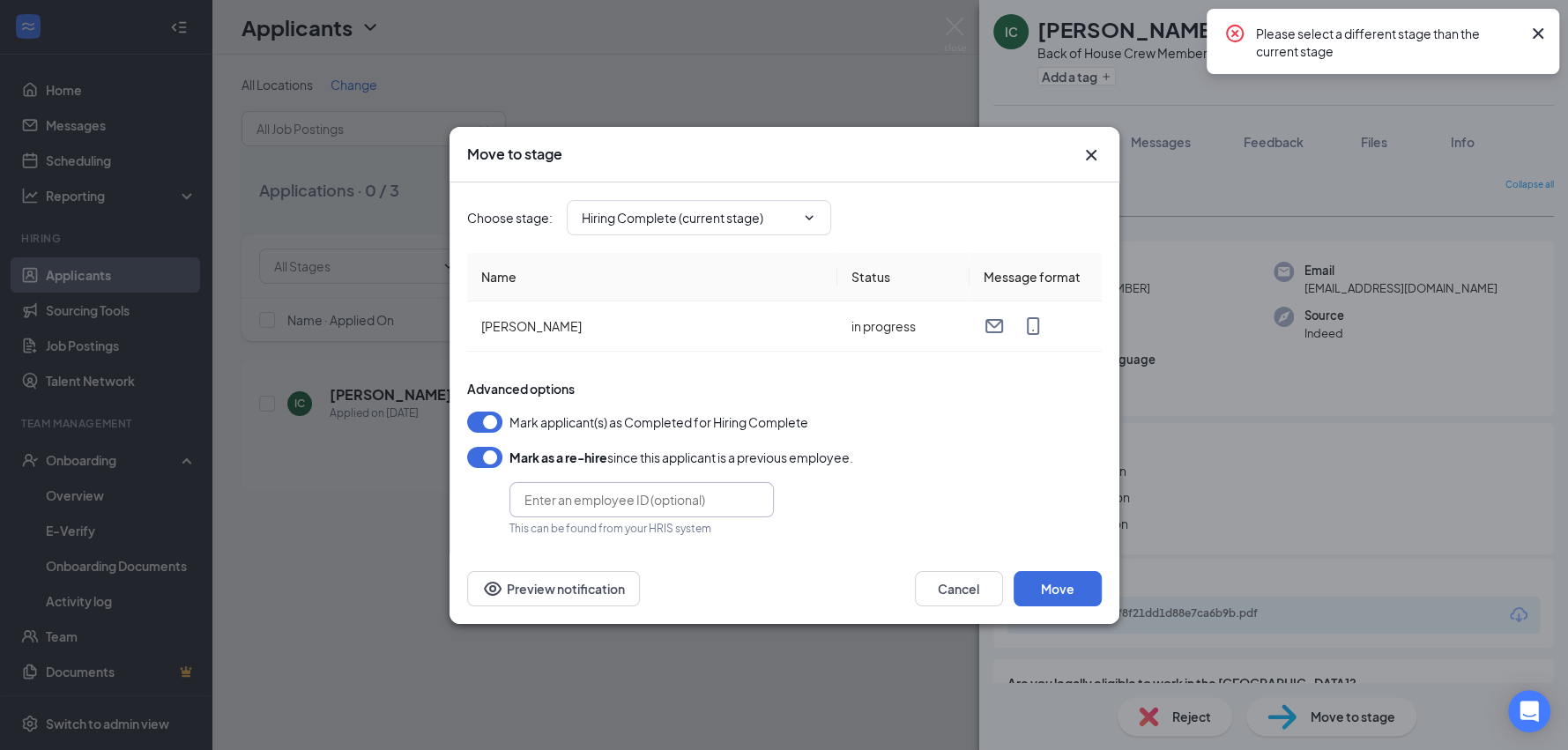
click at [677, 498] on input "text" at bounding box center [641, 500] width 264 height 36
click at [1046, 591] on button "Move" at bounding box center [1057, 589] width 88 height 36
click at [484, 419] on button "button" at bounding box center [485, 422] width 36 height 21
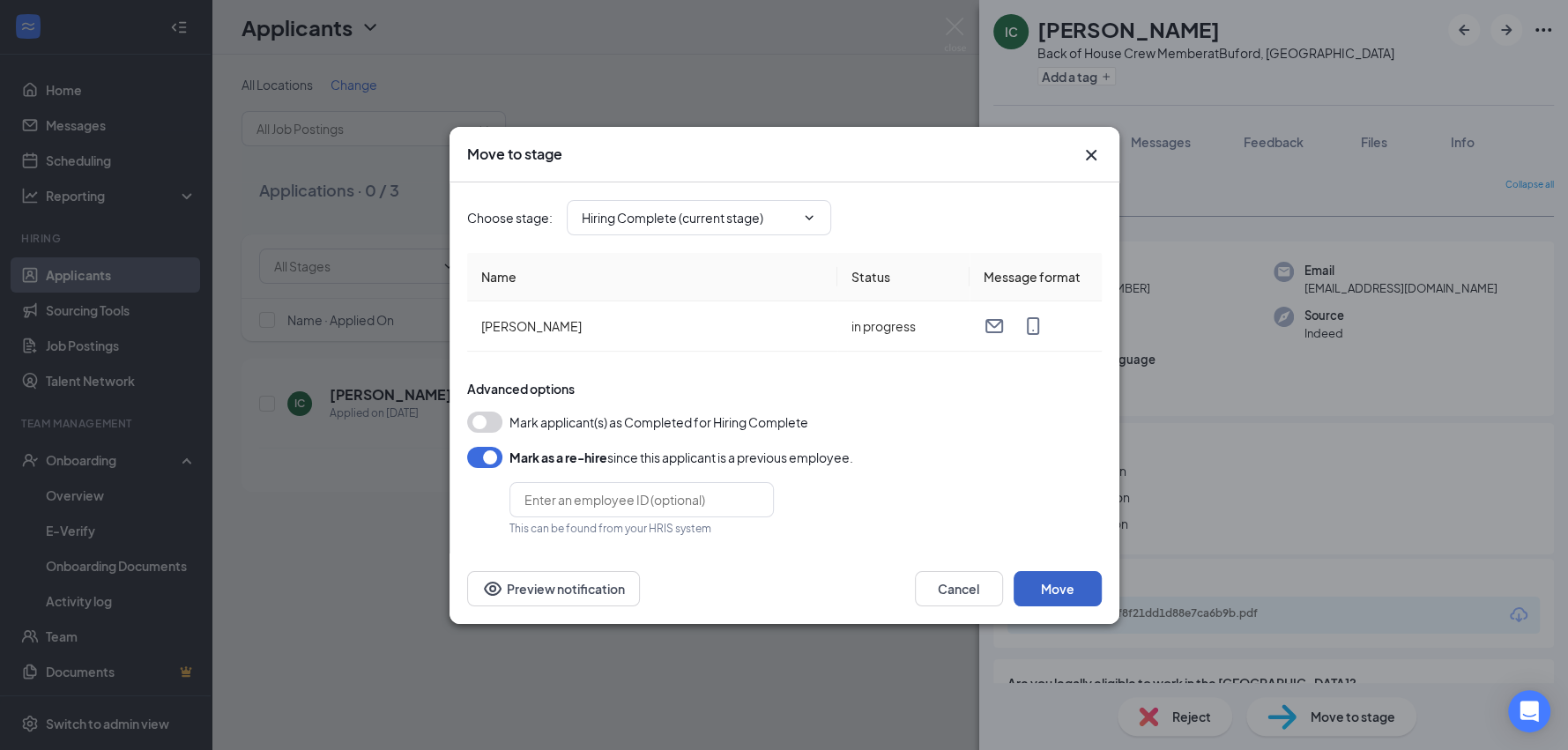
click at [1088, 592] on button "Move" at bounding box center [1057, 589] width 88 height 36
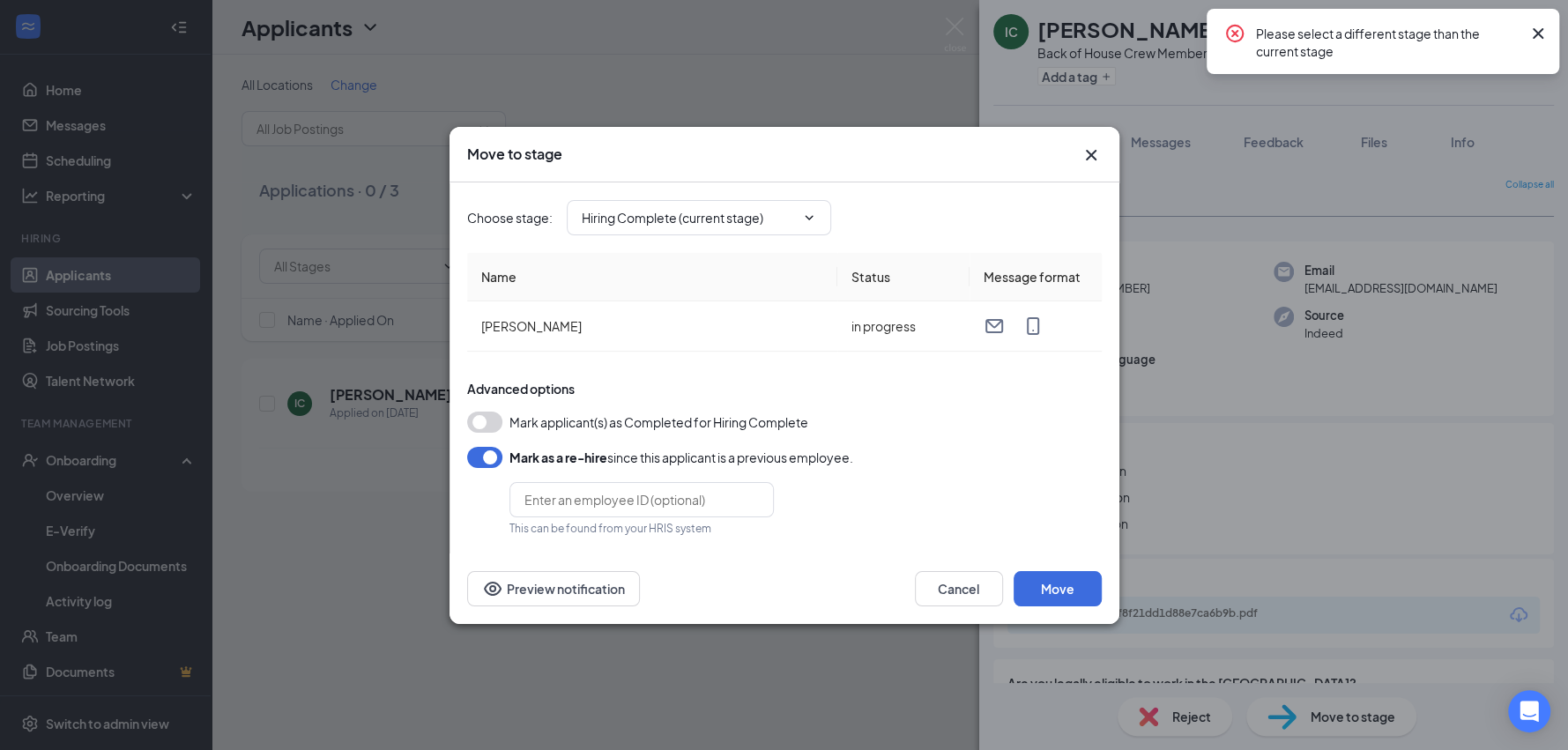
click at [476, 423] on button "button" at bounding box center [485, 422] width 36 height 21
click at [712, 232] on span "Hiring Complete (current stage)" at bounding box center [699, 218] width 264 height 36
click at [805, 221] on icon "ChevronDown" at bounding box center [809, 218] width 14 height 14
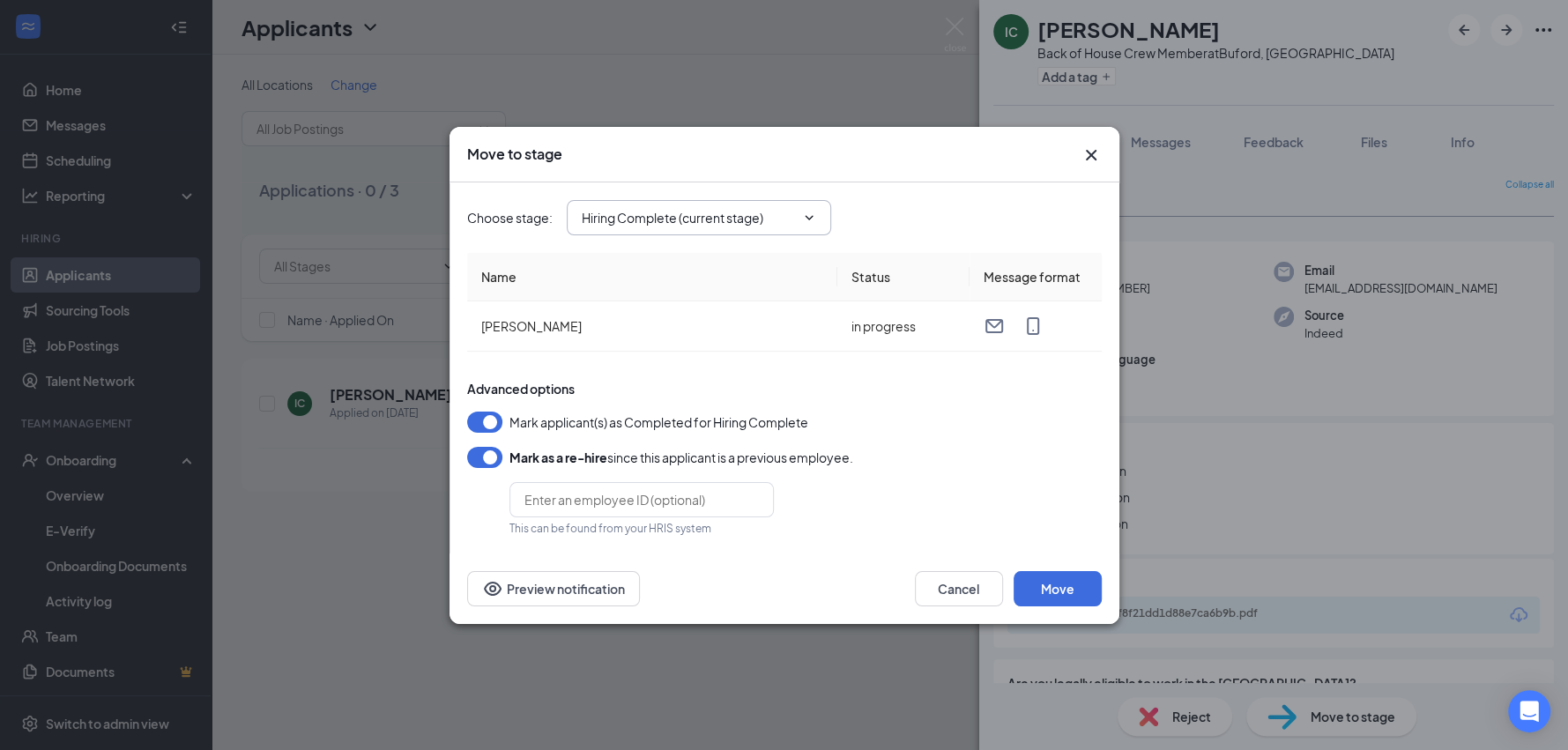
click at [812, 218] on icon "ChevronDown" at bounding box center [809, 218] width 14 height 14
click at [812, 219] on icon "ChevronDown" at bounding box center [809, 218] width 14 height 14
click at [486, 461] on button "button" at bounding box center [485, 456] width 36 height 21
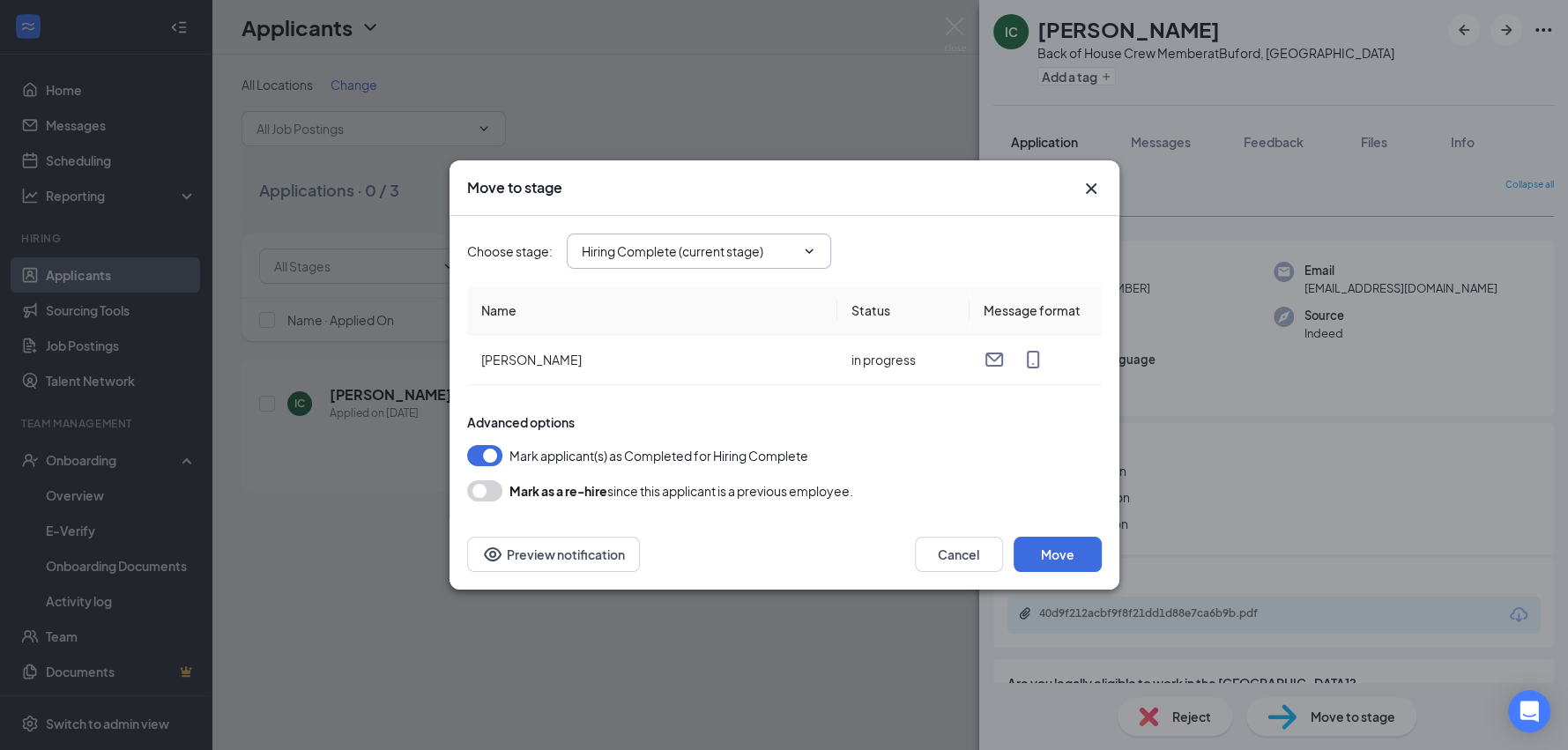
click at [792, 243] on input "Hiring Complete (current stage)" at bounding box center [688, 251] width 213 height 20
click at [694, 278] on div "Application" at bounding box center [714, 284] width 237 height 20
type input "Application"
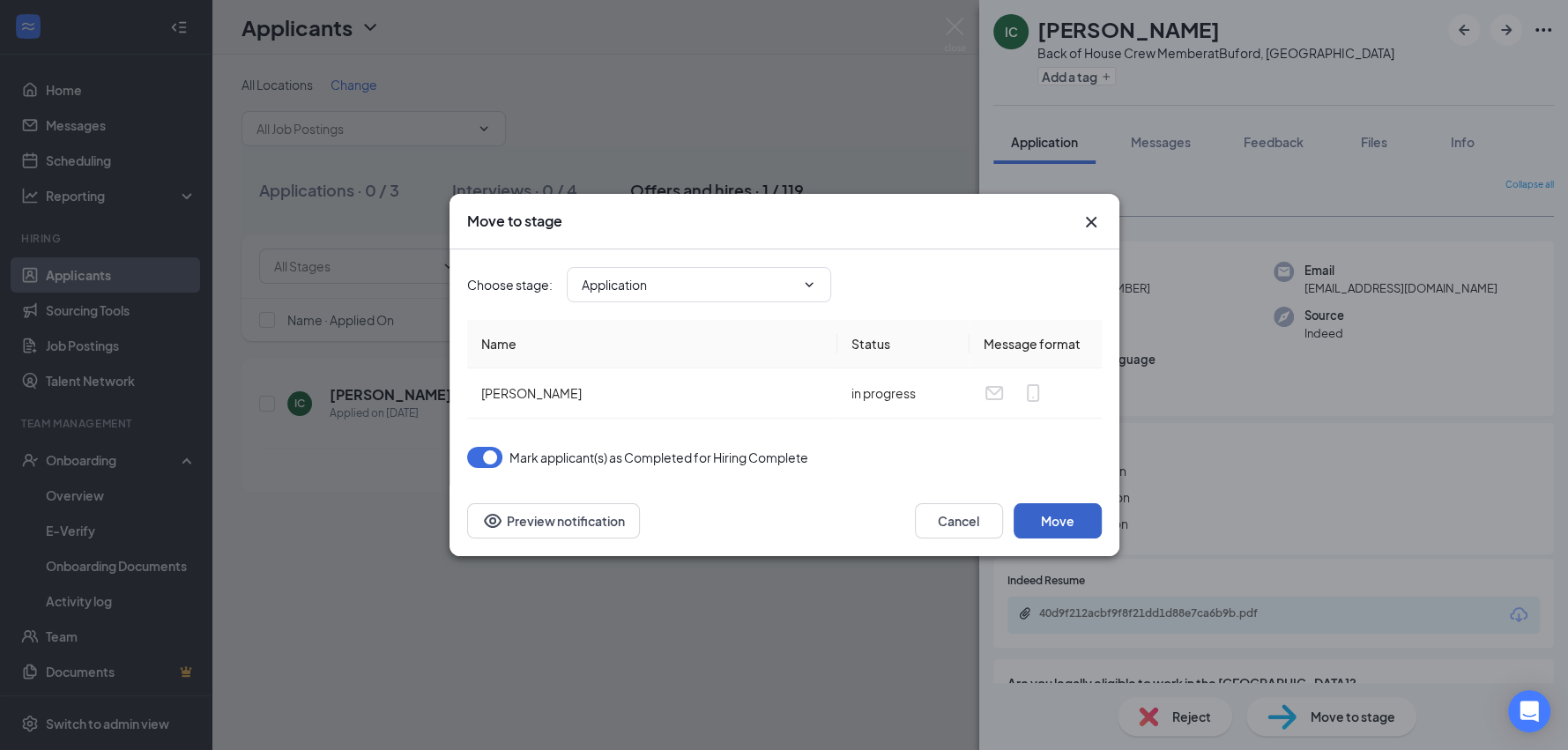
click at [1053, 516] on button "Move" at bounding box center [1057, 520] width 88 height 36
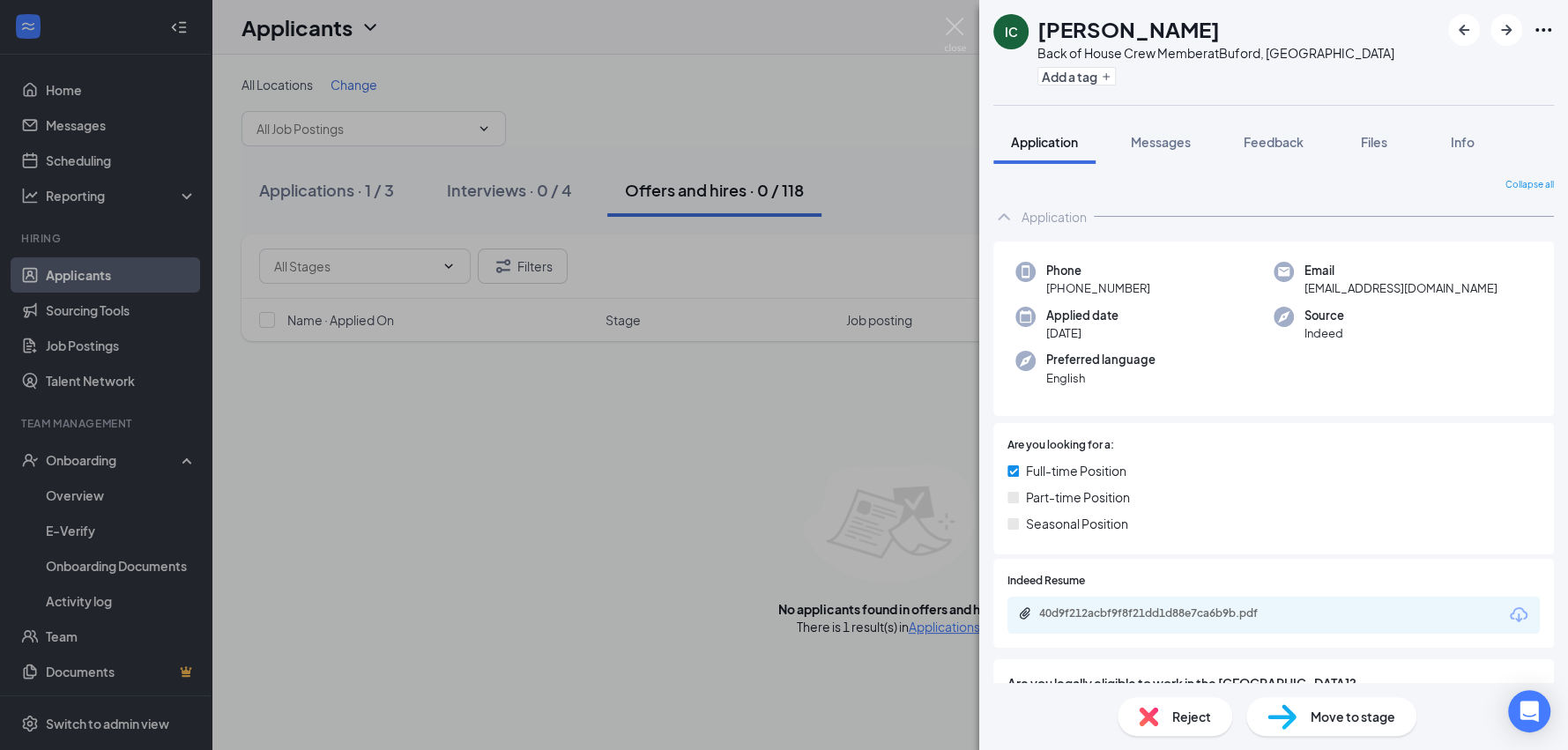
click at [969, 12] on div "IC [PERSON_NAME] Back of House Crew Member at [GEOGRAPHIC_DATA], [GEOGRAPHIC_DA…" at bounding box center [784, 375] width 1568 height 750
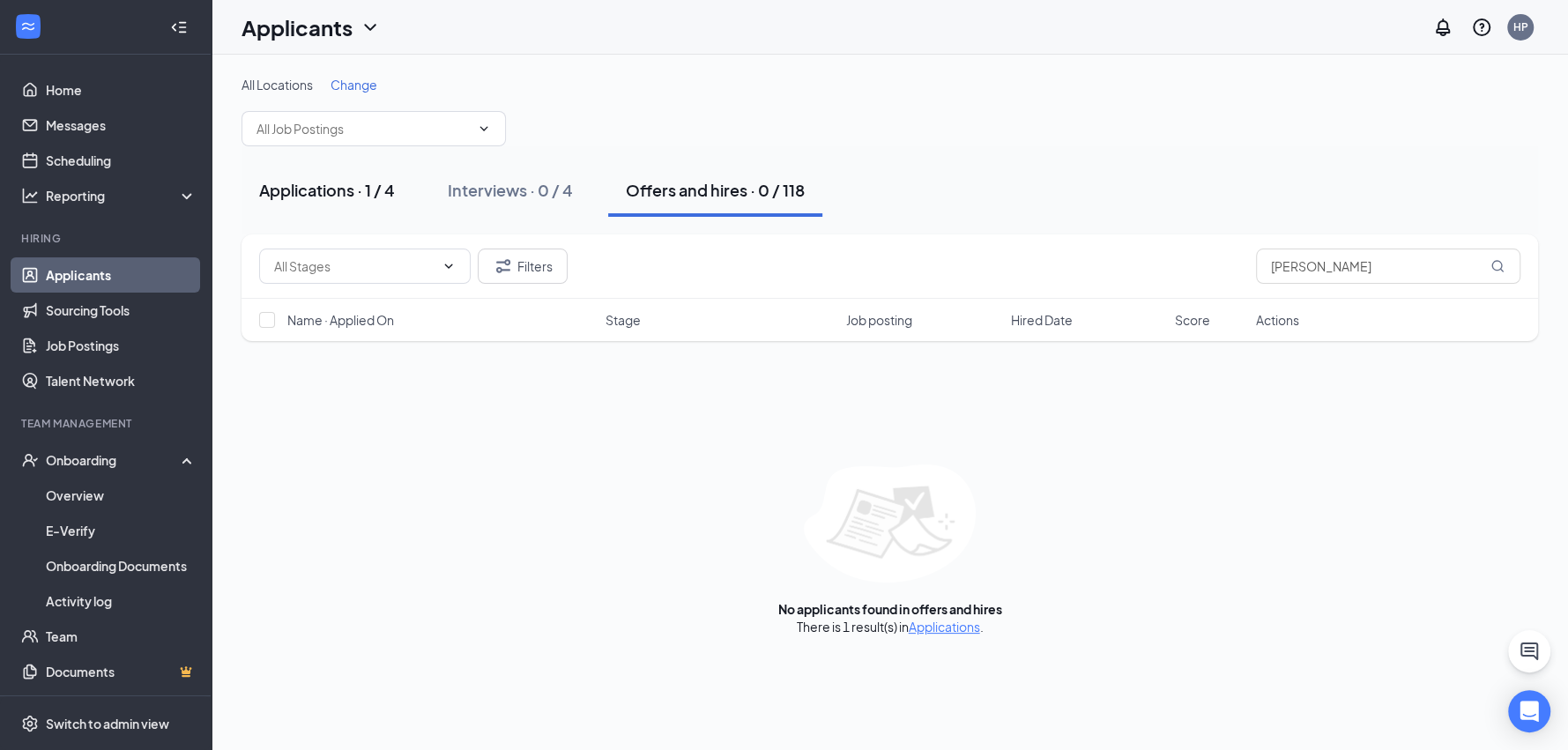
click at [309, 200] on div "Applications · 1 / 4" at bounding box center [327, 190] width 136 height 22
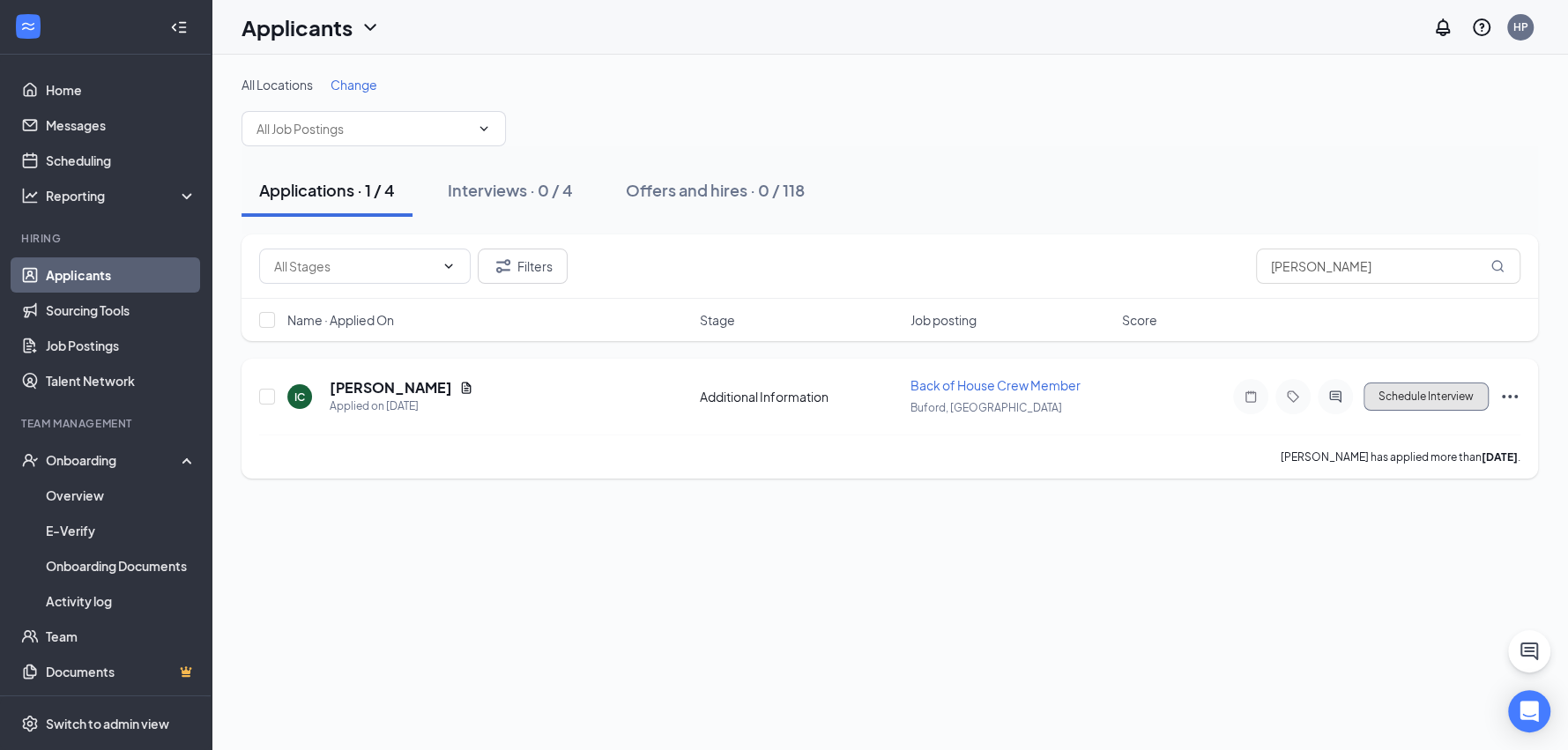
click at [1435, 406] on button "Schedule Interview" at bounding box center [1425, 396] width 125 height 28
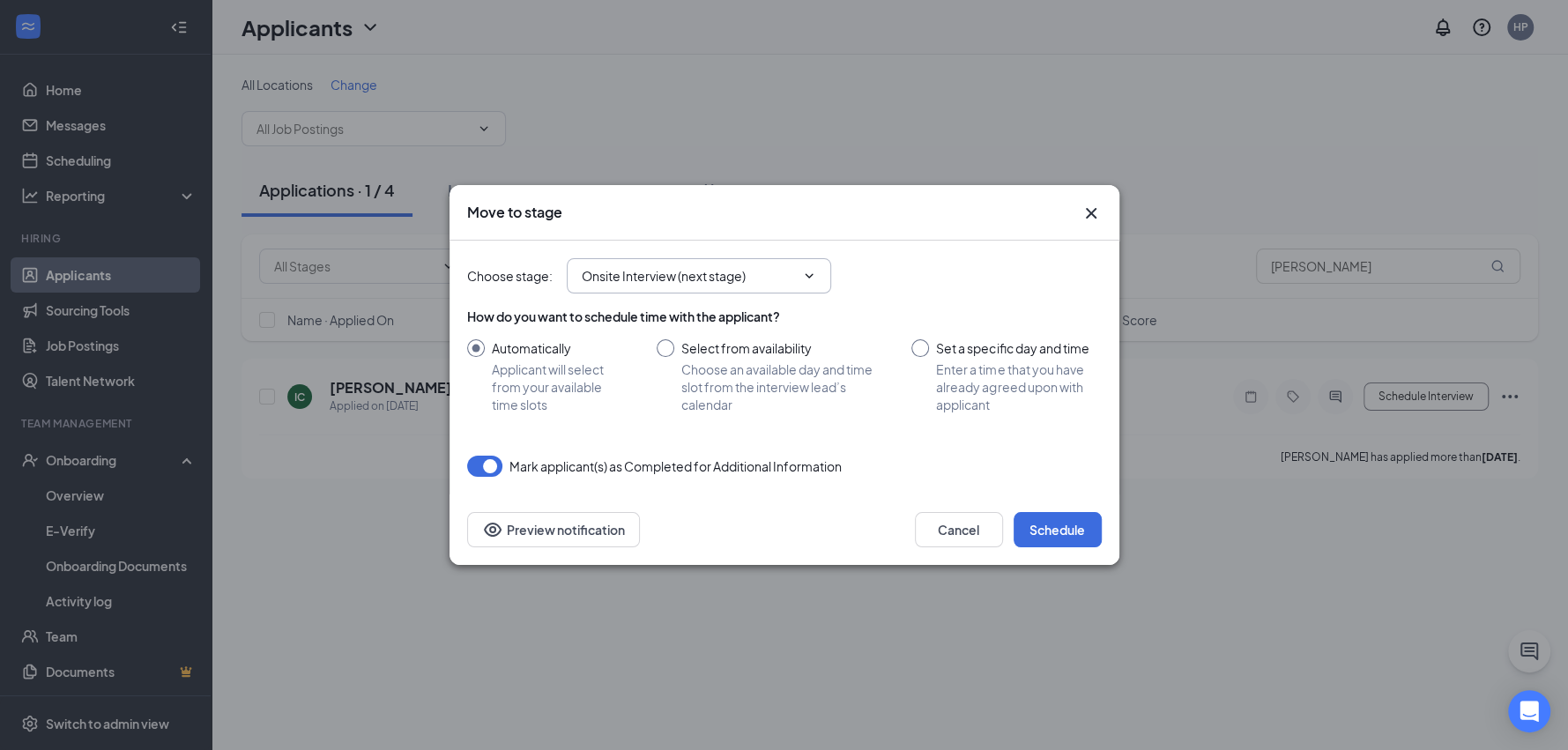
click at [762, 286] on span "Onsite Interview (next stage)" at bounding box center [699, 276] width 264 height 36
click at [799, 279] on span at bounding box center [808, 276] width 18 height 14
click at [808, 271] on icon "ChevronDown" at bounding box center [809, 276] width 14 height 14
click at [812, 276] on icon "ChevronDown" at bounding box center [809, 276] width 14 height 14
click at [775, 283] on input "Onsite Interview (next stage)" at bounding box center [688, 276] width 213 height 20
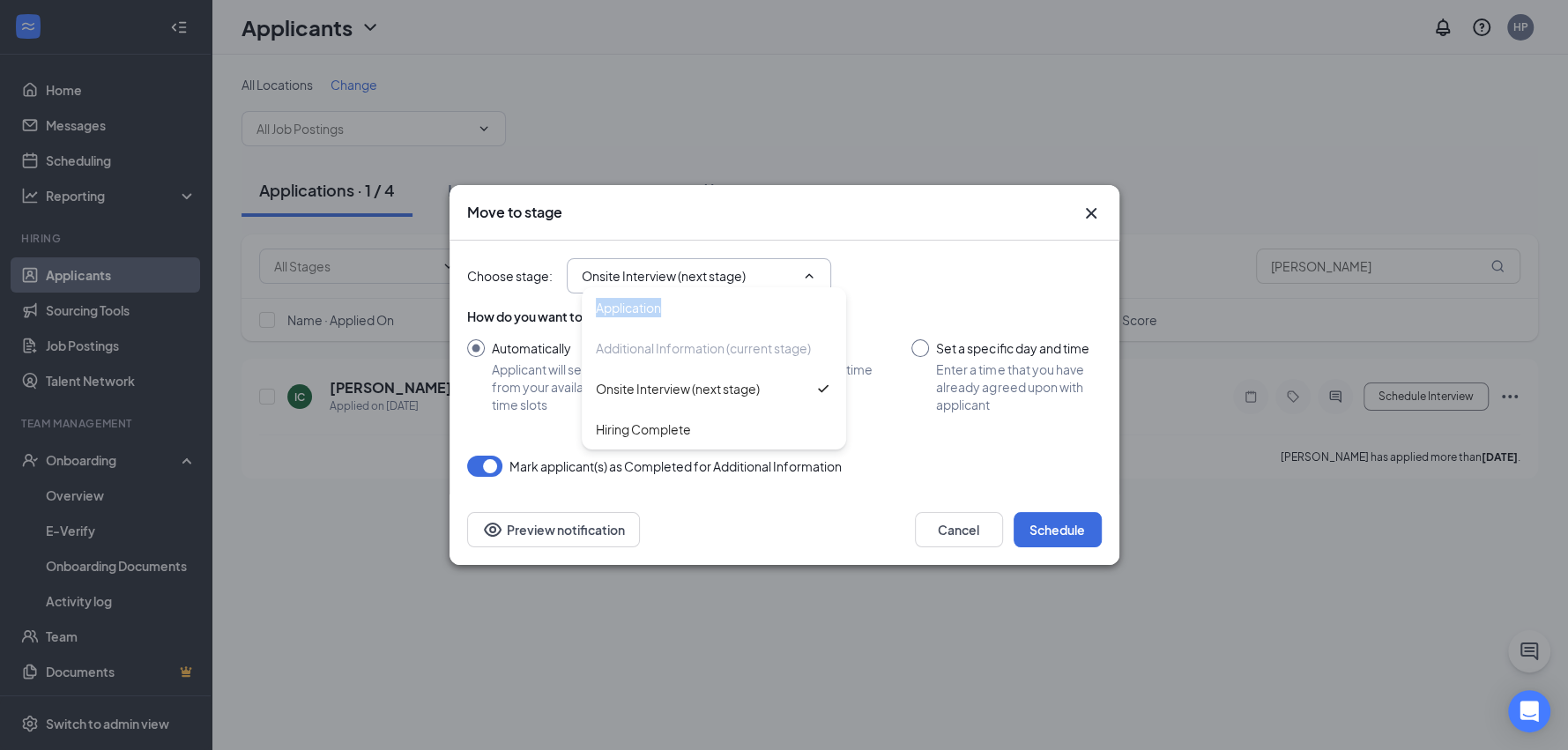
click at [775, 287] on div "Application Additional Information (current stage) Onsite Interview (next stage…" at bounding box center [714, 368] width 264 height 162
click at [690, 434] on div "Hiring Complete" at bounding box center [643, 429] width 95 height 20
type input "Hiring Complete"
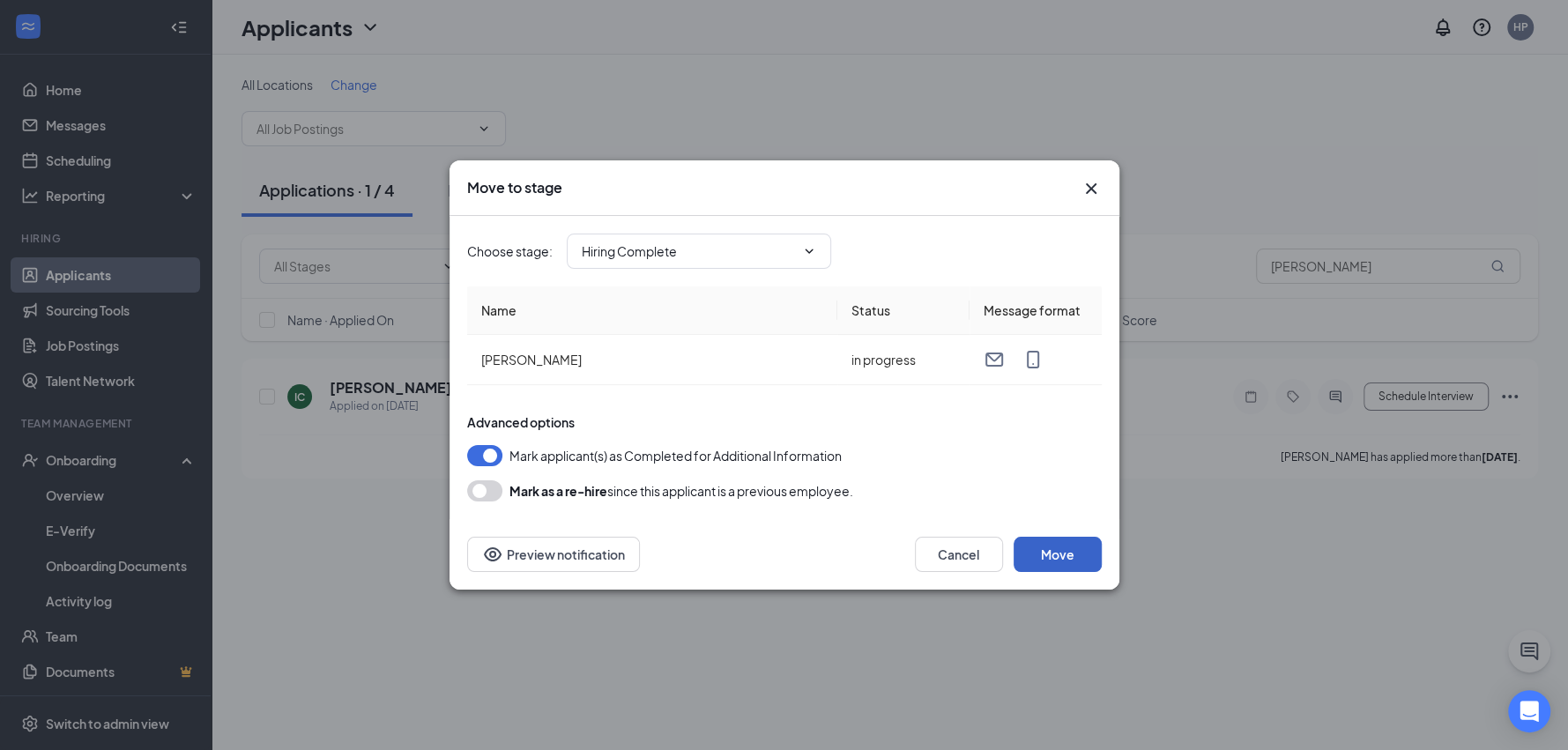
click at [1068, 565] on button "Move" at bounding box center [1057, 554] width 88 height 36
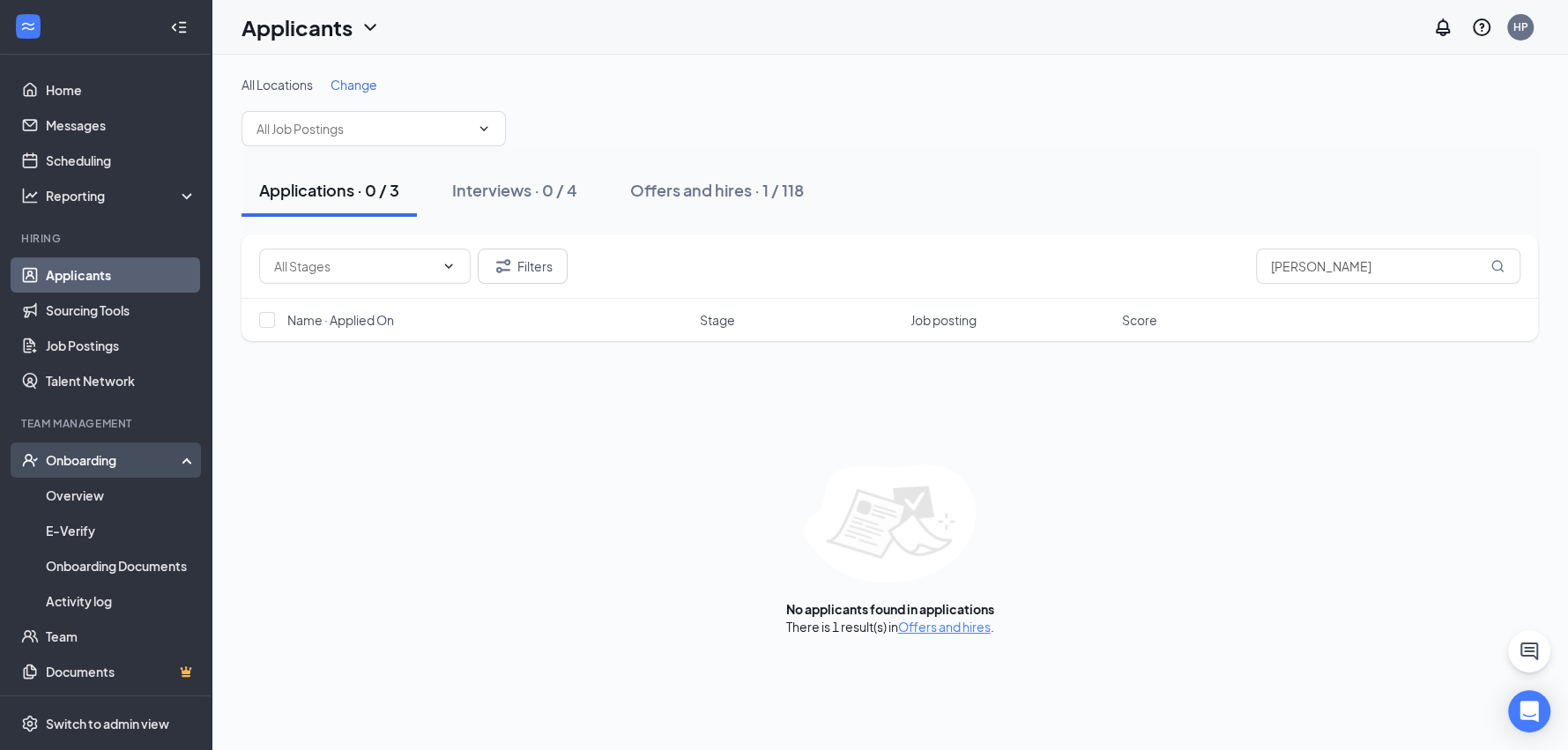
click at [125, 463] on div "Onboarding" at bounding box center [113, 460] width 136 height 18
click at [122, 465] on div "Onboarding" at bounding box center [113, 460] width 136 height 18
click at [88, 492] on link "Overview" at bounding box center [121, 496] width 150 height 36
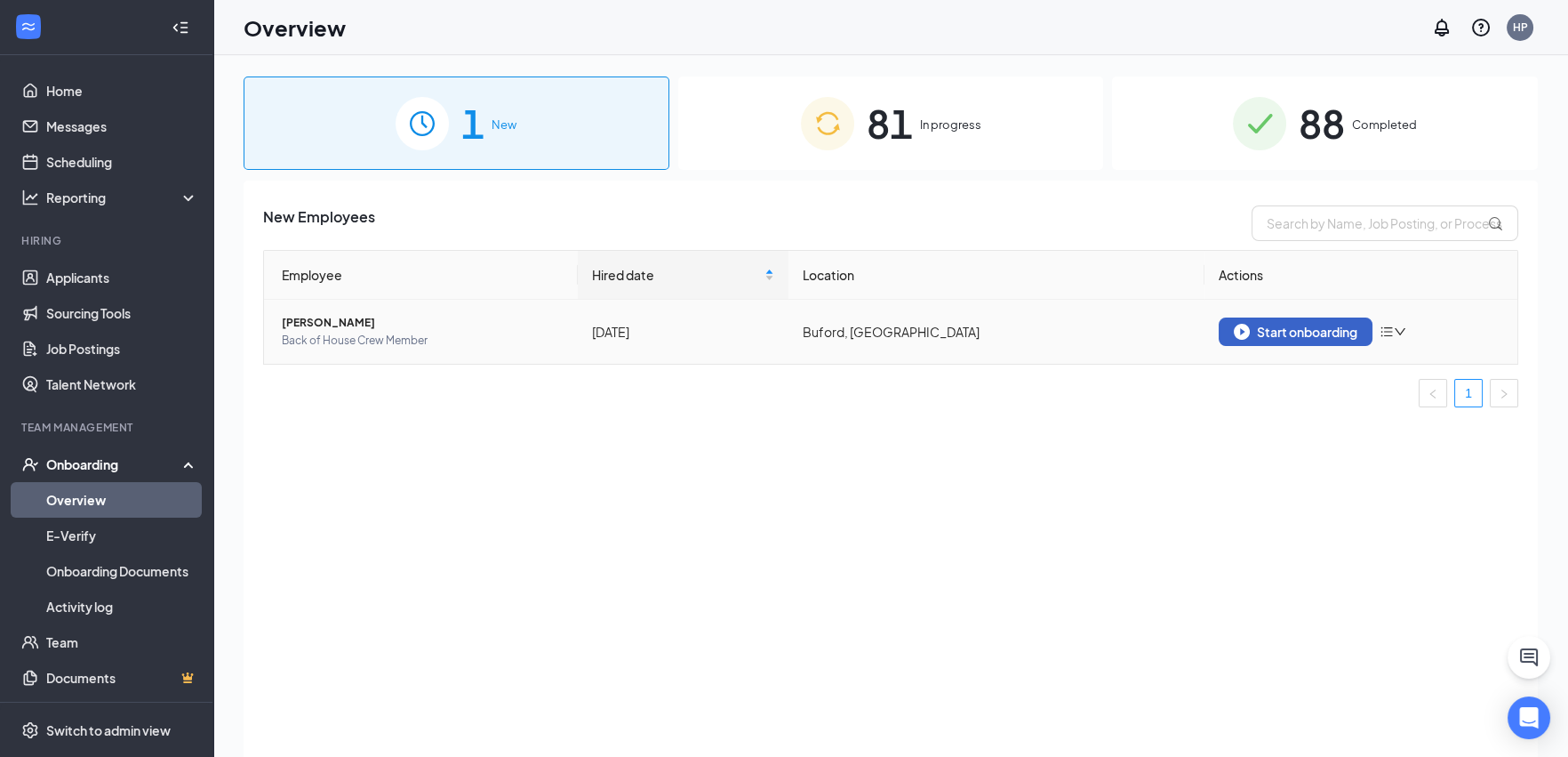
click at [1301, 332] on div "Start onboarding" at bounding box center [1296, 332] width 124 height 16
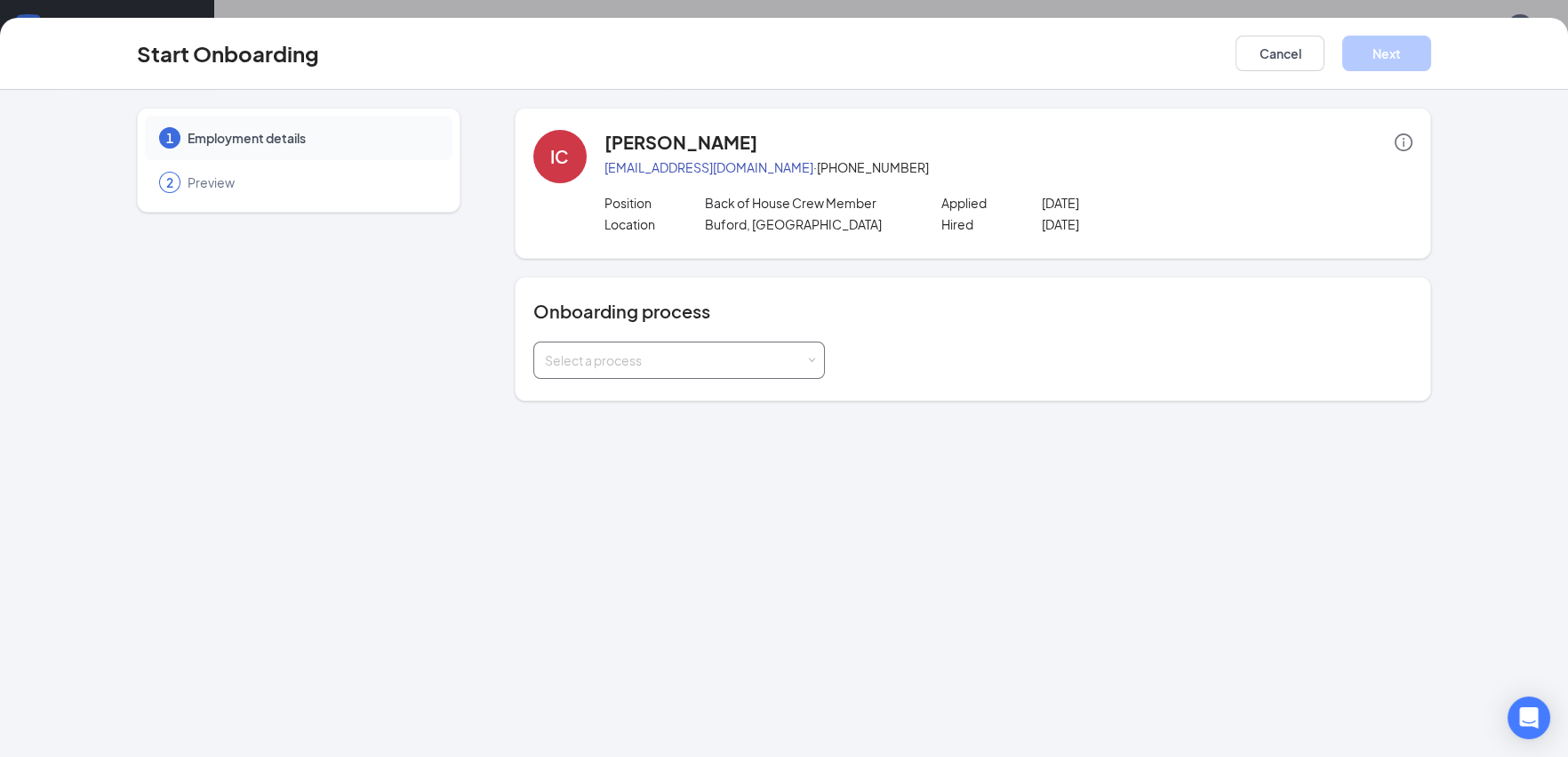
click at [628, 362] on div "Select a process" at bounding box center [675, 361] width 261 height 18
click at [685, 423] on span "General Onboarding - [GEOGRAPHIC_DATA]" at bounding box center [669, 427] width 261 height 16
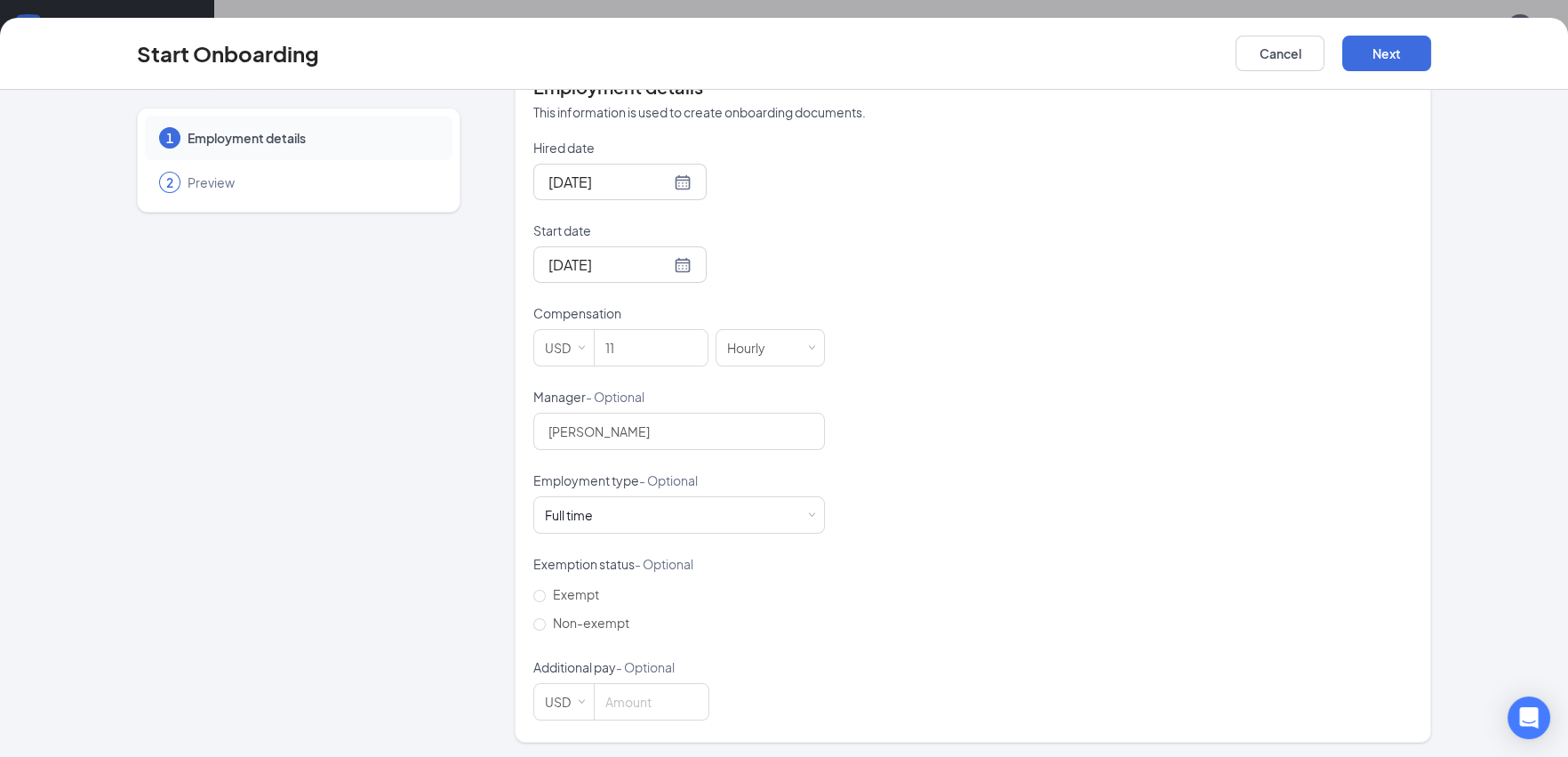
scroll to position [369, 0]
click at [1393, 51] on button "Next" at bounding box center [1385, 54] width 89 height 36
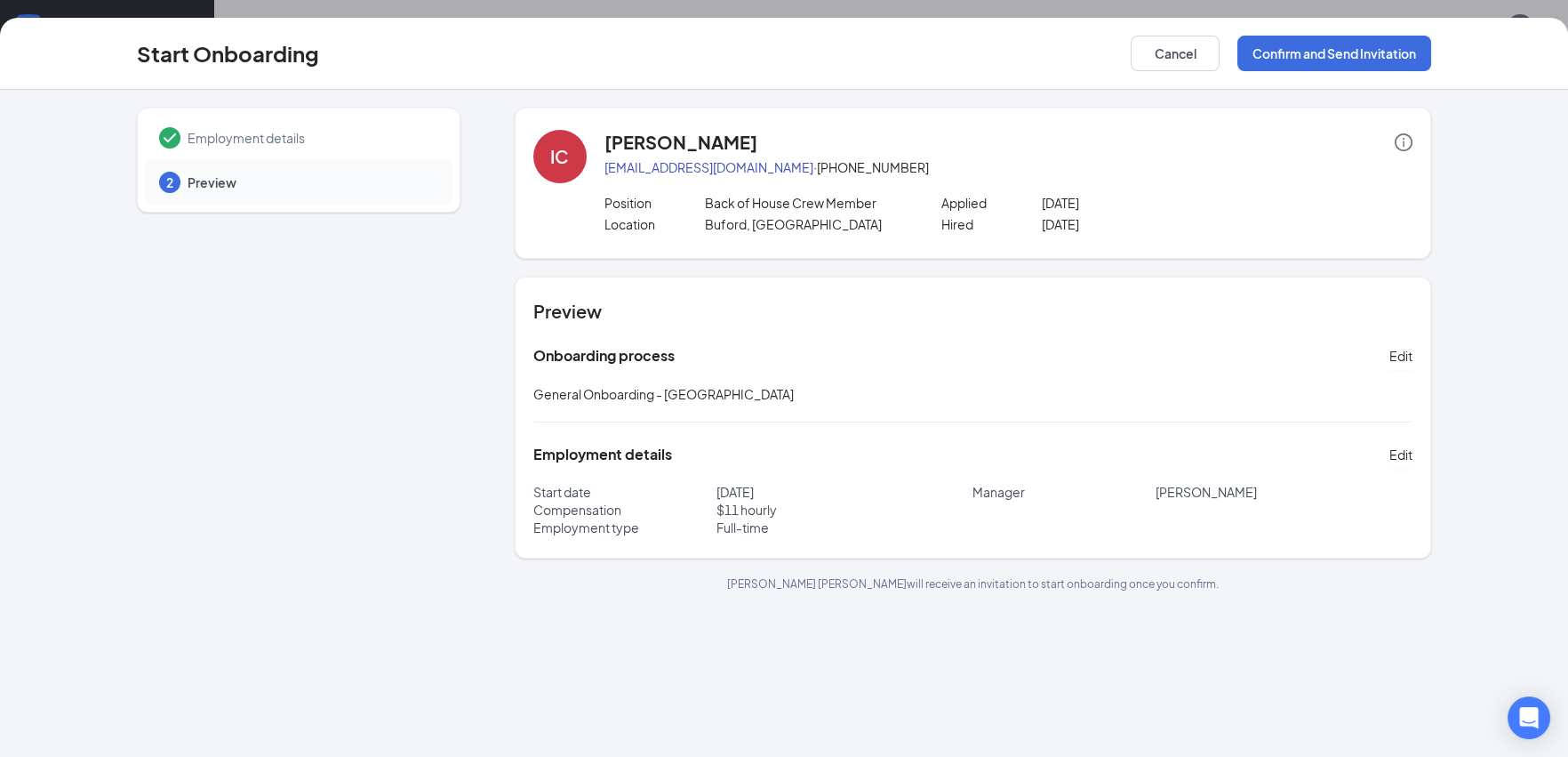
scroll to position [0, 0]
click at [1347, 68] on button "Confirm and Send Invitation" at bounding box center [1333, 54] width 194 height 36
